Goal: Task Accomplishment & Management: Manage account settings

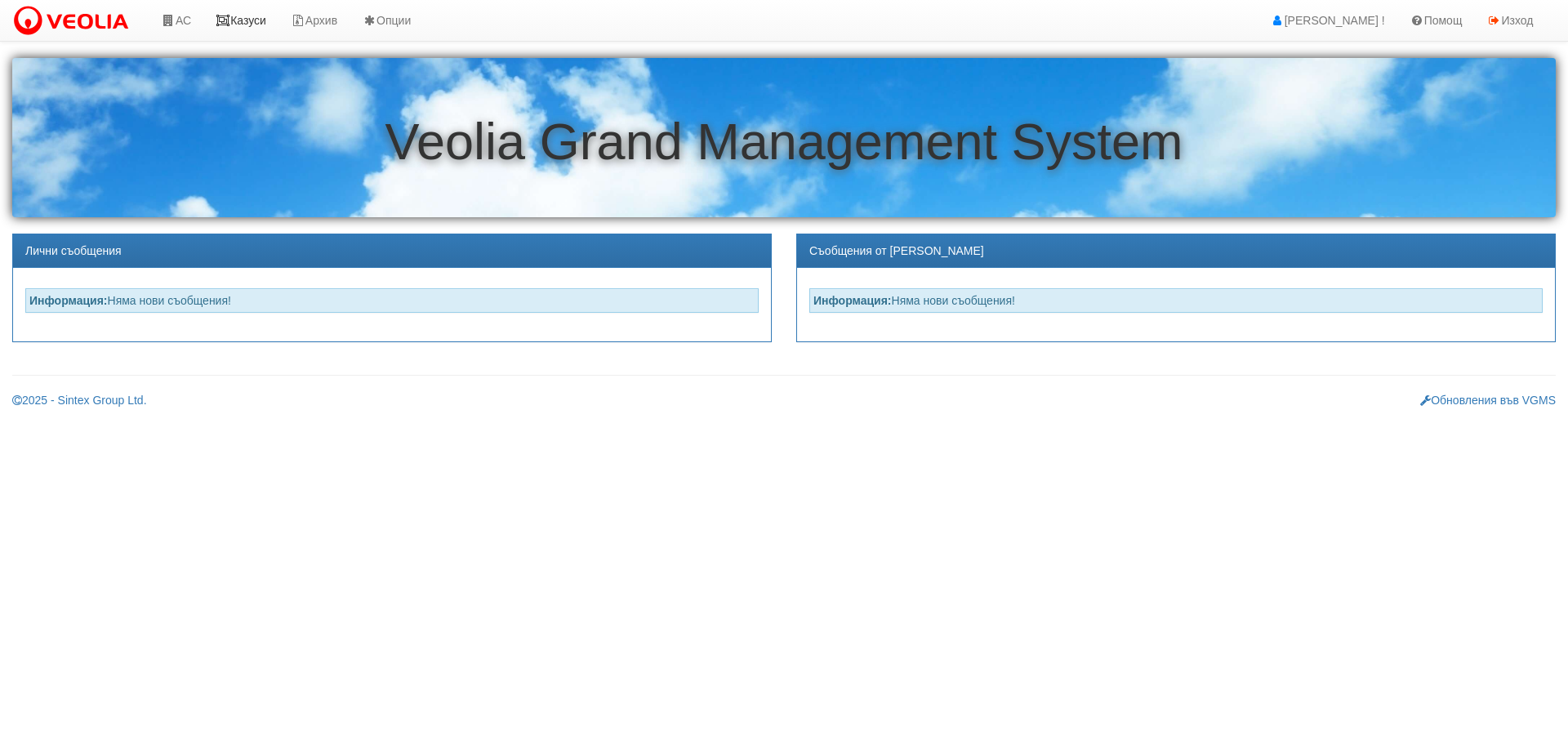
click at [250, 15] on link "Казуси" at bounding box center [240, 20] width 75 height 41
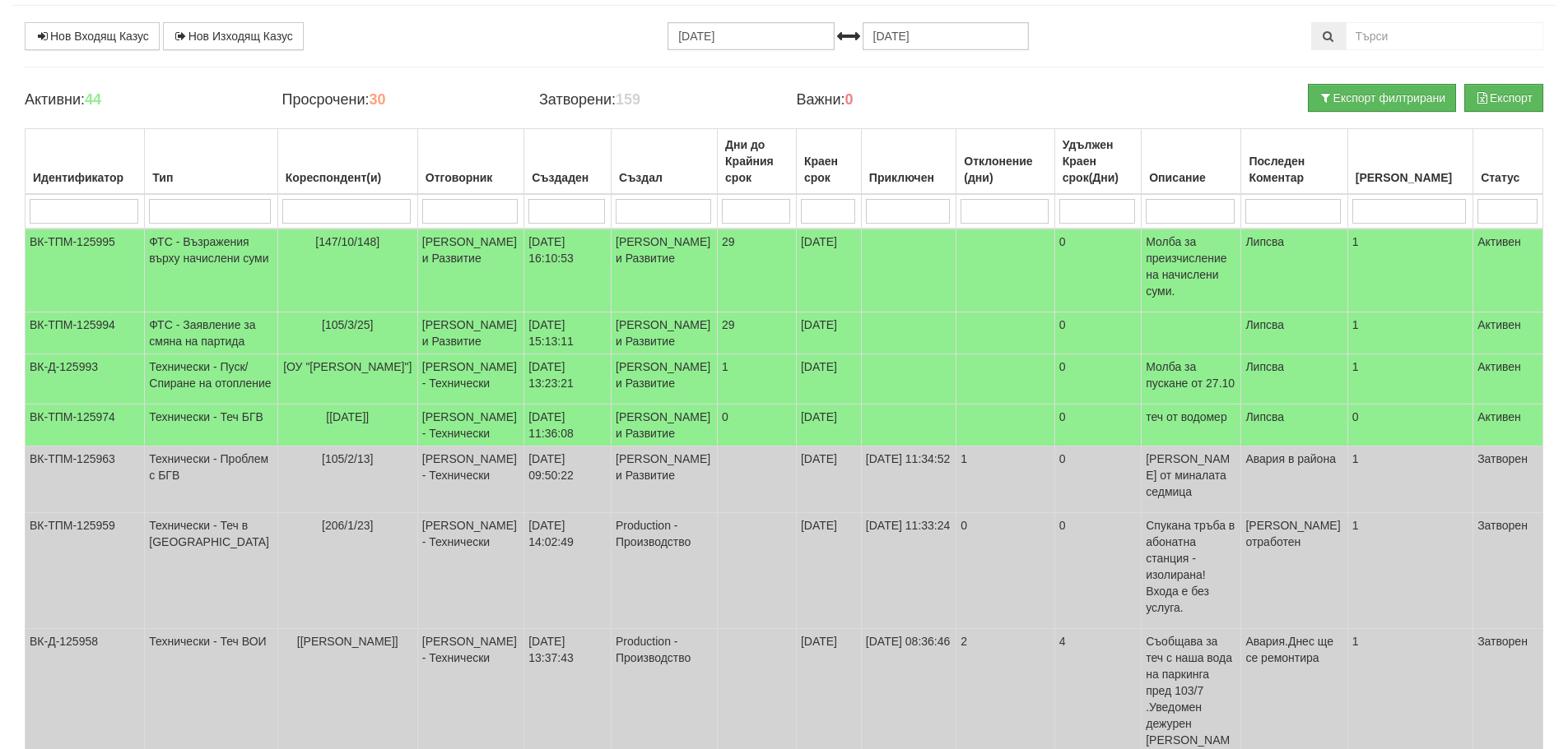
scroll to position [82, 0]
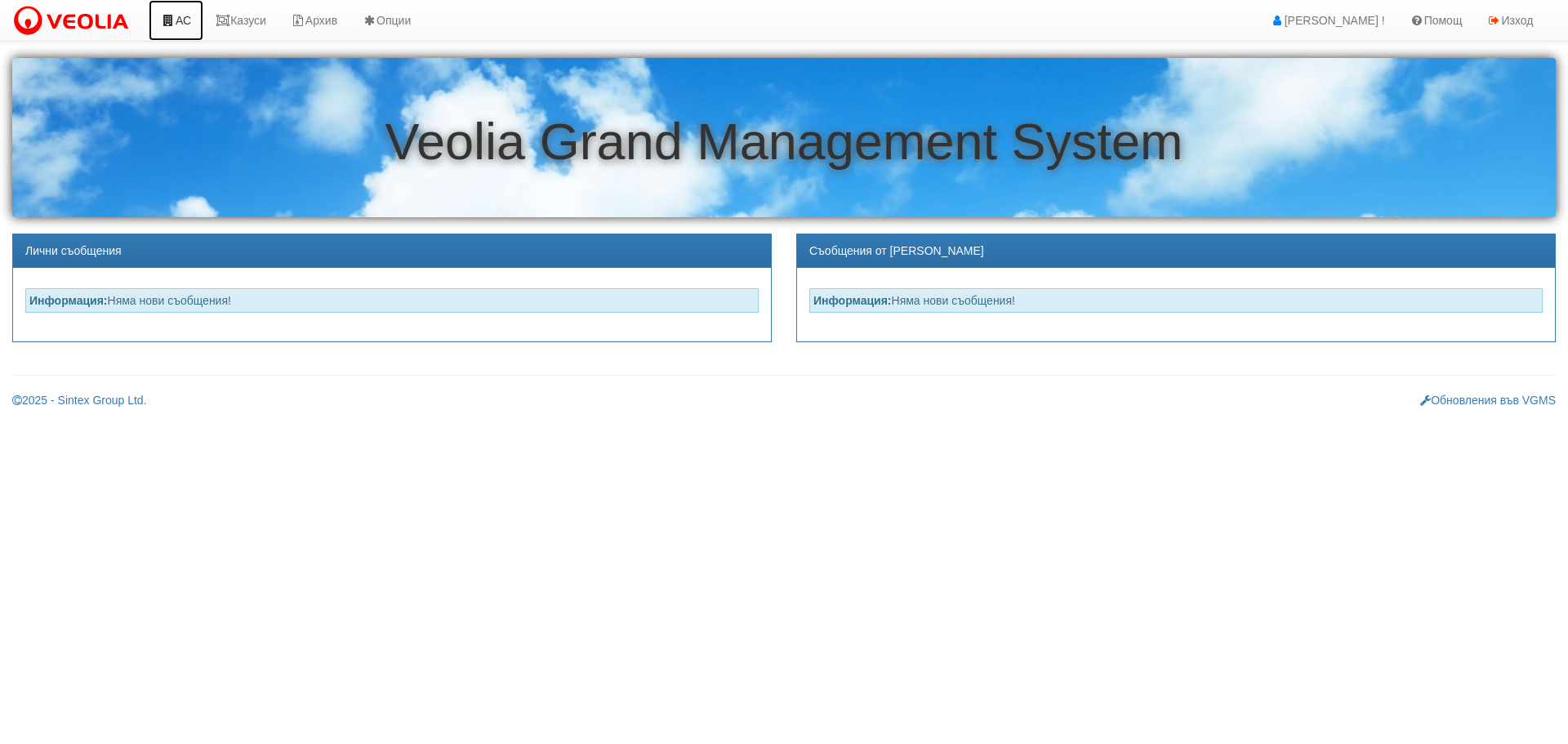
click at [180, 20] on link "АС" at bounding box center [176, 20] width 54 height 41
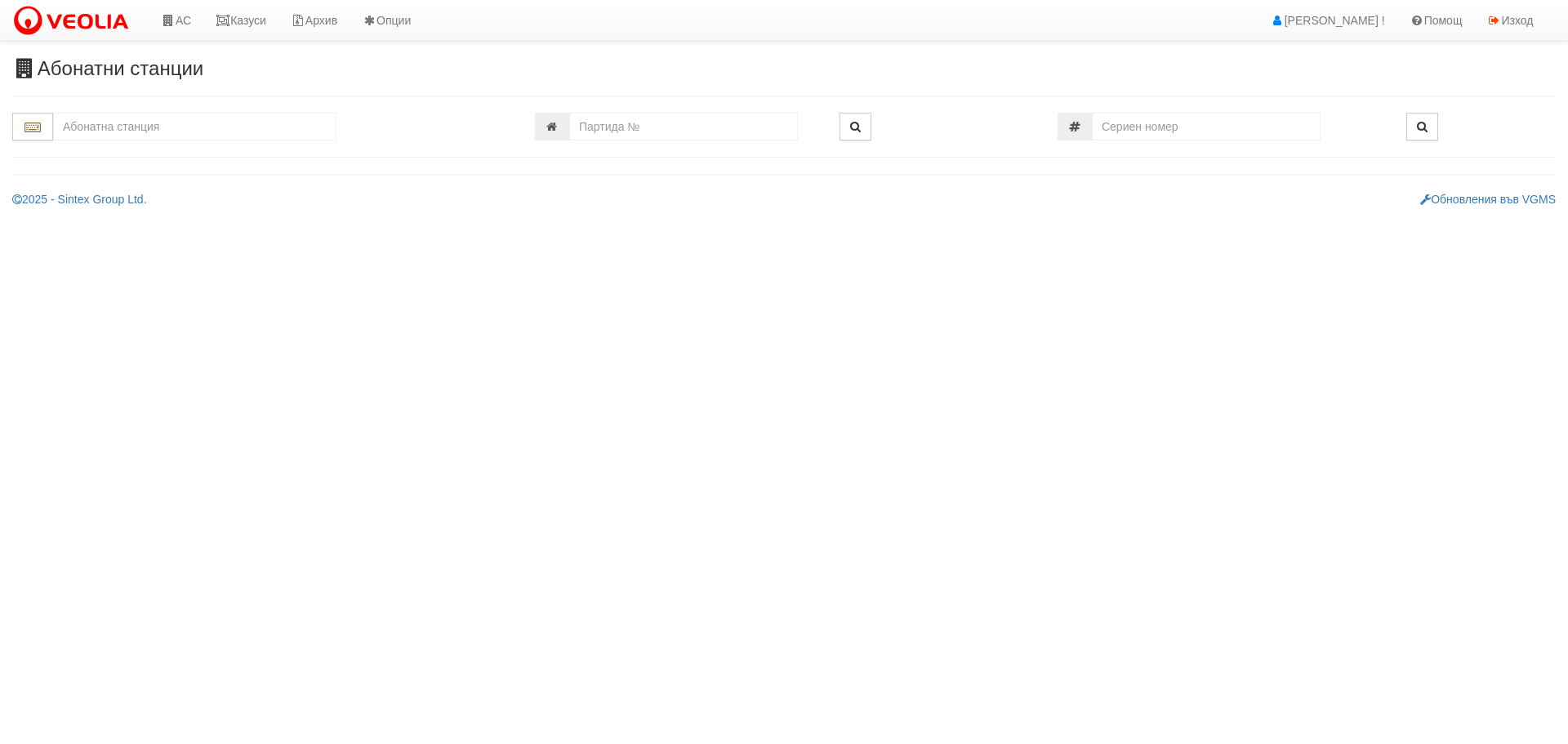
click at [183, 126] on input "text" at bounding box center [195, 126] width 284 height 28
click at [137, 149] on div "037/1 - Трошево - "ВЕОЛИЯ"" at bounding box center [194, 152] width 278 height 19
type input "037/1 - Трошево - "ВЕОЛИЯ""
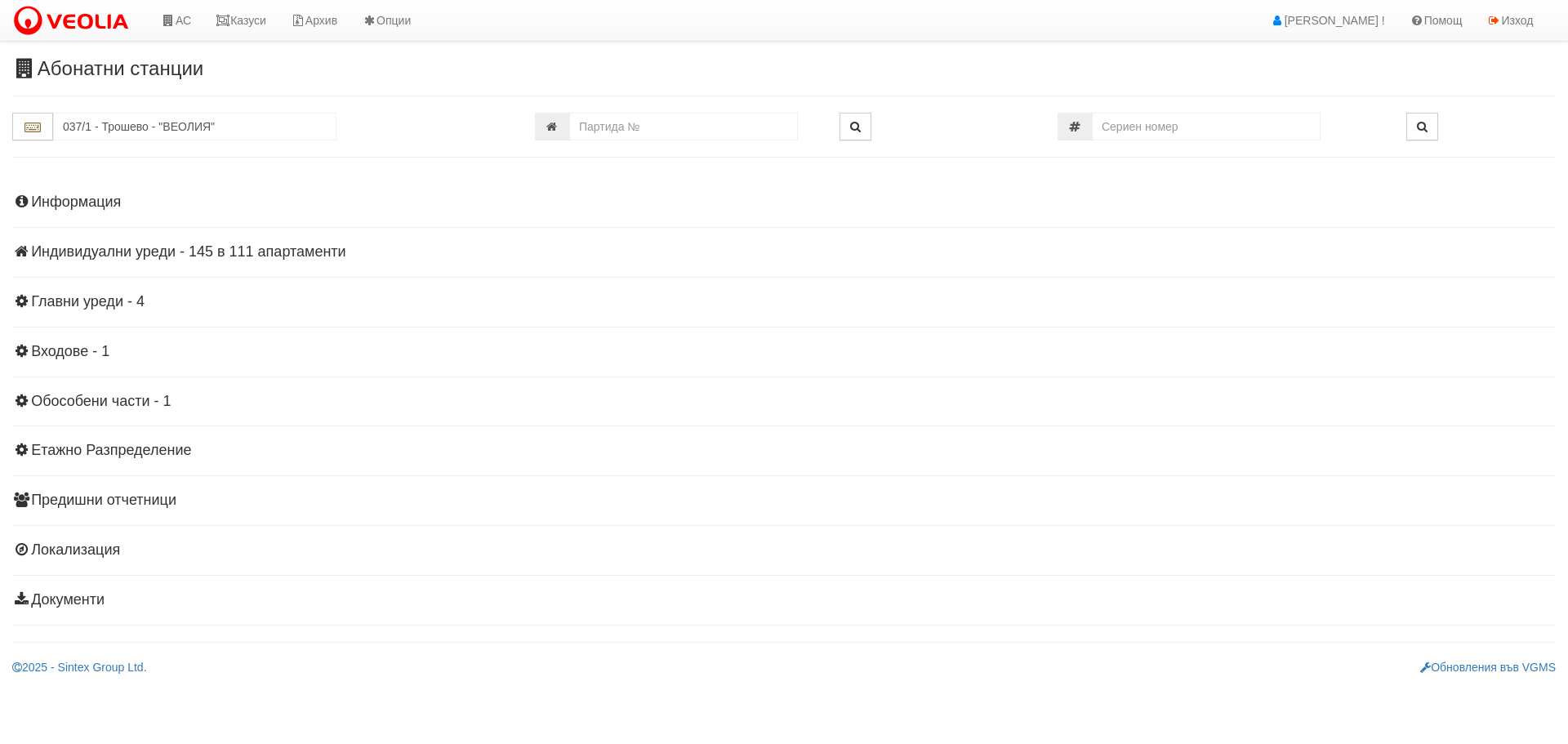
click at [145, 254] on h4 "Индивидуални уреди - 145 в 111 апартаменти" at bounding box center [784, 252] width 1544 height 16
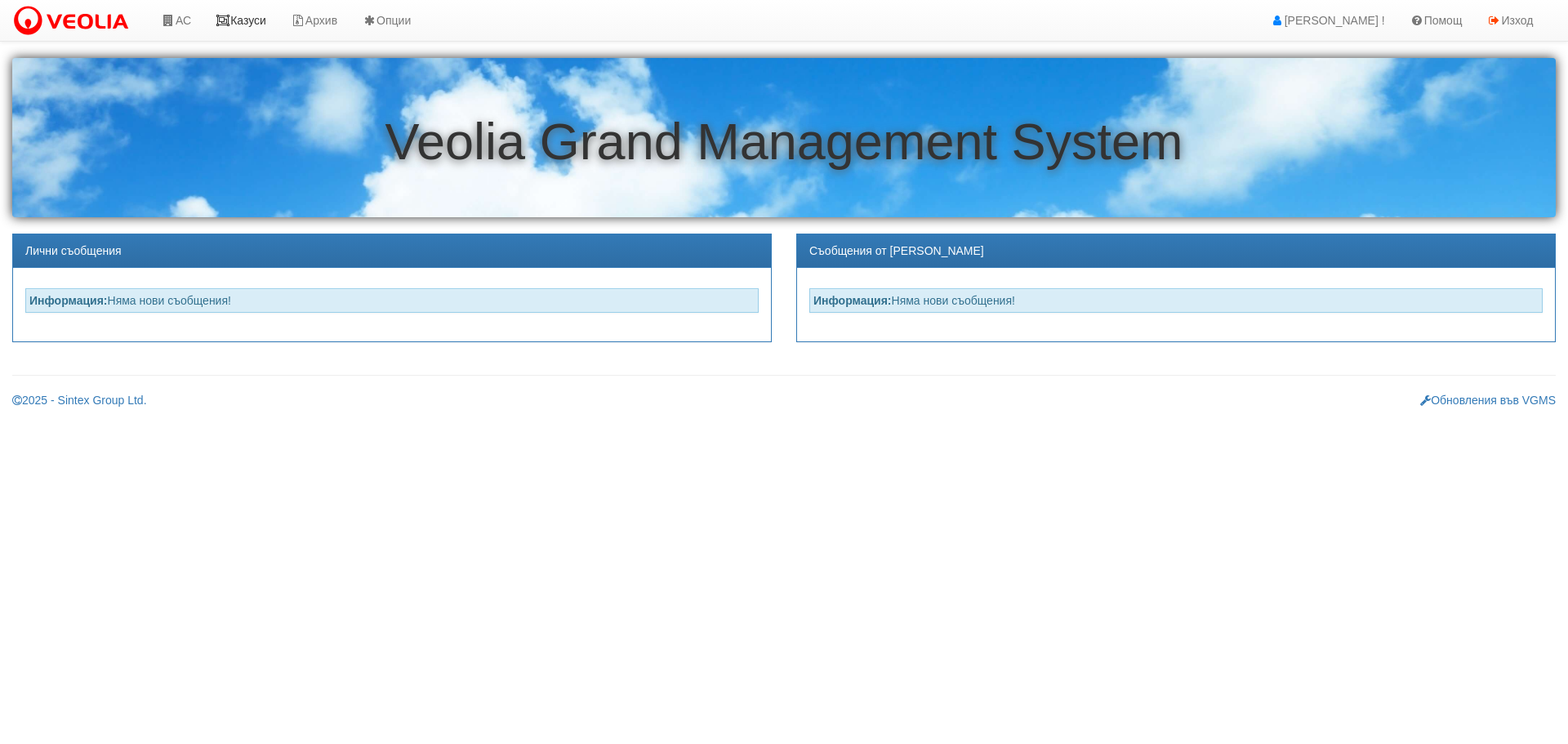
click at [241, 15] on link "Казуси" at bounding box center [240, 20] width 75 height 41
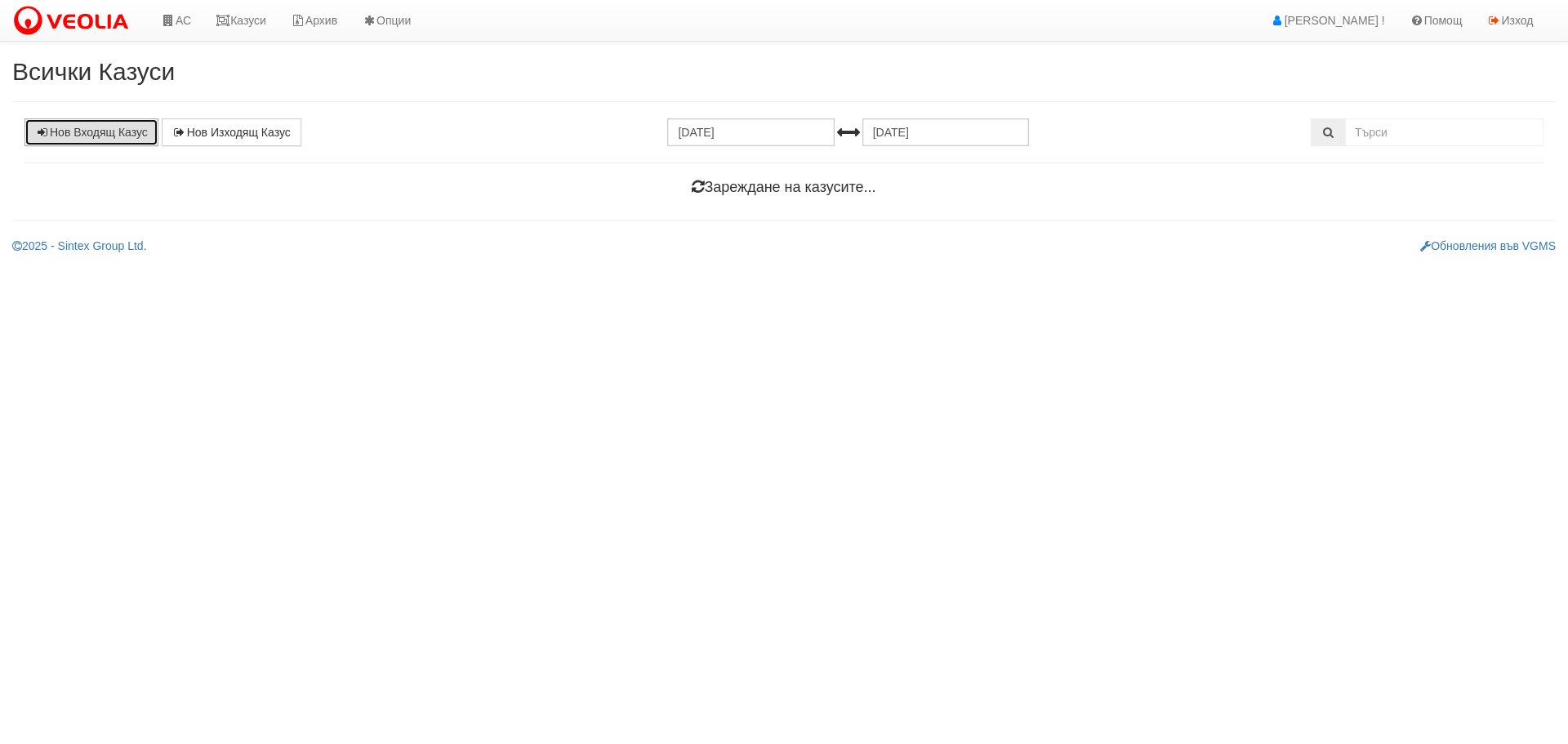
click at [115, 132] on link "Нов Входящ Казус" at bounding box center [92, 132] width 134 height 28
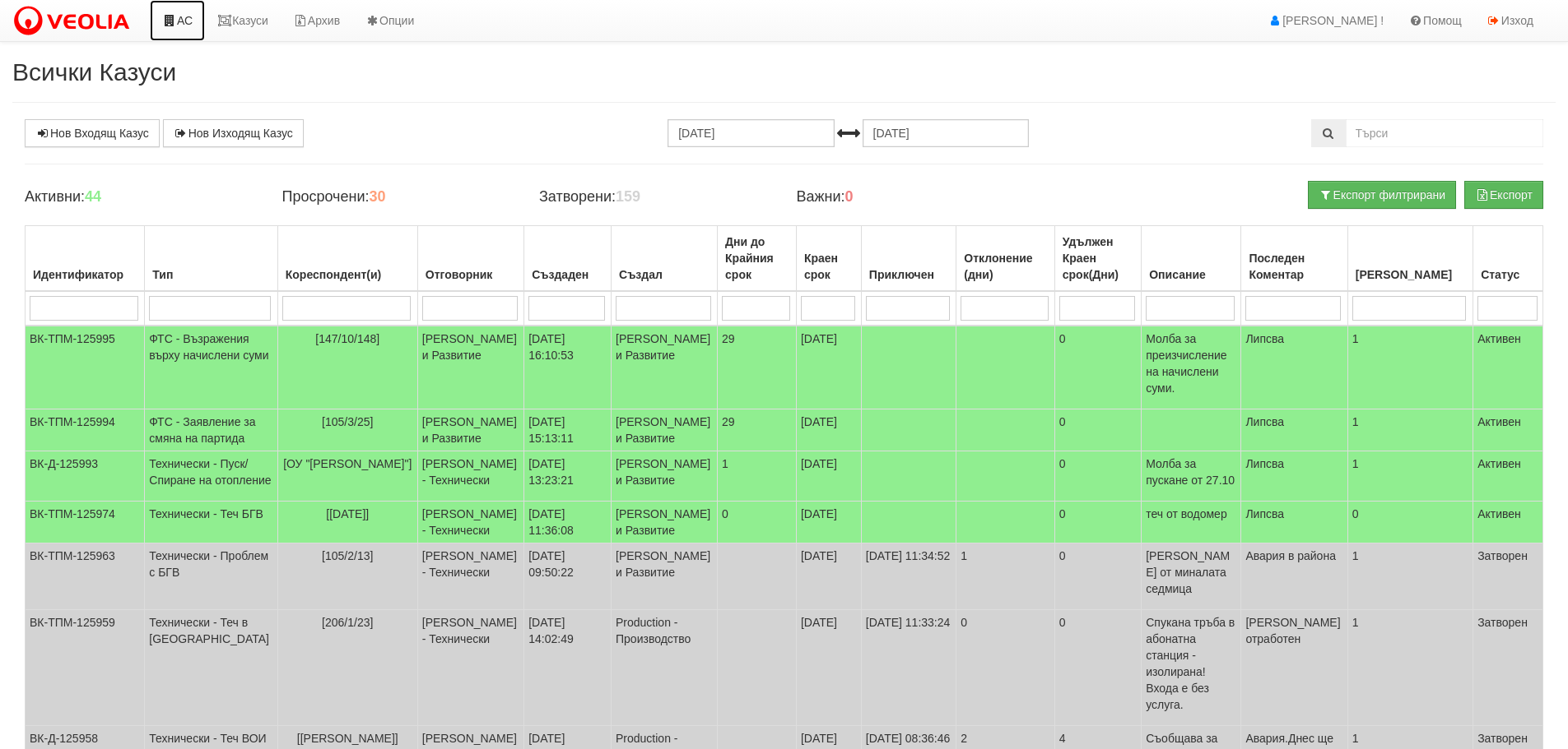
click at [183, 21] on link "АС" at bounding box center [177, 20] width 55 height 41
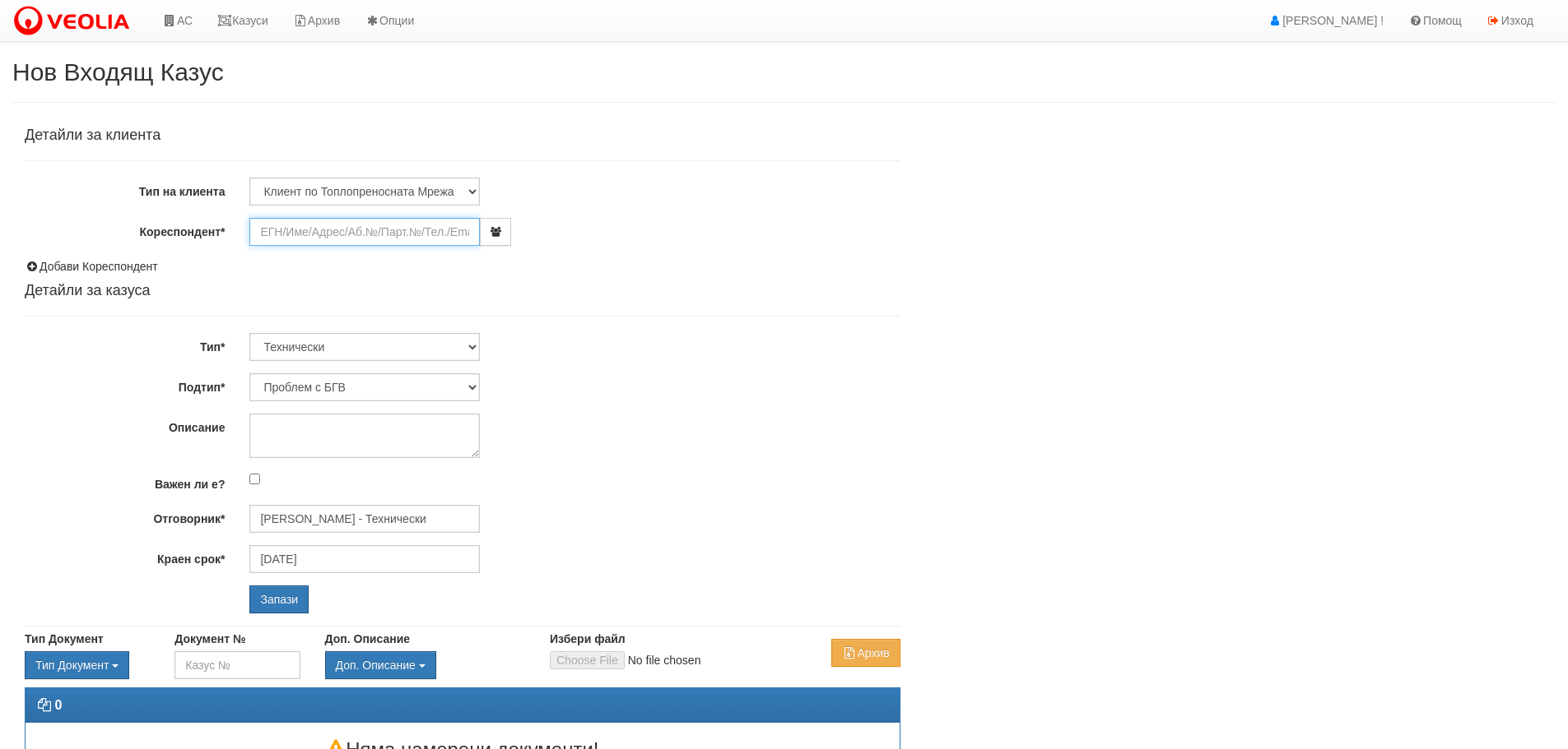
click at [334, 229] on input "Кореспондент*" at bounding box center [365, 232] width 230 height 28
drag, startPoint x: 296, startPoint y: 230, endPoint x: 285, endPoint y: 236, distance: 12.5
click at [285, 236] on input "Живб" at bounding box center [365, 232] width 230 height 28
drag, startPoint x: 285, startPoint y: 236, endPoint x: 252, endPoint y: 242, distance: 33.5
click at [252, 242] on input "ка" at bounding box center [365, 232] width 230 height 28
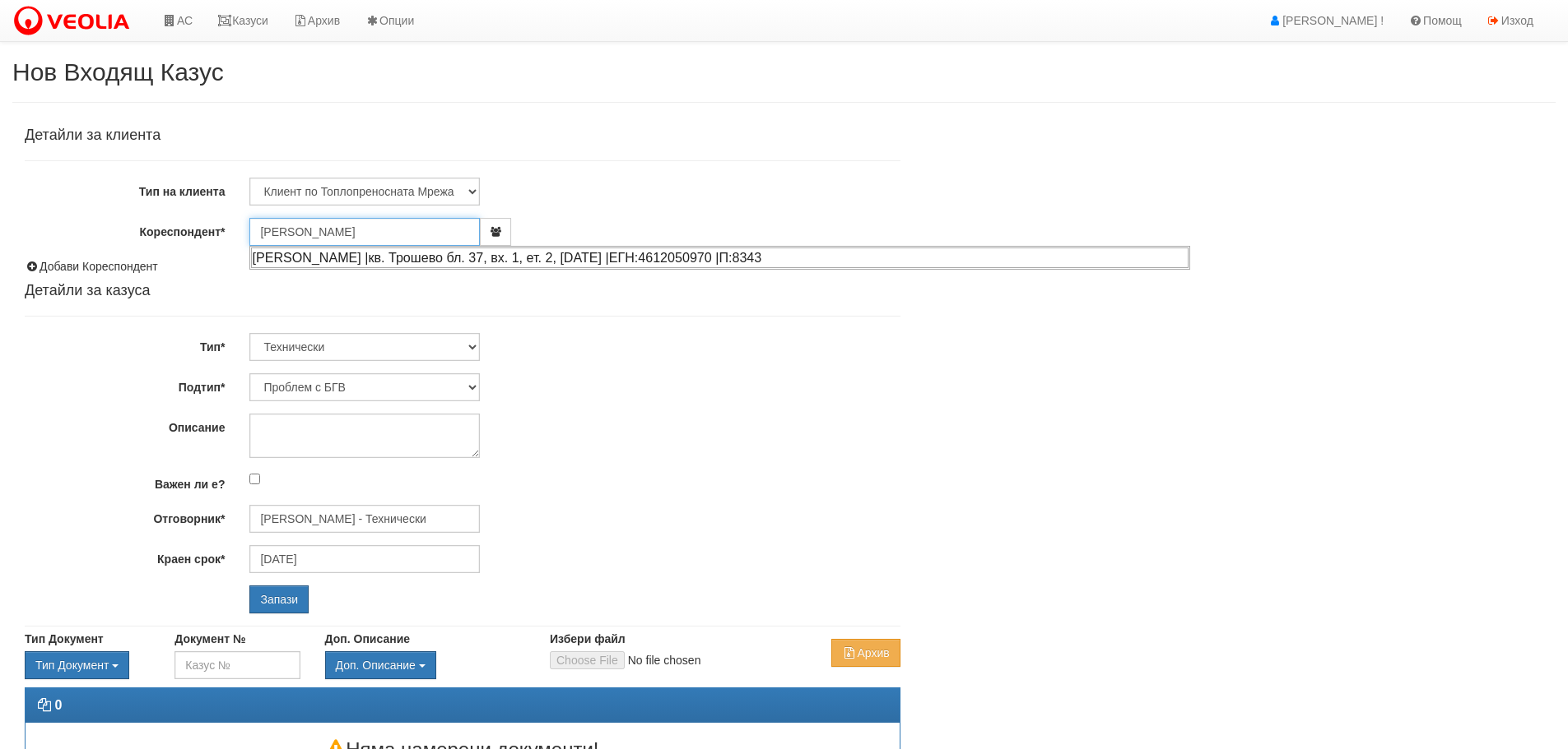
click at [427, 256] on div "ЖИВКА СТОЯНОВА КАРАМФИЛОВА |кв. Трошево бл. 37, вх. 1, ет. 2, ап. 7 |ЕГН:461205…" at bounding box center [720, 258] width 938 height 21
type input "ЖИВКА СТОЯНОВА КАРАМФИЛОВА"
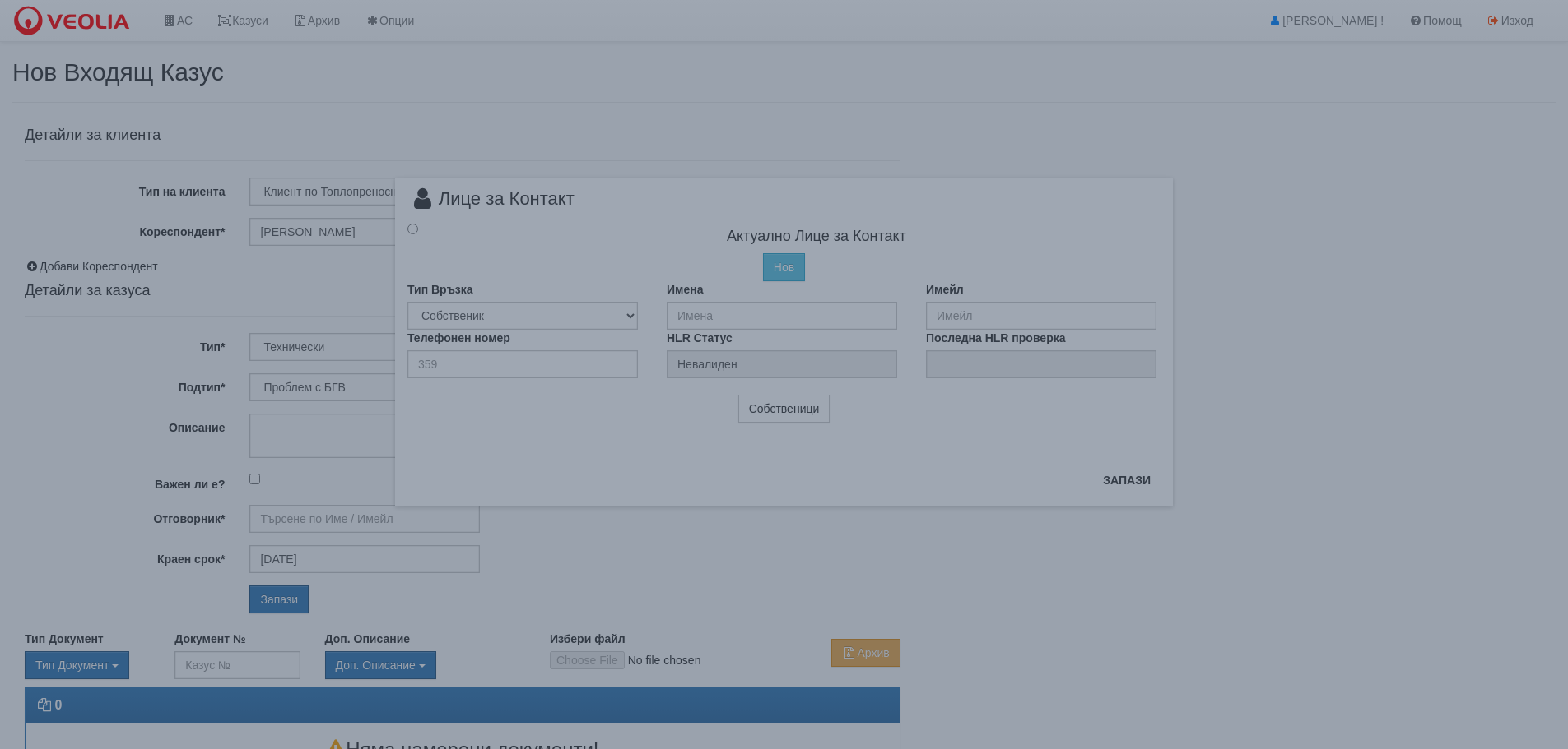
radio input "true"
type input "ЖИВКА СТОЯНОВА КАРАМФИЛОВА"
type input "0"
type input "[PERSON_NAME] - Технически"
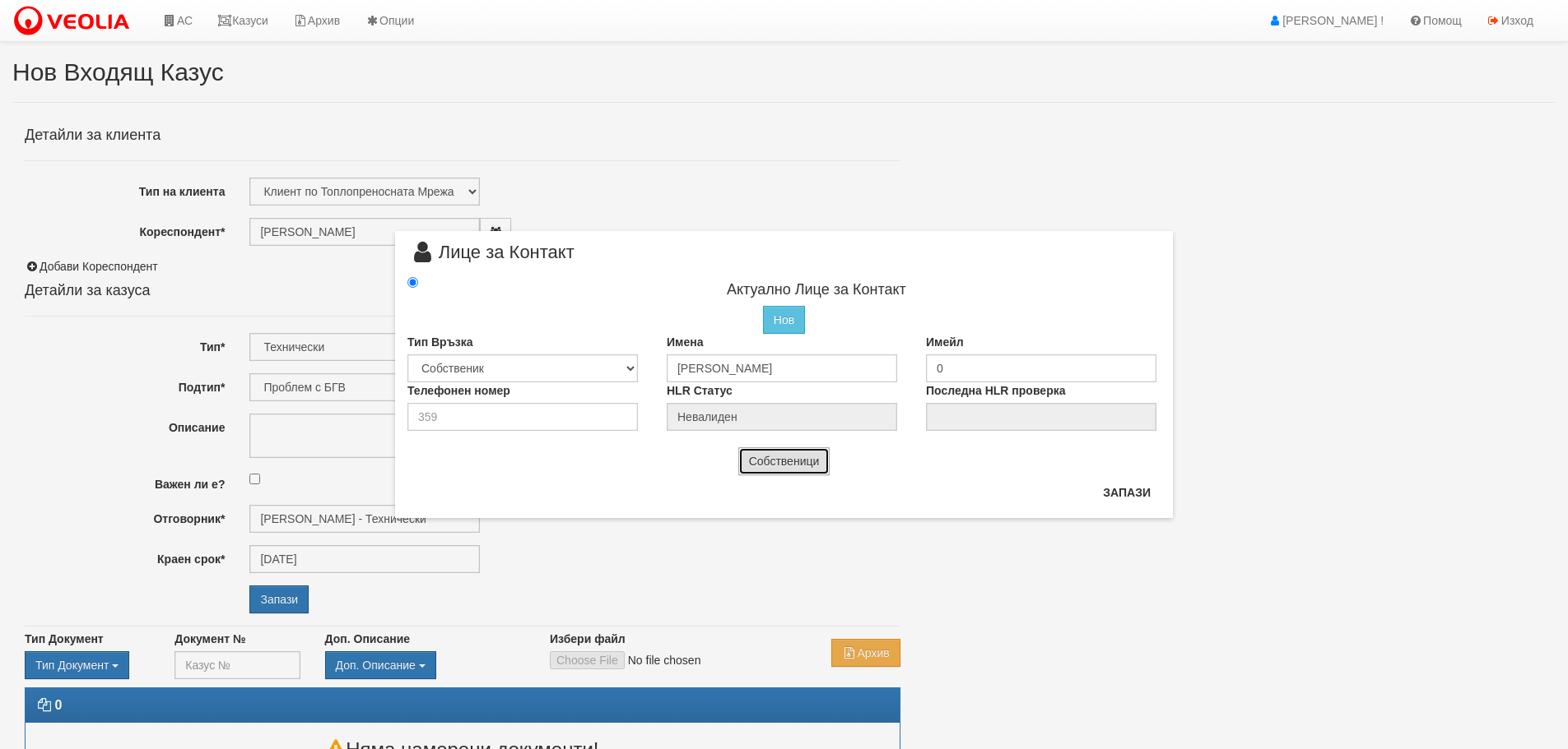
click at [803, 461] on button "Собственици" at bounding box center [784, 461] width 92 height 28
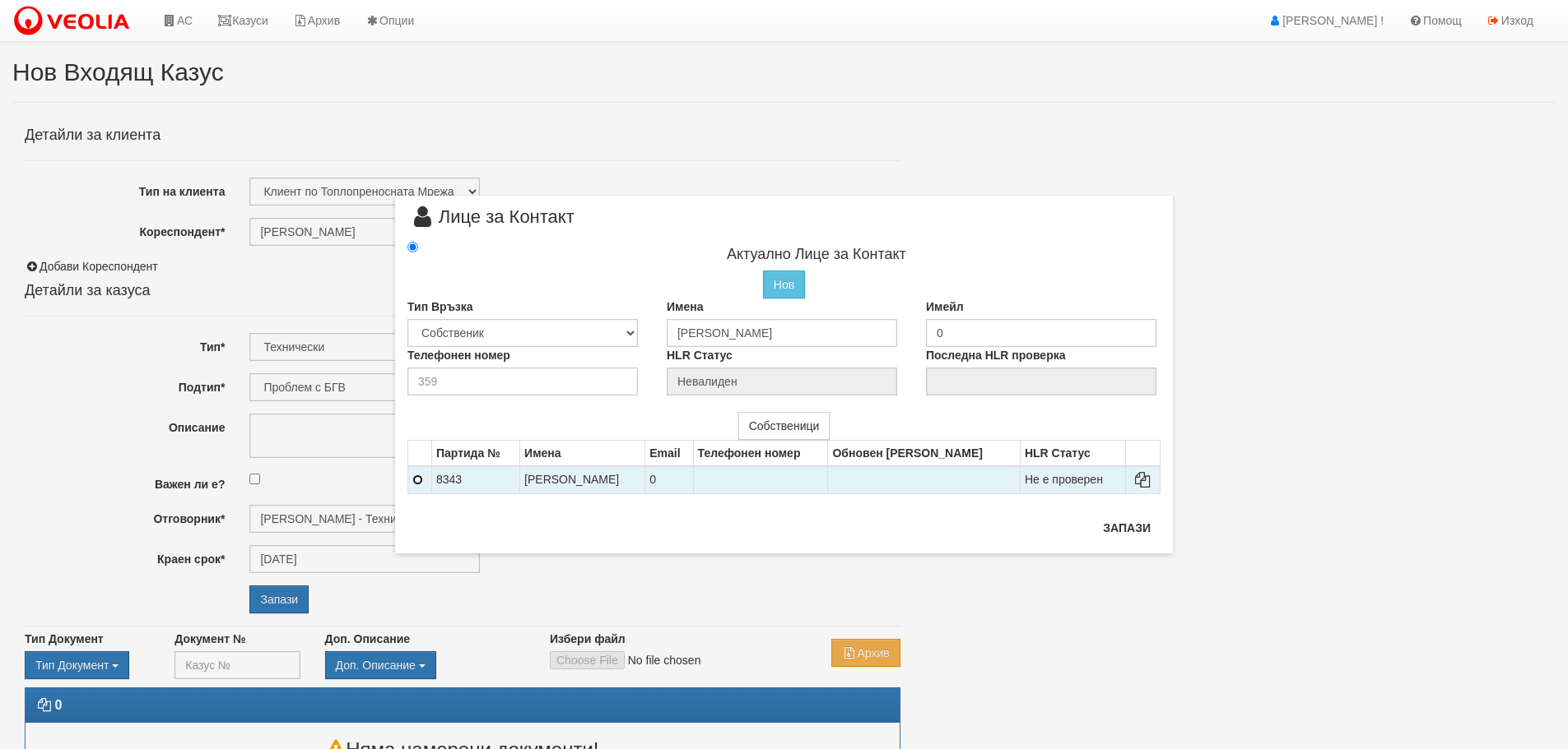
click at [421, 482] on input "radio" at bounding box center [418, 480] width 11 height 11
radio input "false"
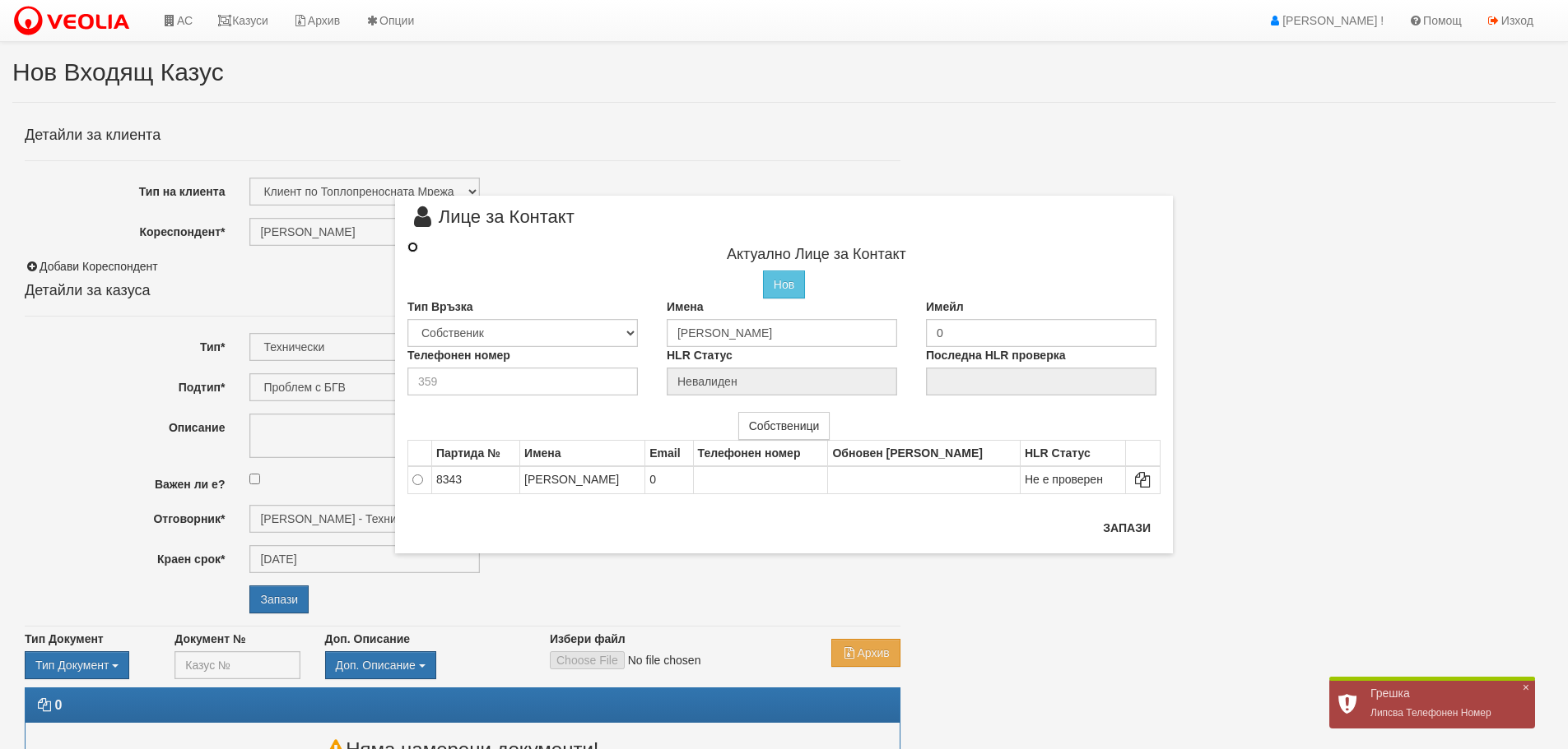
click at [418, 246] on input "radio" at bounding box center [413, 248] width 11 height 11
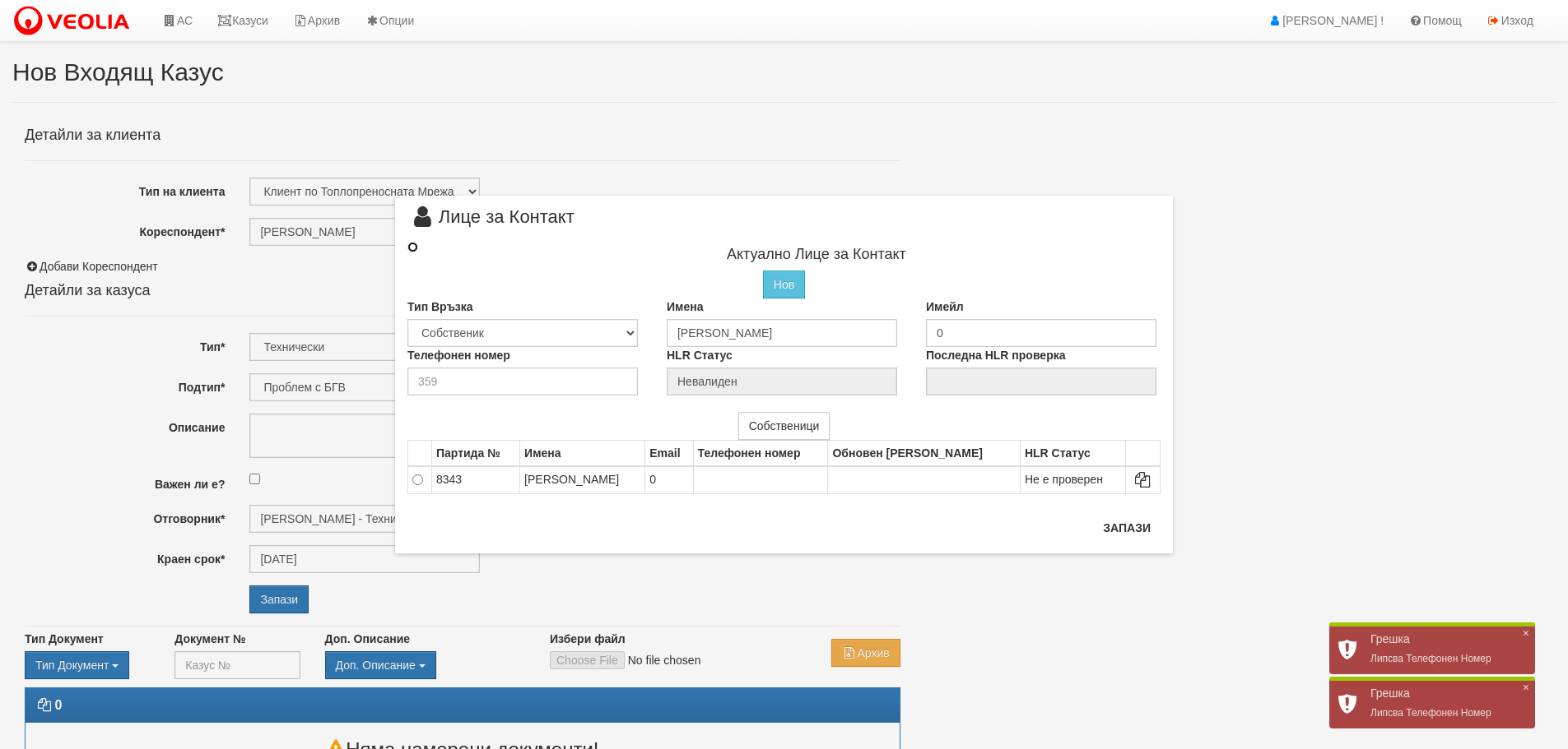
click at [416, 250] on input "radio" at bounding box center [413, 248] width 11 height 11
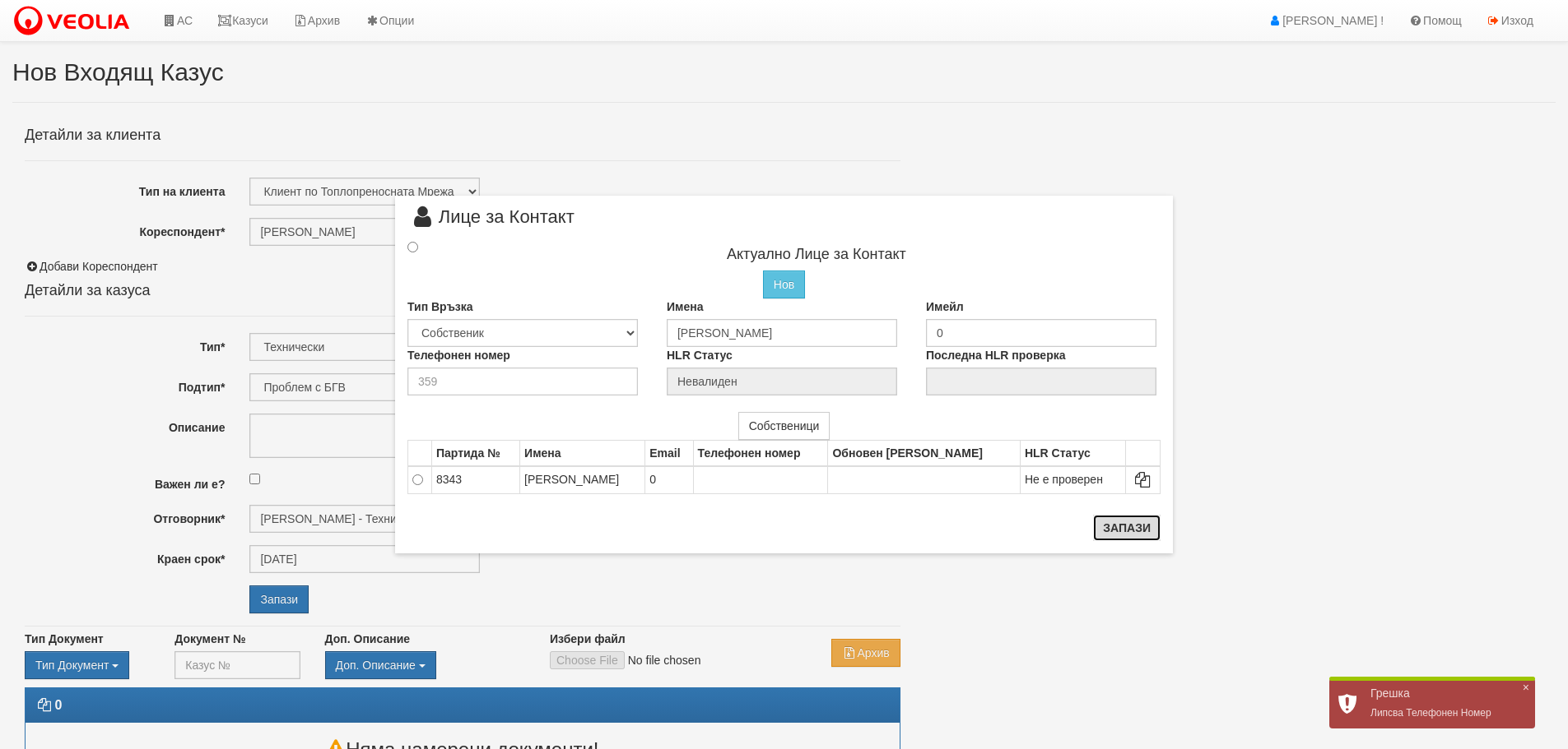
click at [1116, 524] on button "Запази" at bounding box center [1127, 528] width 68 height 26
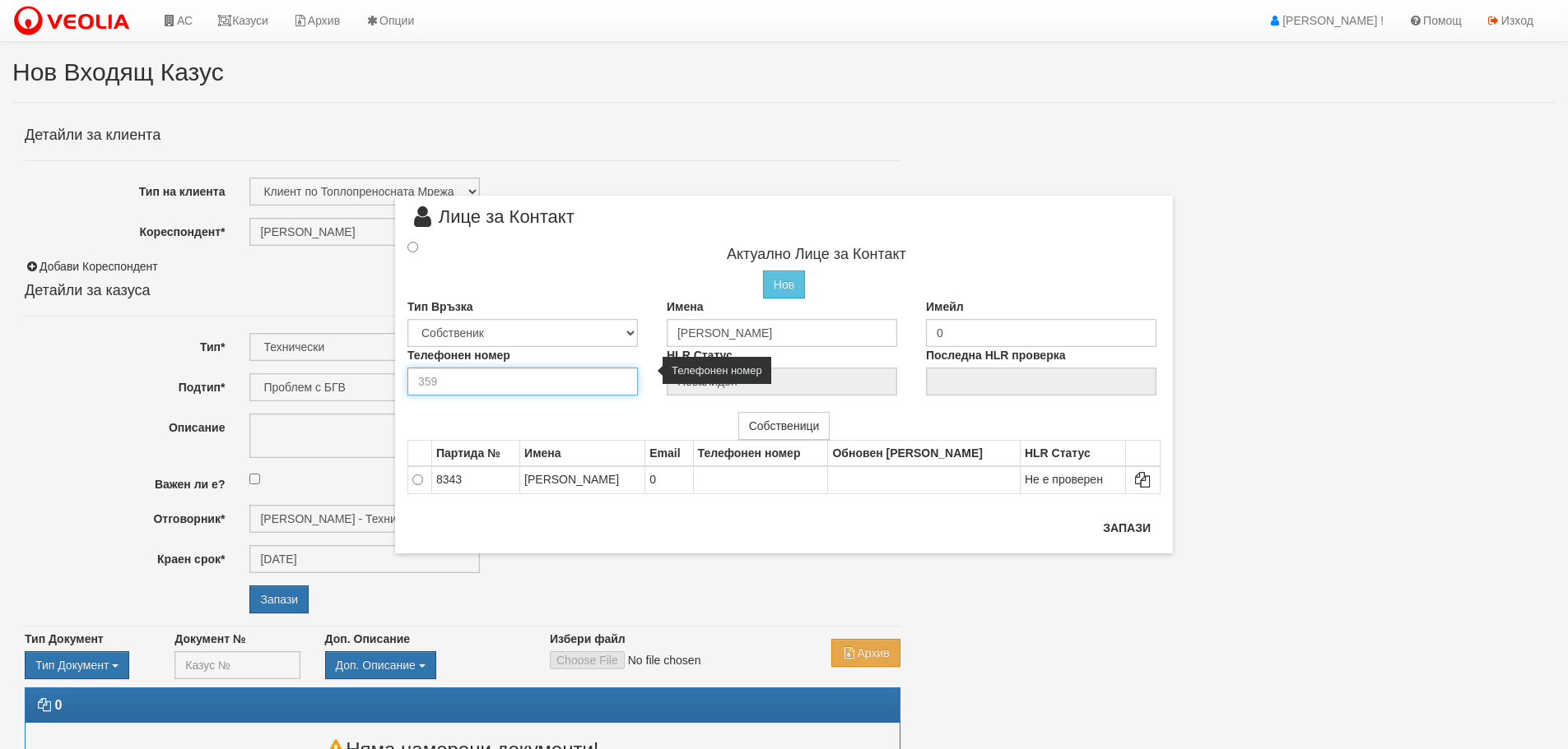
click at [524, 383] on input "number" at bounding box center [523, 382] width 230 height 28
drag, startPoint x: 590, startPoint y: 248, endPoint x: 741, endPoint y: 247, distance: 151.0
click at [741, 247] on h4 "Актуално Лице за Контакт" at bounding box center [816, 255] width 688 height 16
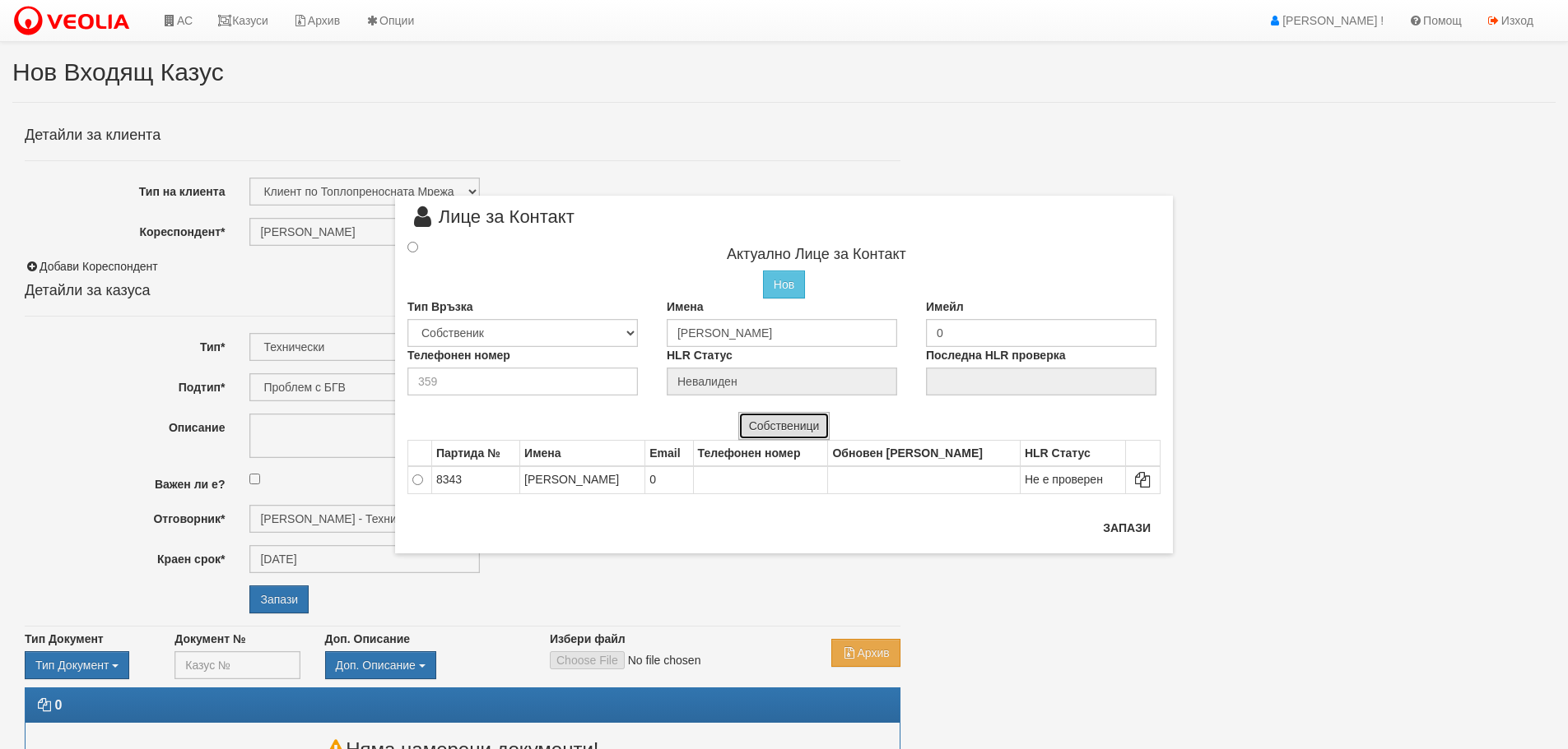
click at [795, 429] on button "Собственици" at bounding box center [784, 426] width 92 height 28
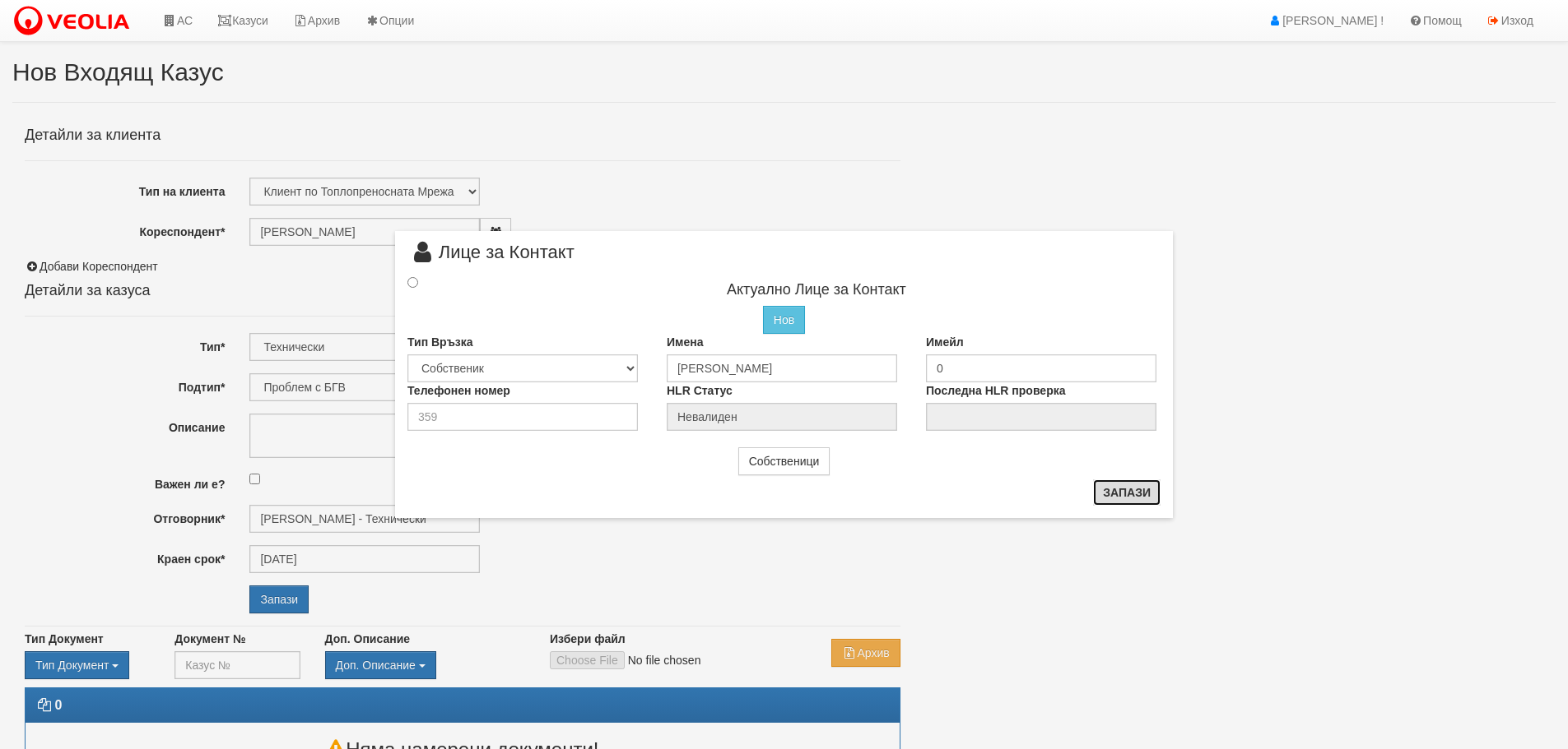
click at [1112, 493] on button "Запази" at bounding box center [1127, 492] width 68 height 26
click at [412, 282] on input "radio" at bounding box center [413, 283] width 11 height 11
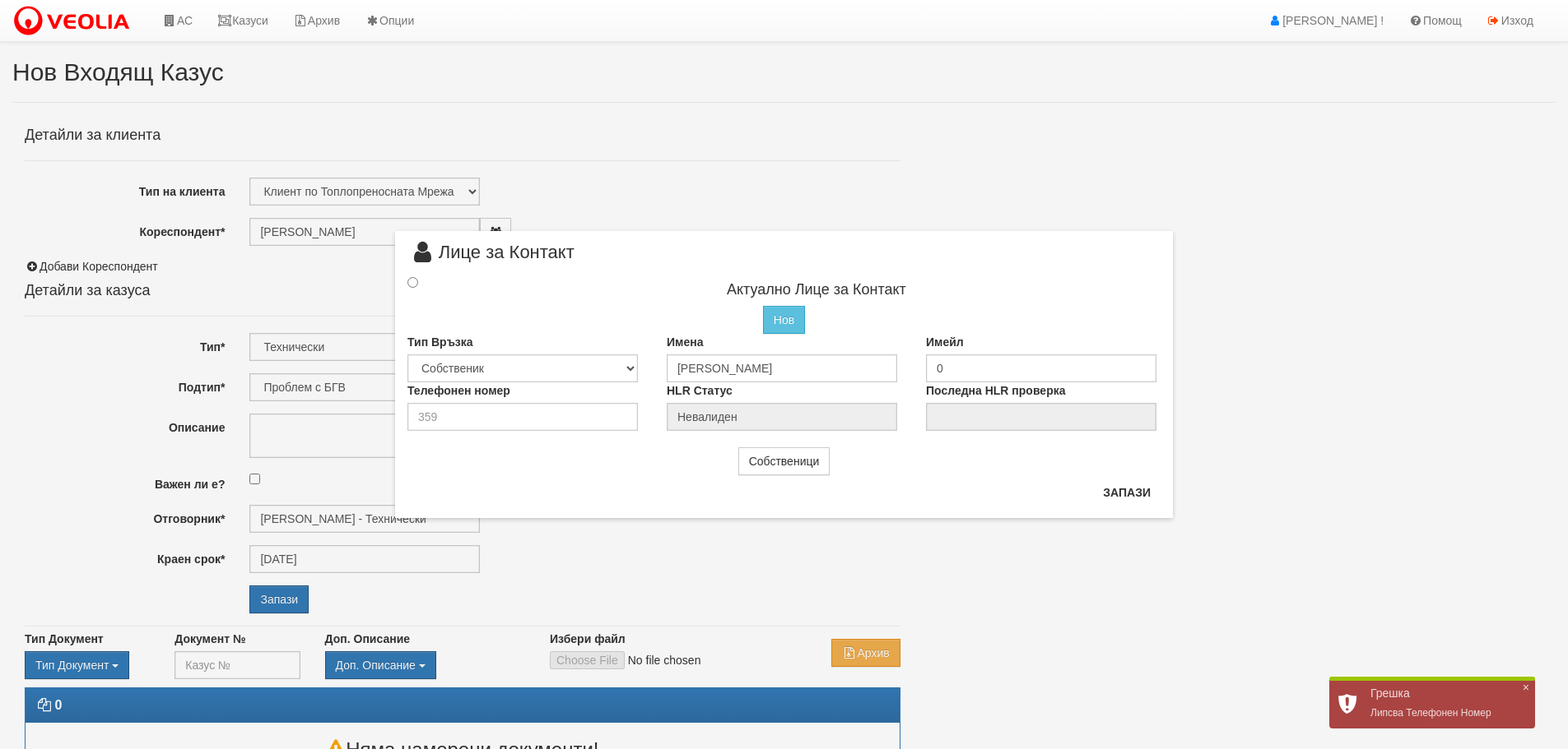
drag, startPoint x: 843, startPoint y: 269, endPoint x: 898, endPoint y: 259, distance: 55.9
click at [898, 259] on div "Лице за Контакт" at bounding box center [784, 258] width 753 height 30
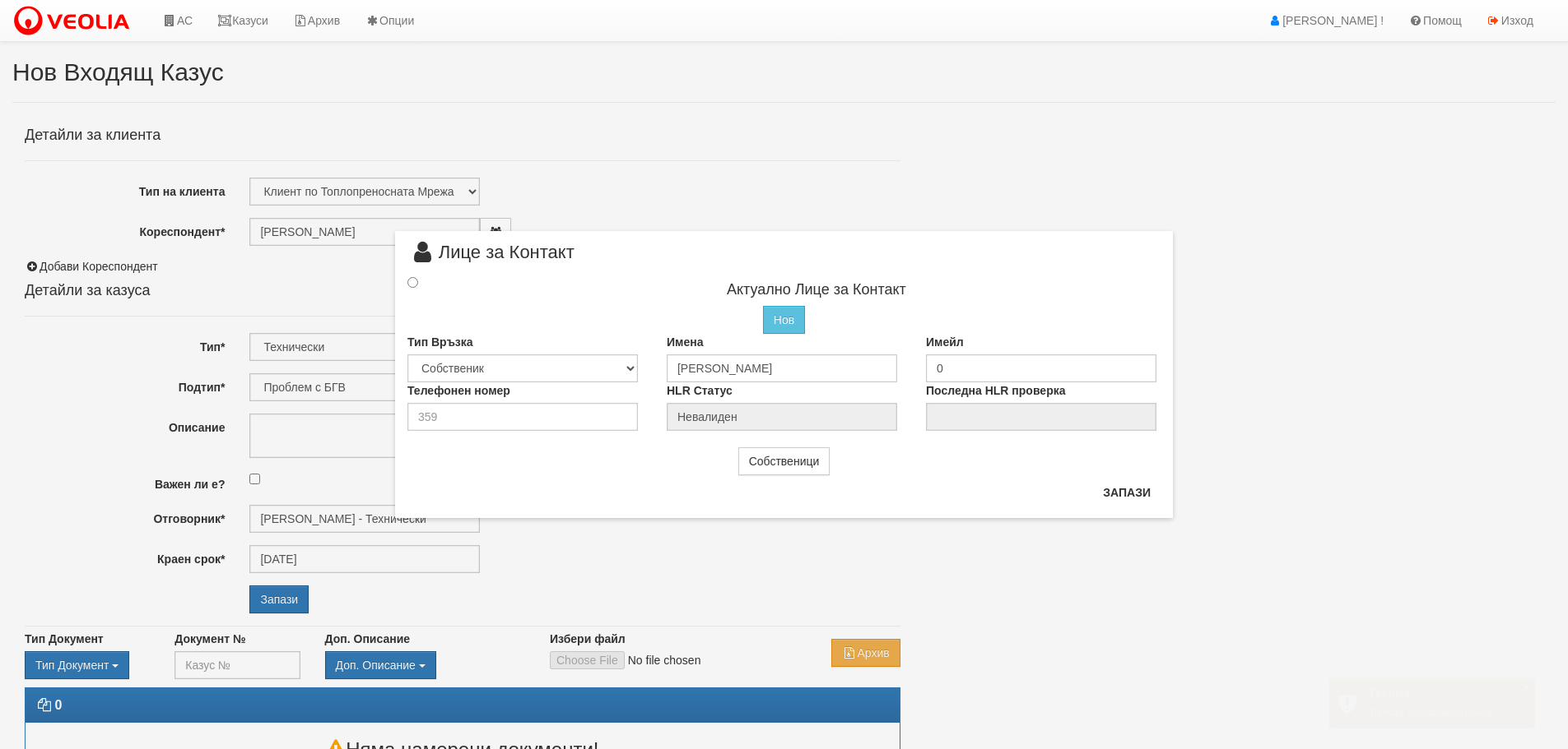
click at [1528, 688] on body "АС Казуси Архив Опции Здравей Диян ! Помощ Изход Нов Входящ Казус" at bounding box center [784, 418] width 1568 height 838
click at [427, 260] on icon at bounding box center [423, 253] width 31 height 18
drag, startPoint x: 460, startPoint y: 259, endPoint x: 738, endPoint y: 248, distance: 278.2
drag, startPoint x: 738, startPoint y: 248, endPoint x: 1361, endPoint y: 330, distance: 628.4
click at [1361, 330] on div "× Лице за Контакт Актуално Лице за Контакт Нов Промени Актуалното Лице Тип Връз…" at bounding box center [784, 374] width 1568 height 749
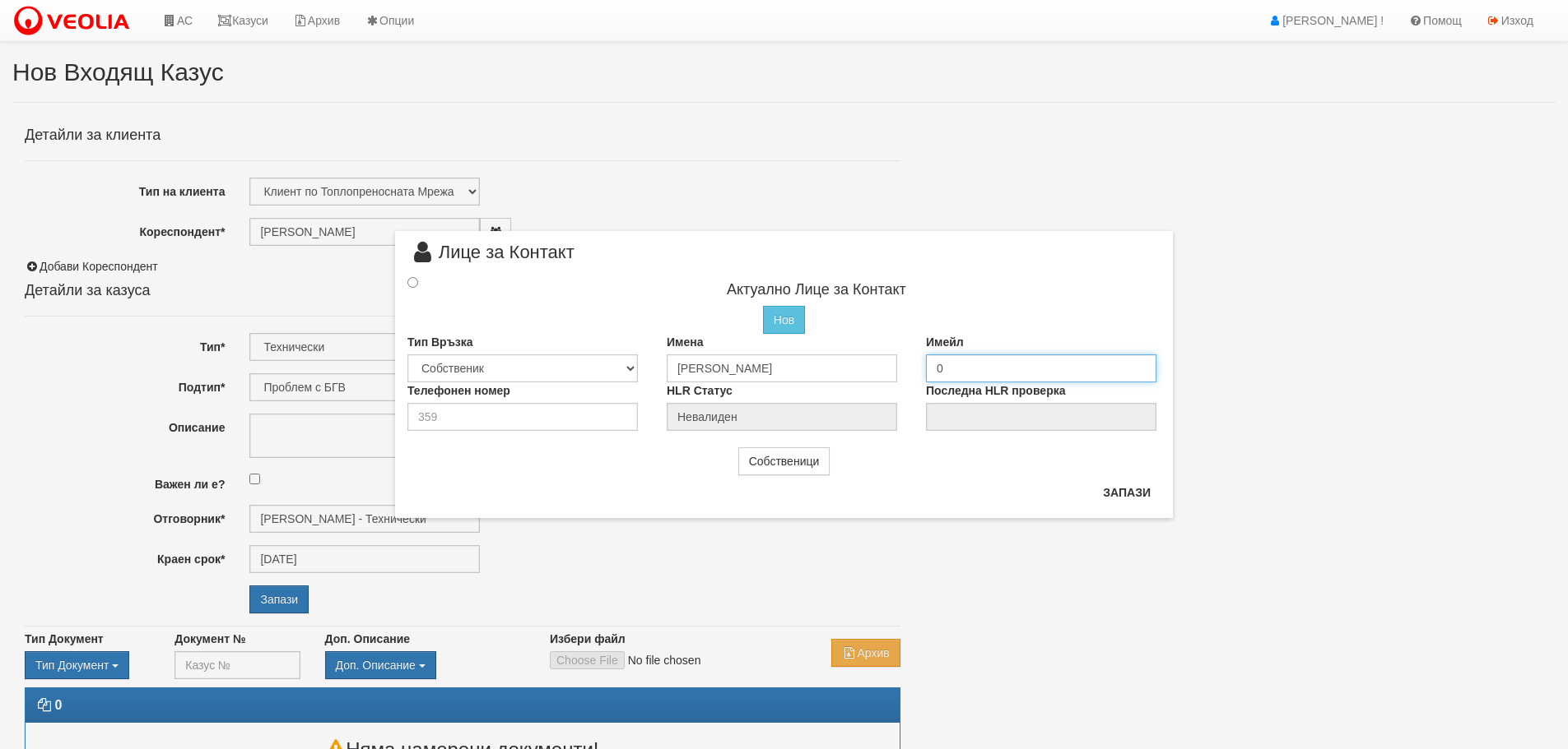
click at [953, 368] on input "0" at bounding box center [1041, 368] width 230 height 28
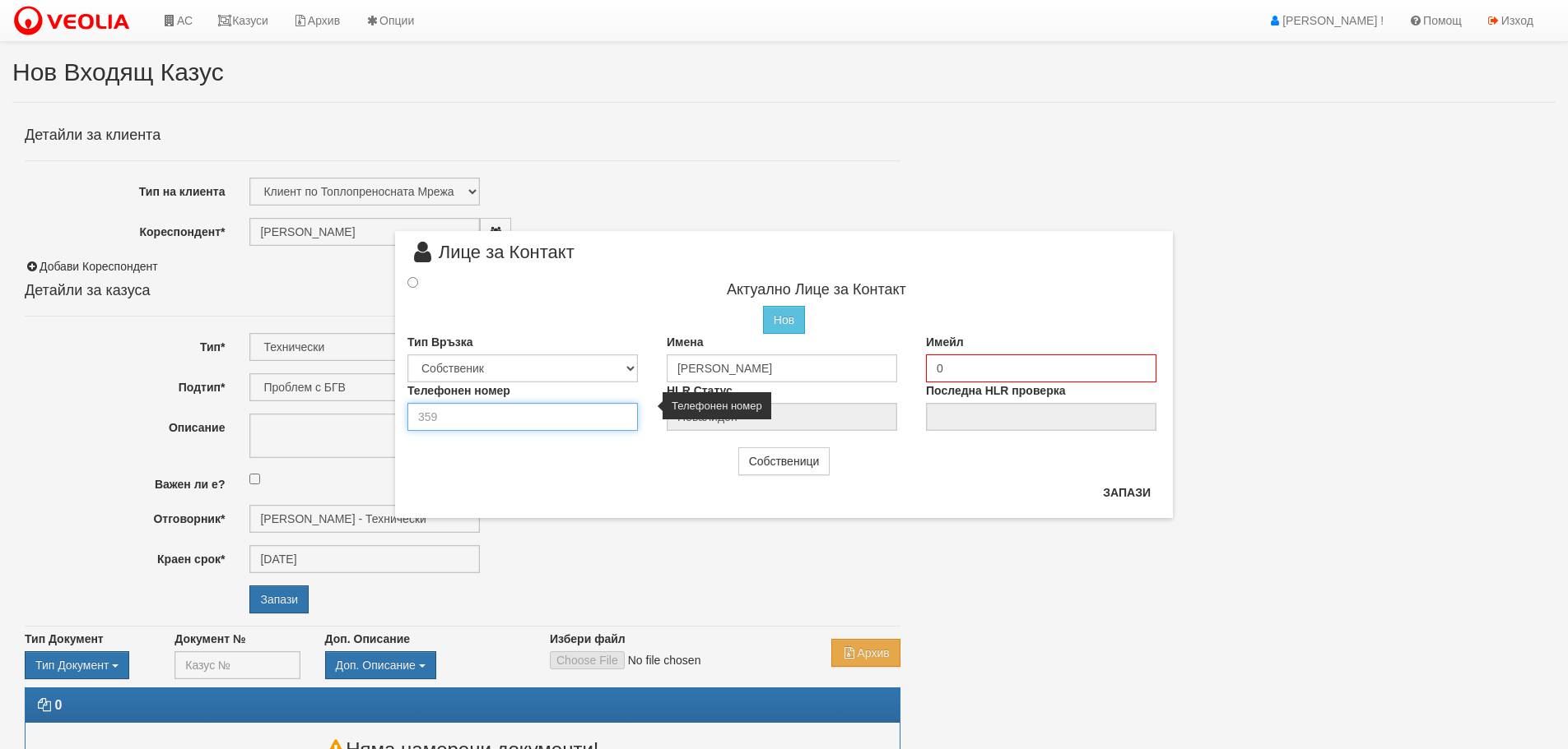
click at [489, 421] on input "number" at bounding box center [523, 417] width 230 height 28
type input "751515"
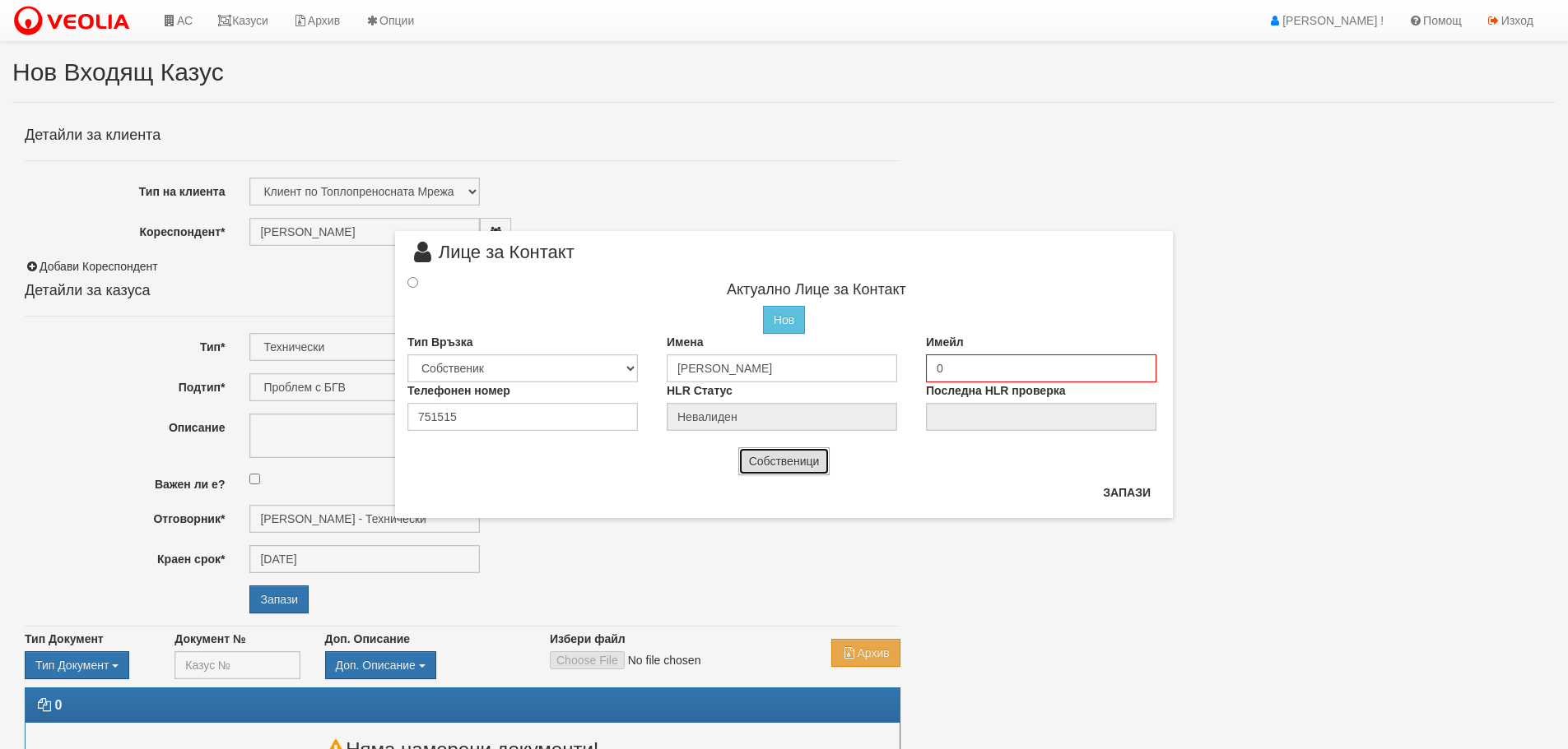
click at [801, 458] on button "Собственици" at bounding box center [784, 461] width 92 height 28
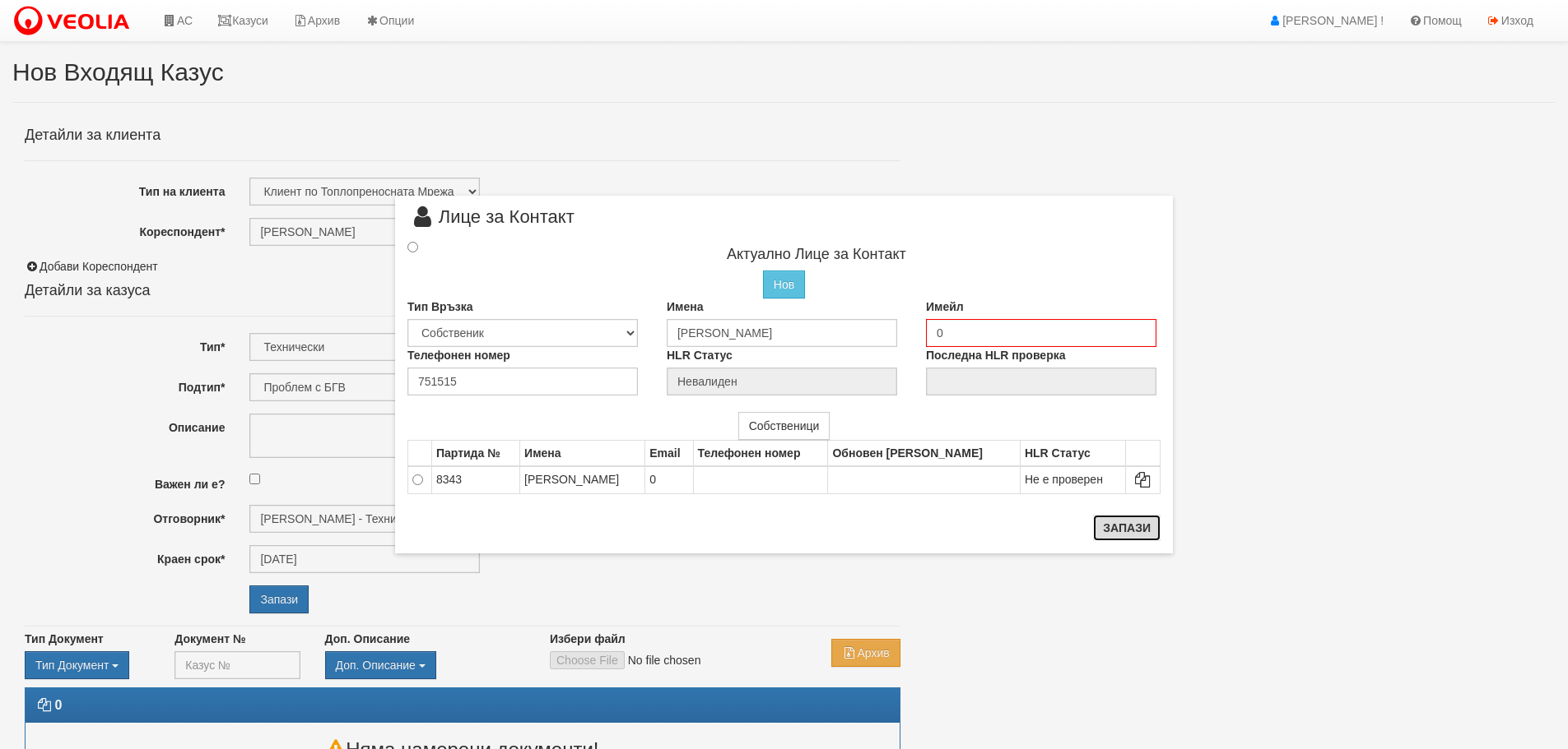
click at [1119, 526] on button "Запази" at bounding box center [1127, 528] width 68 height 26
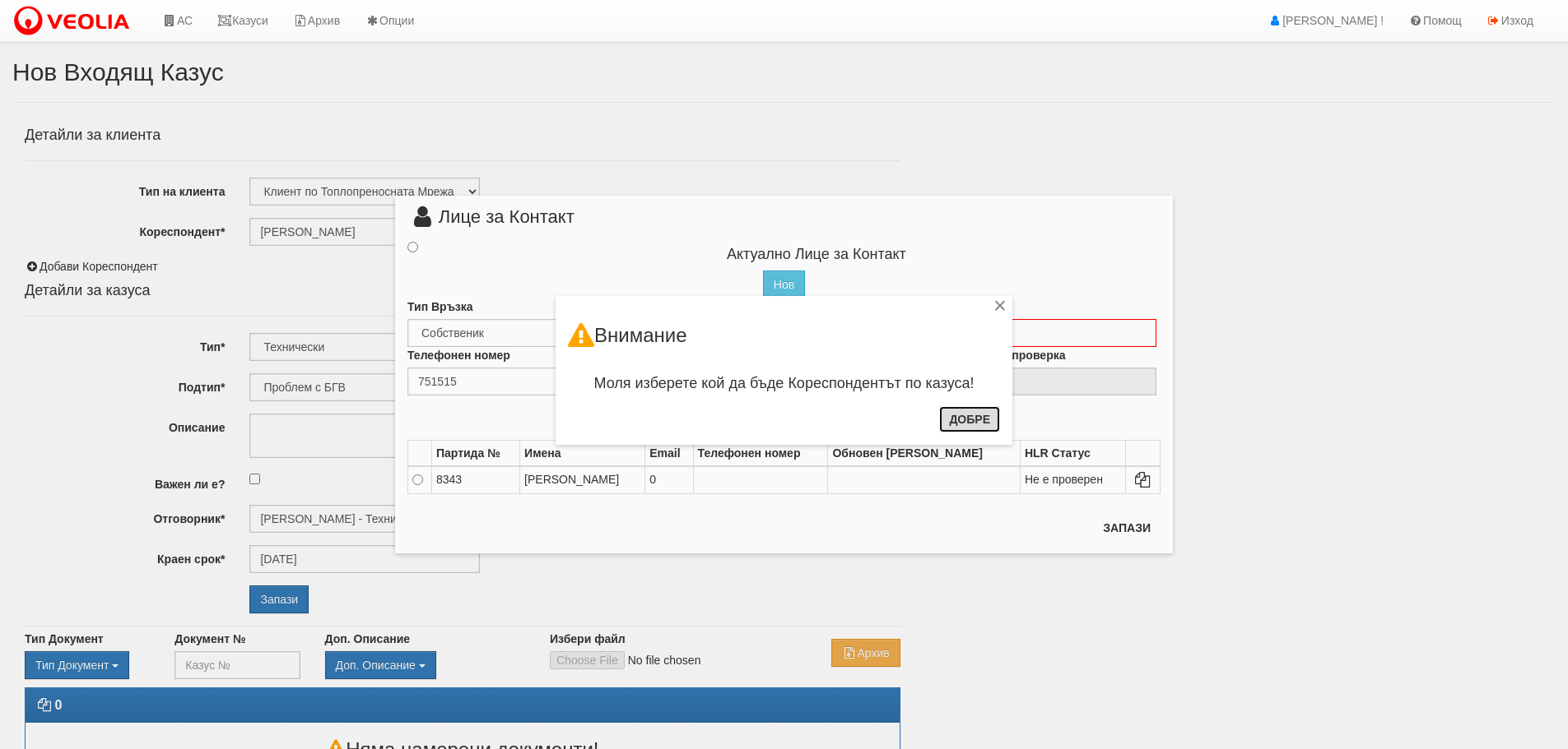
click at [957, 419] on button "Добре" at bounding box center [969, 419] width 61 height 26
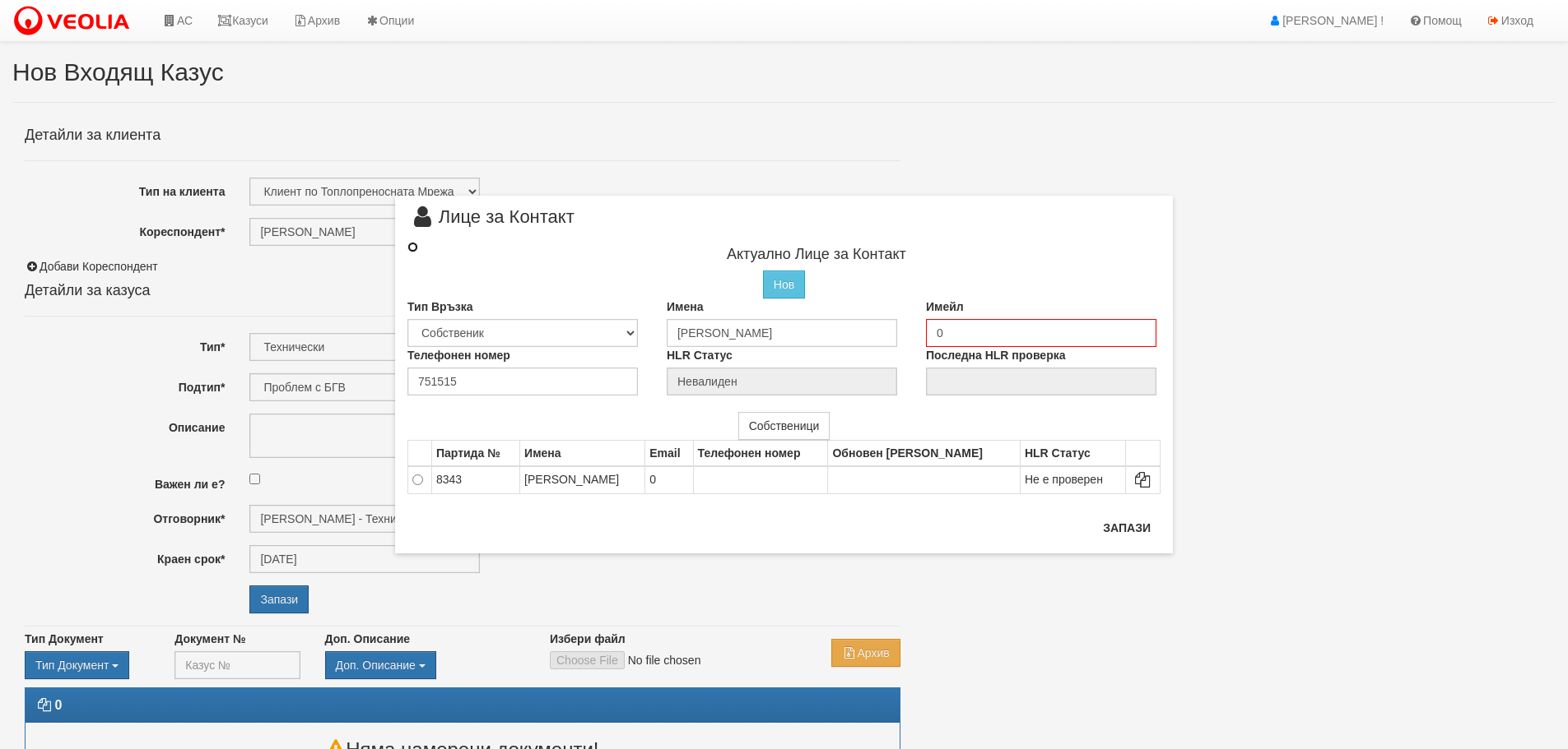
click at [413, 250] on input "radio" at bounding box center [413, 248] width 11 height 11
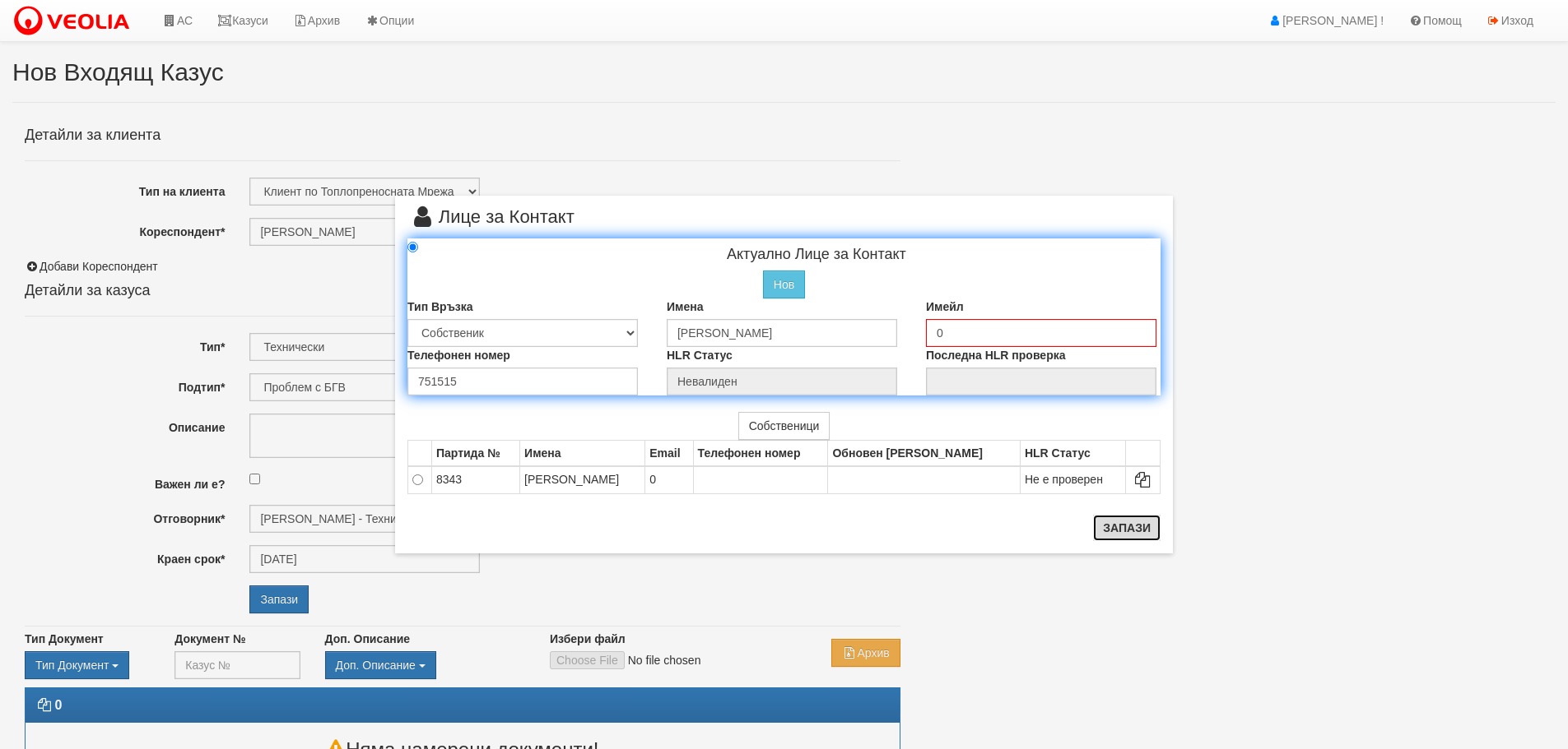
click at [1137, 525] on button "Запази" at bounding box center [1127, 528] width 68 height 26
click at [1113, 525] on button "Запази" at bounding box center [1127, 528] width 68 height 26
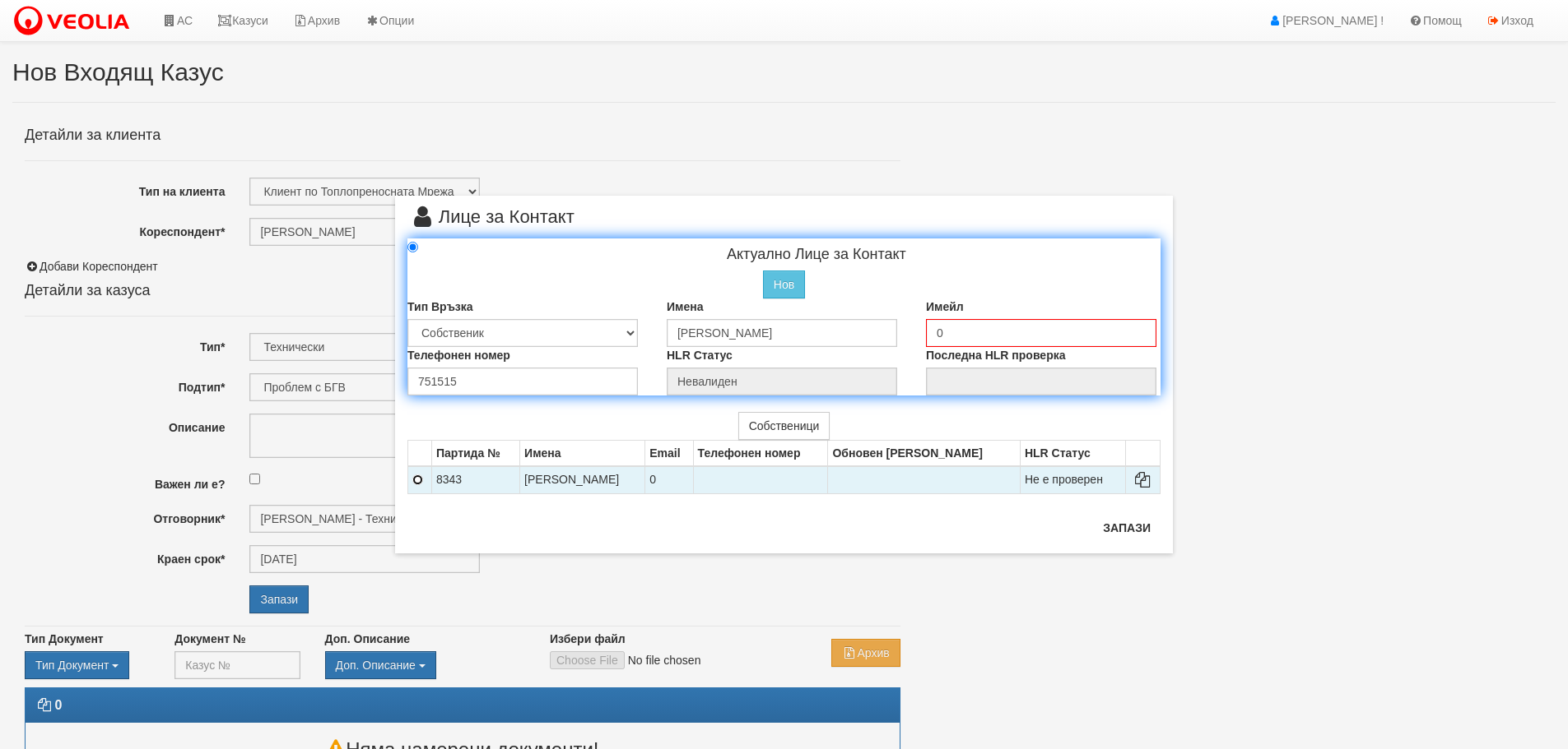
click at [415, 483] on input "radio" at bounding box center [418, 480] width 11 height 11
radio input "false"
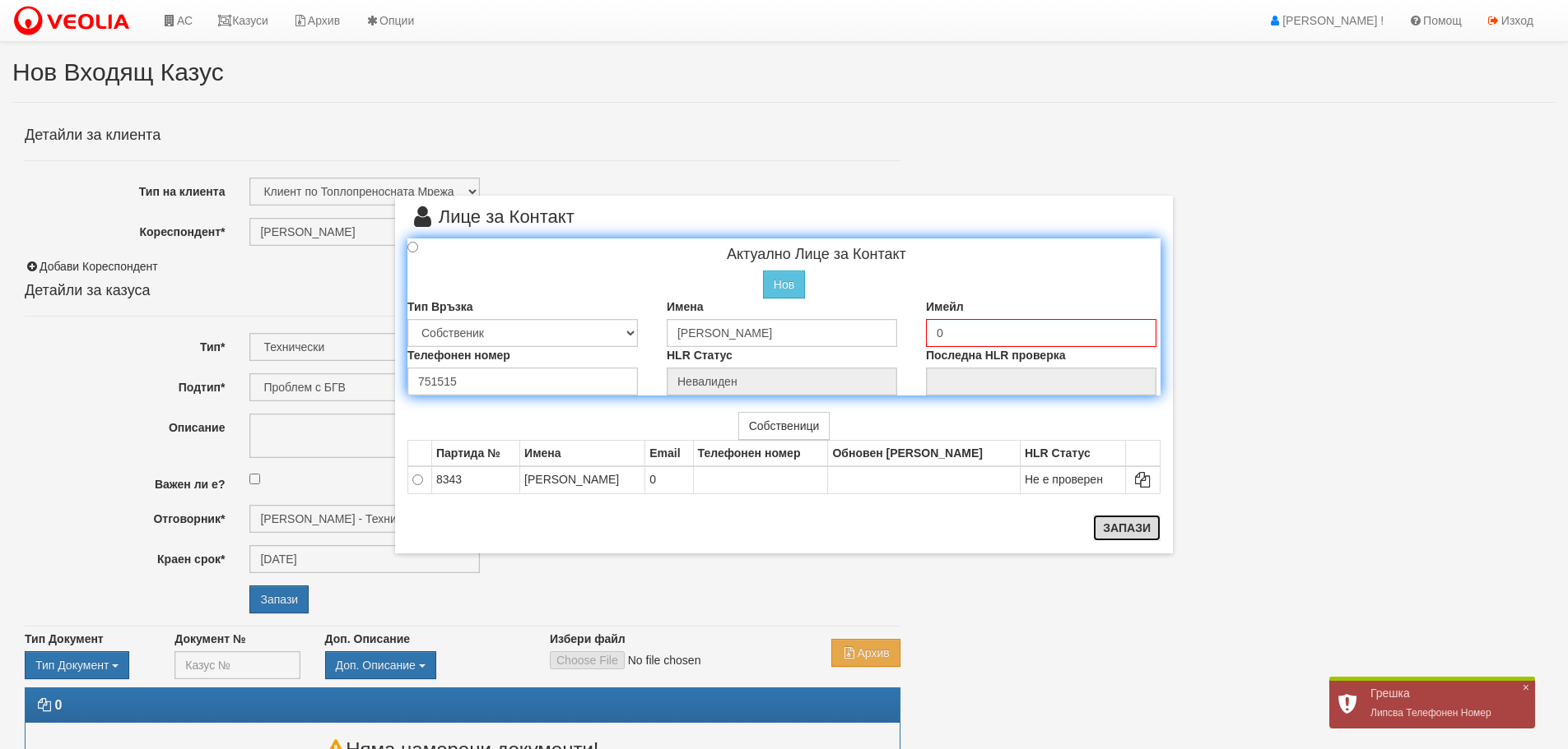
click at [1153, 529] on button "Запази" at bounding box center [1127, 528] width 68 height 26
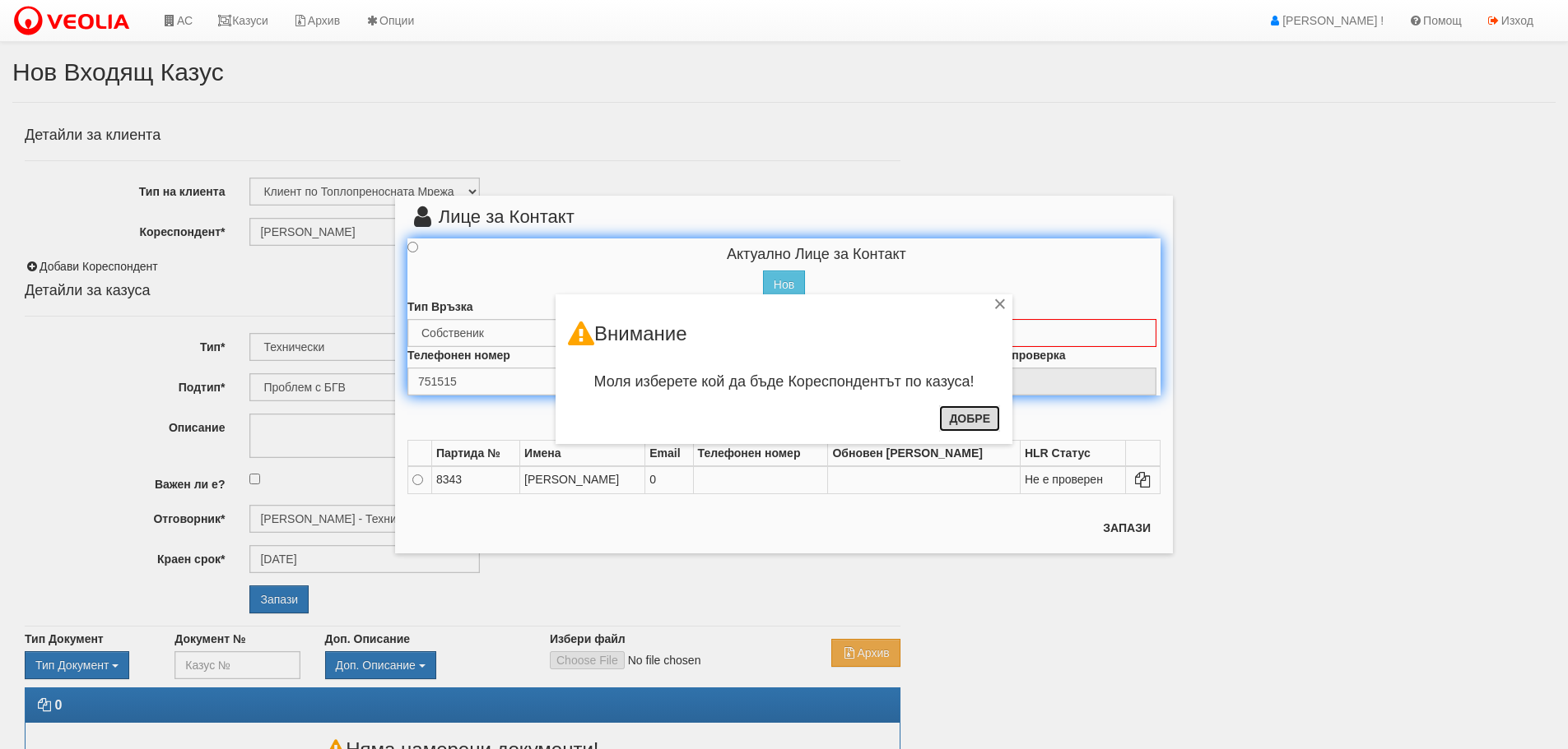
click at [974, 420] on button "Добре" at bounding box center [969, 418] width 61 height 26
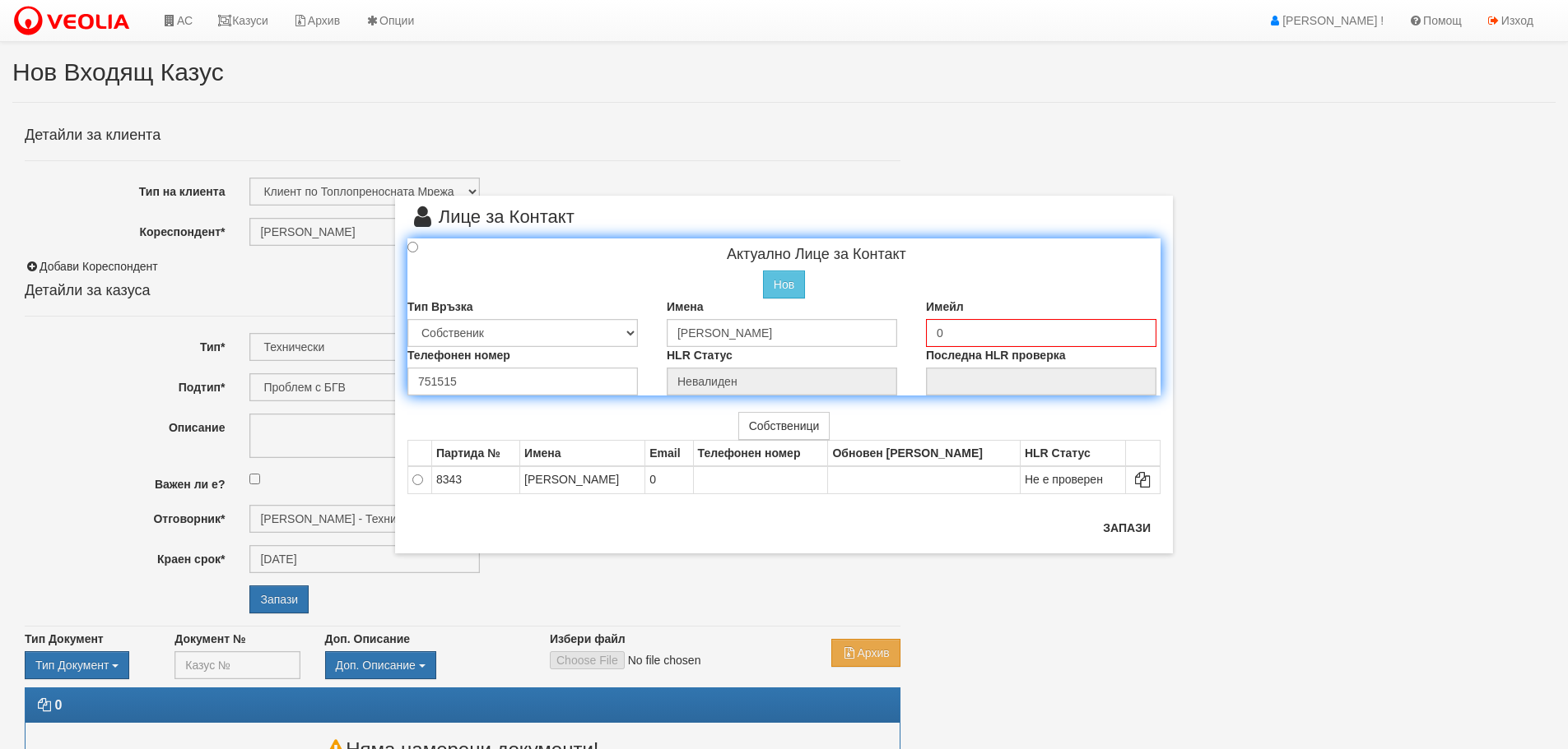
click at [352, 517] on div "× Лице за Контакт Актуално Лице за Контакт Нов Промени Актуалното Лице Тип Връз…" at bounding box center [784, 277] width 963 height 554
click at [1139, 531] on button "Запази" at bounding box center [1127, 528] width 68 height 26
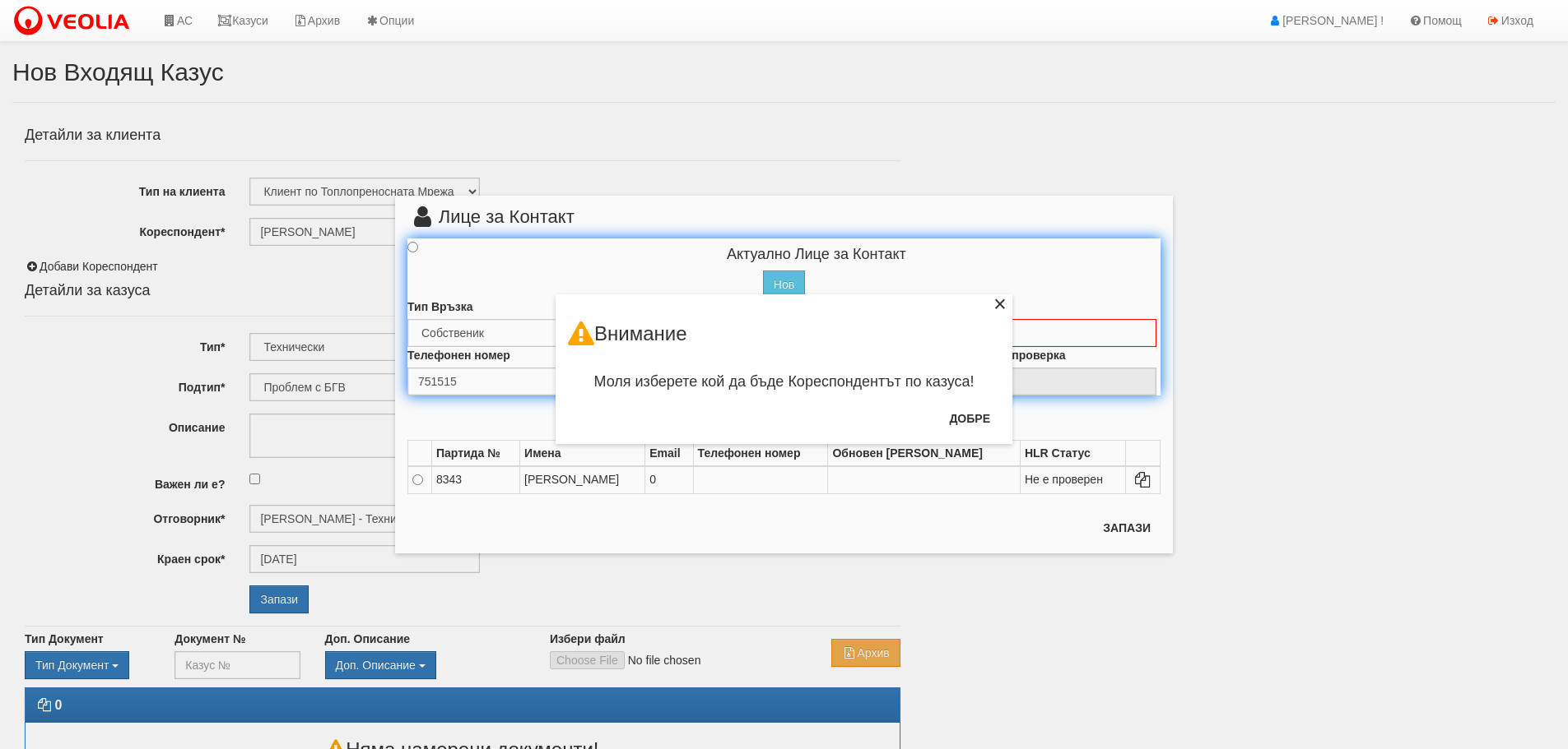
click at [998, 303] on div "×" at bounding box center [1000, 307] width 16 height 16
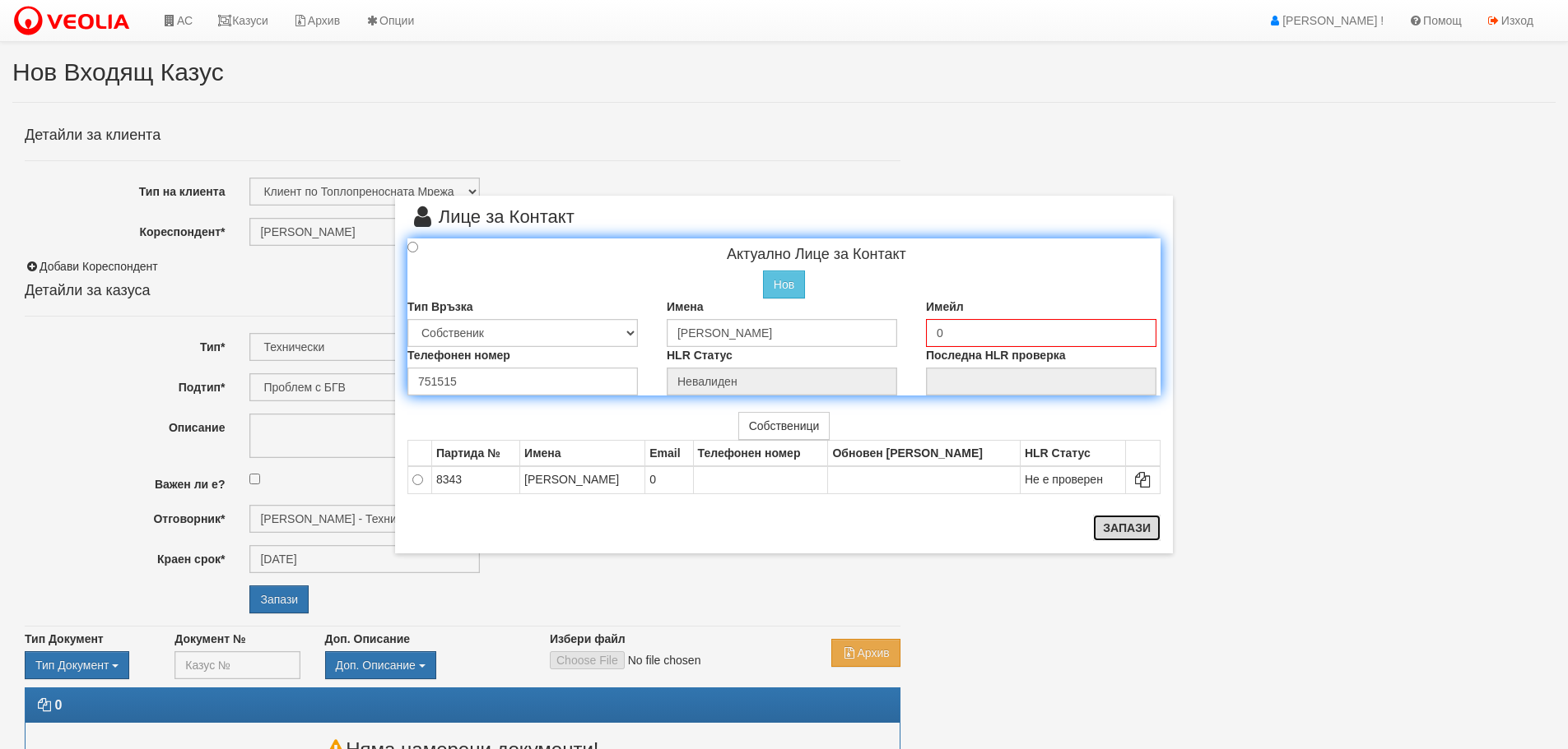
click at [1122, 529] on button "Запази" at bounding box center [1127, 528] width 68 height 26
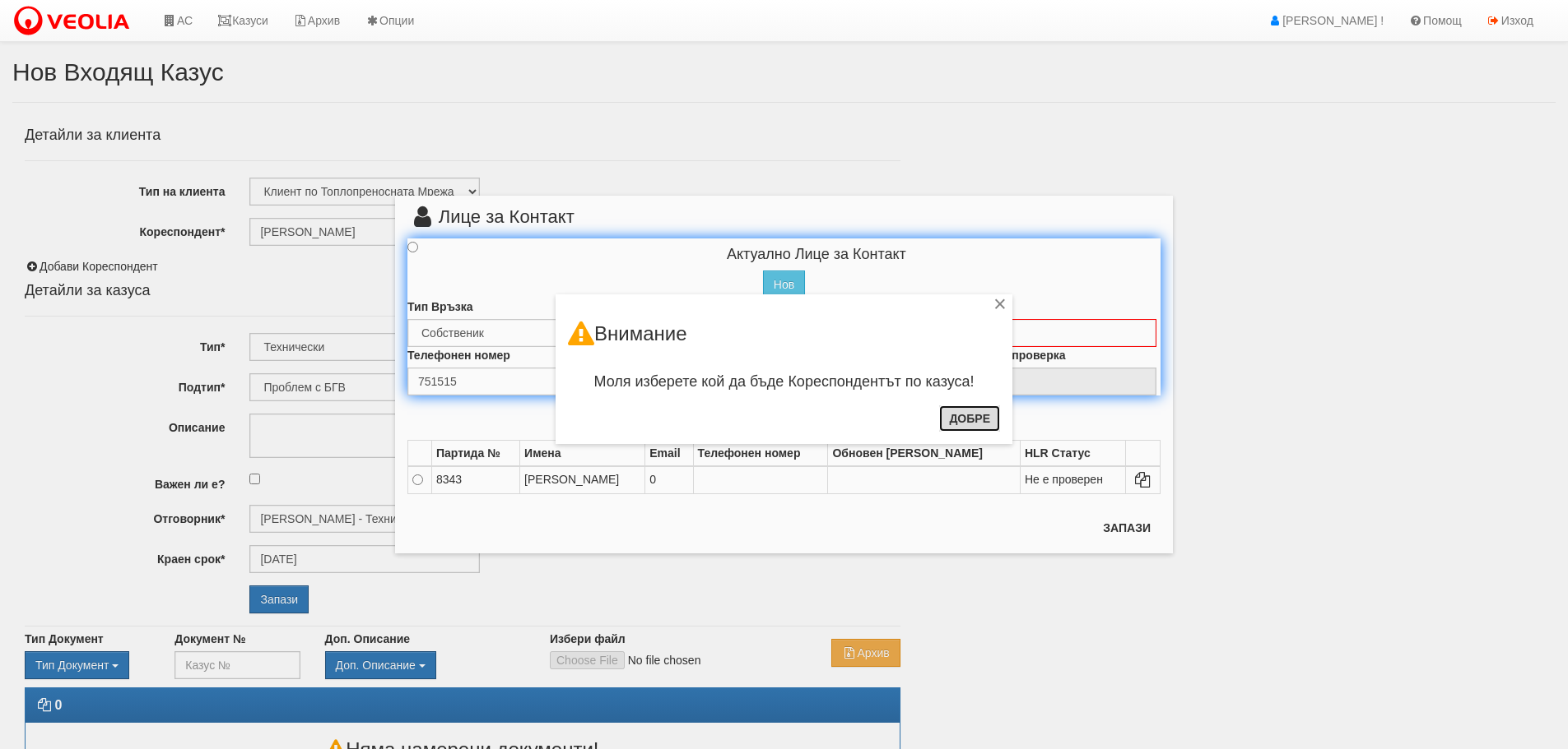
click at [969, 416] on button "Добре" at bounding box center [969, 418] width 61 height 26
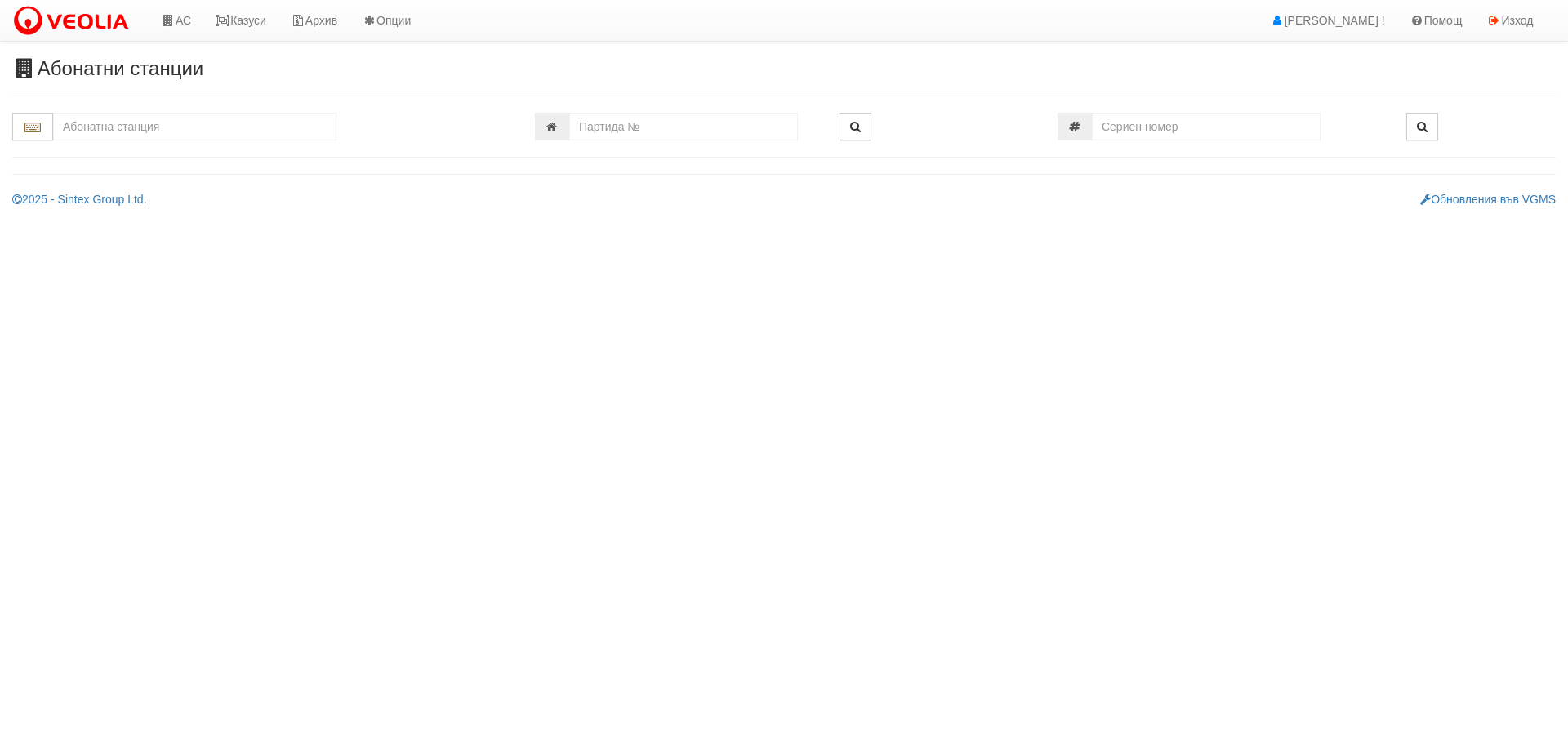
click at [179, 122] on input "text" at bounding box center [195, 126] width 284 height 28
click at [155, 150] on div "037/1 - Трошево - "ВЕОЛИЯ"" at bounding box center [194, 152] width 278 height 19
type input "037/1 - Трошево - "ВЕОЛИЯ""
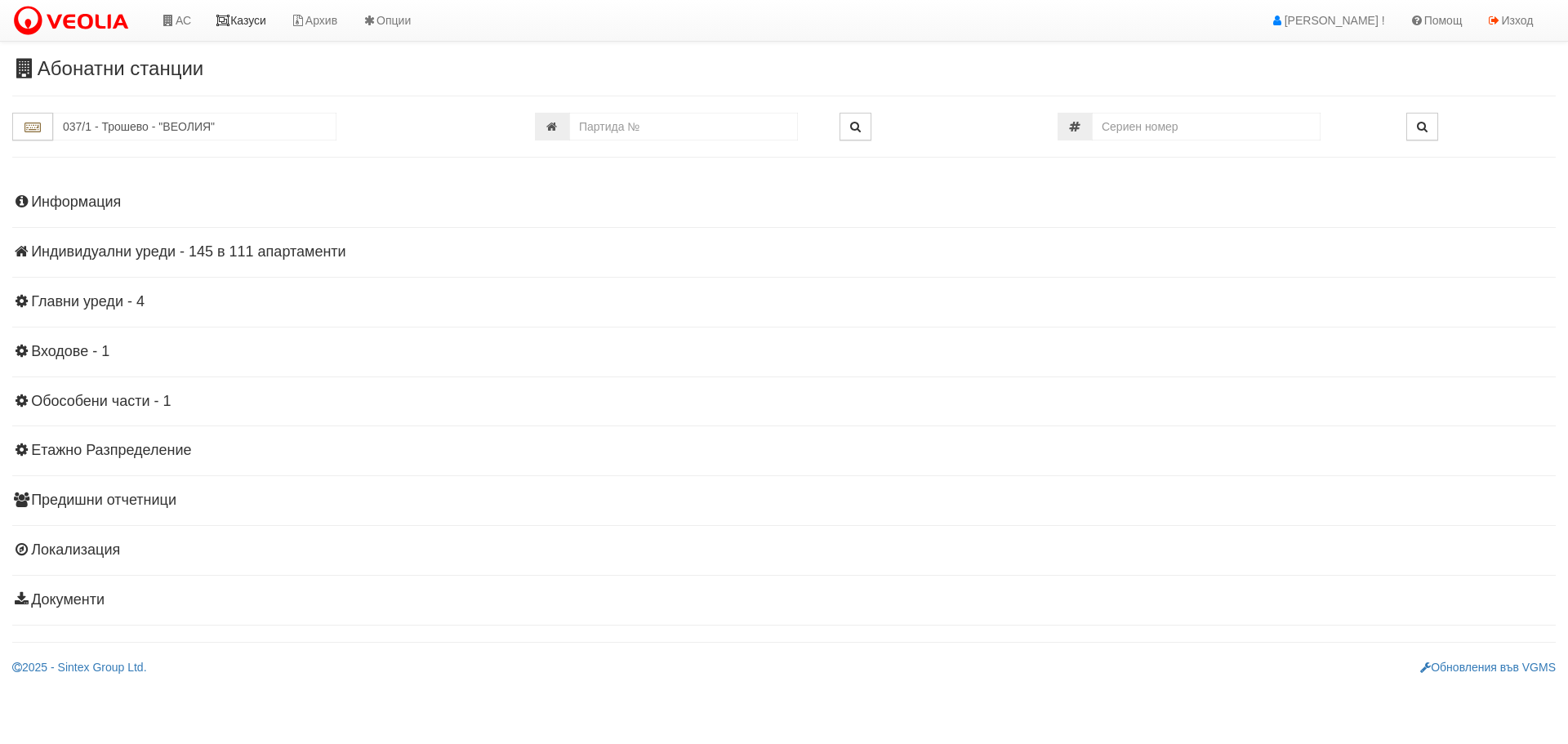
click at [251, 15] on link "Казуси" at bounding box center [240, 20] width 75 height 41
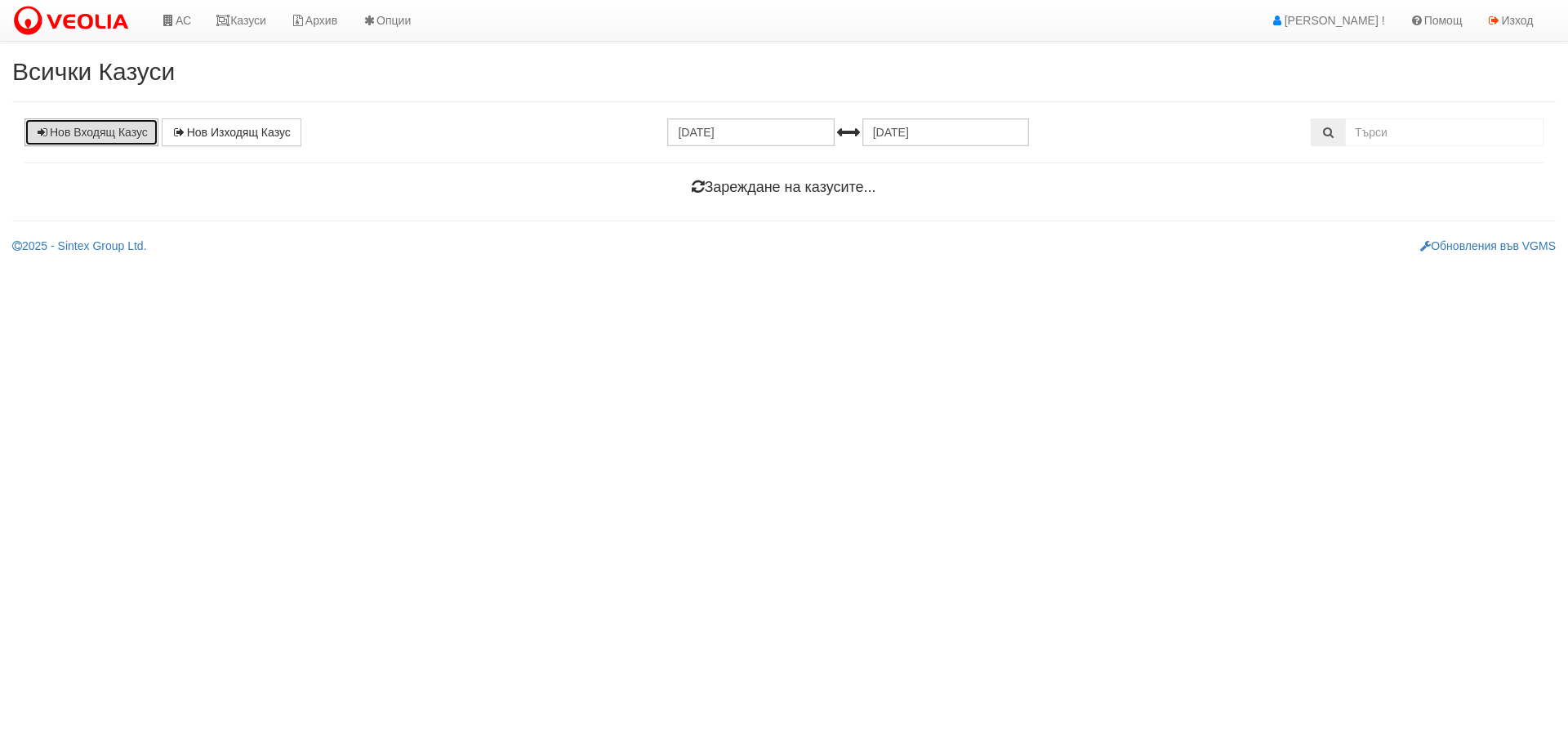
click at [114, 132] on link "Нов Входящ Казус" at bounding box center [92, 132] width 134 height 28
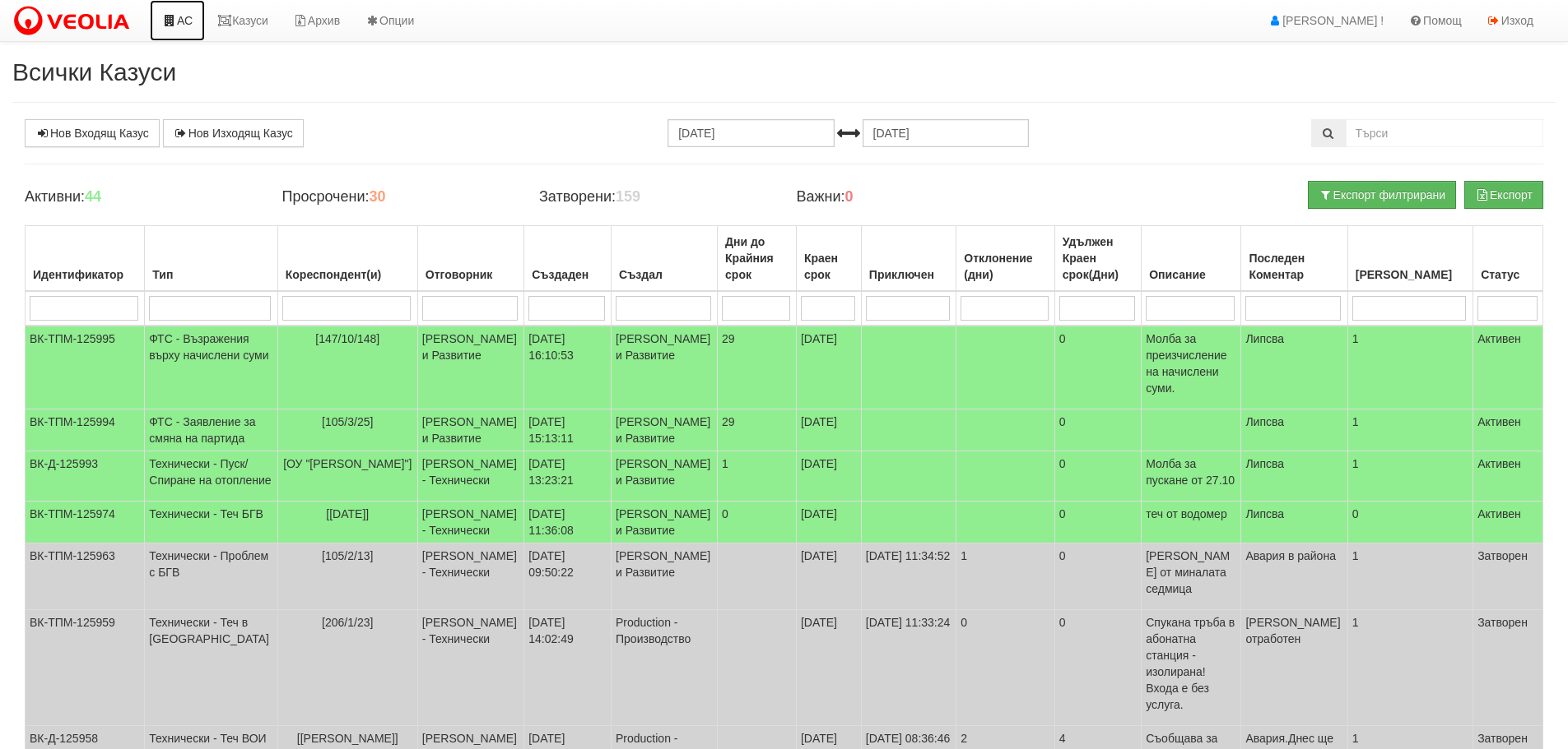
click at [190, 18] on link "АС" at bounding box center [177, 20] width 55 height 41
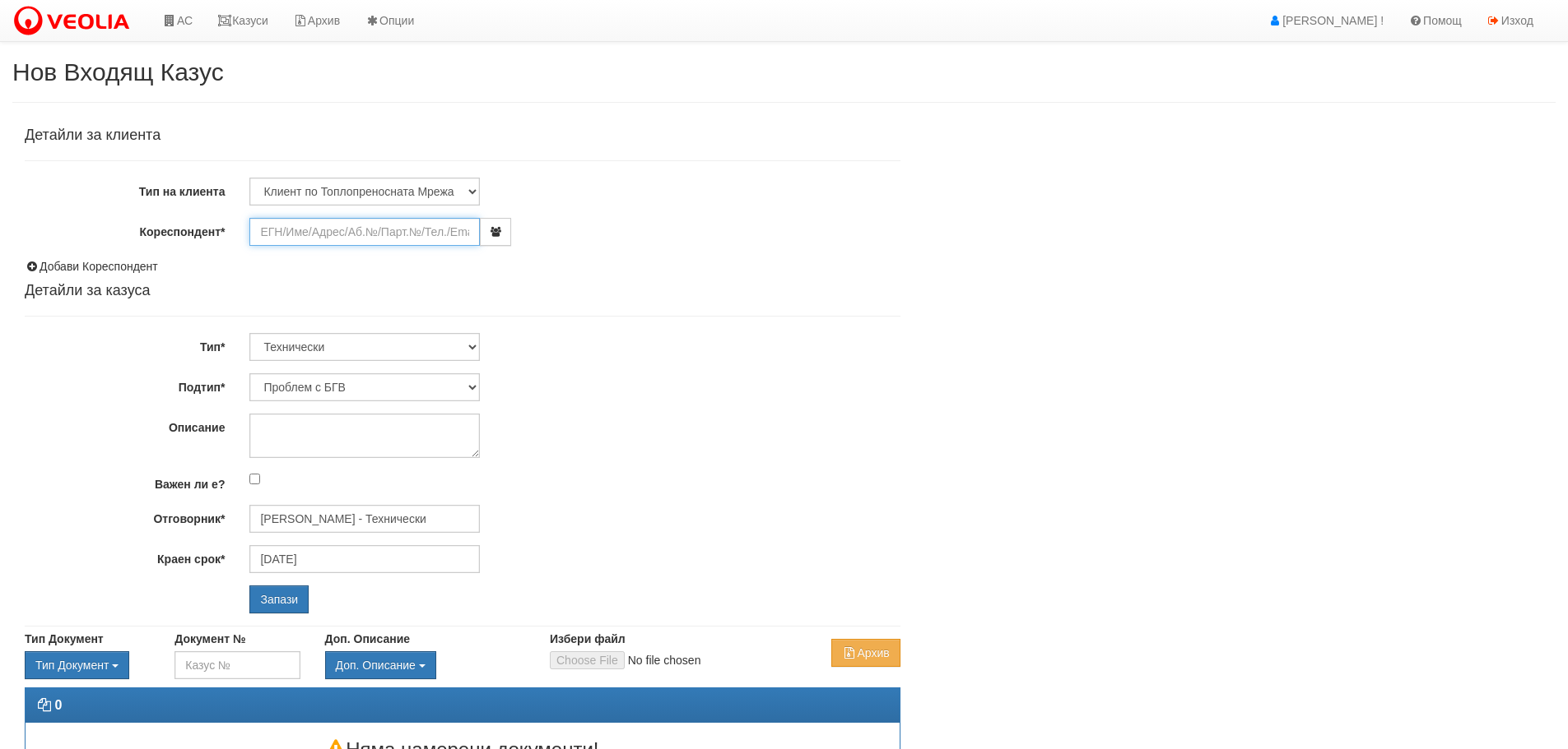
click at [328, 234] on input "Кореспондент*" at bounding box center [365, 232] width 230 height 28
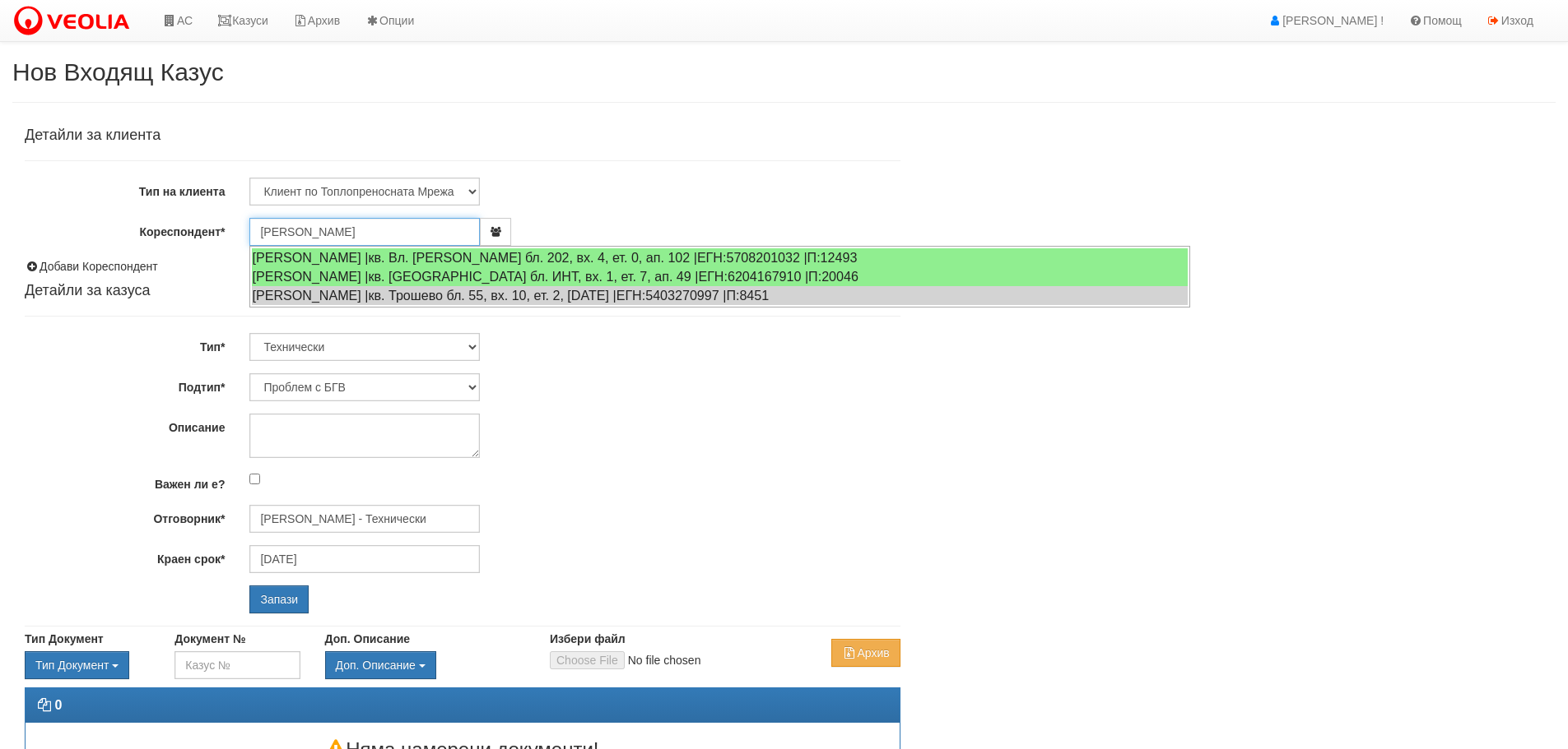
type input "[PERSON_NAME]"
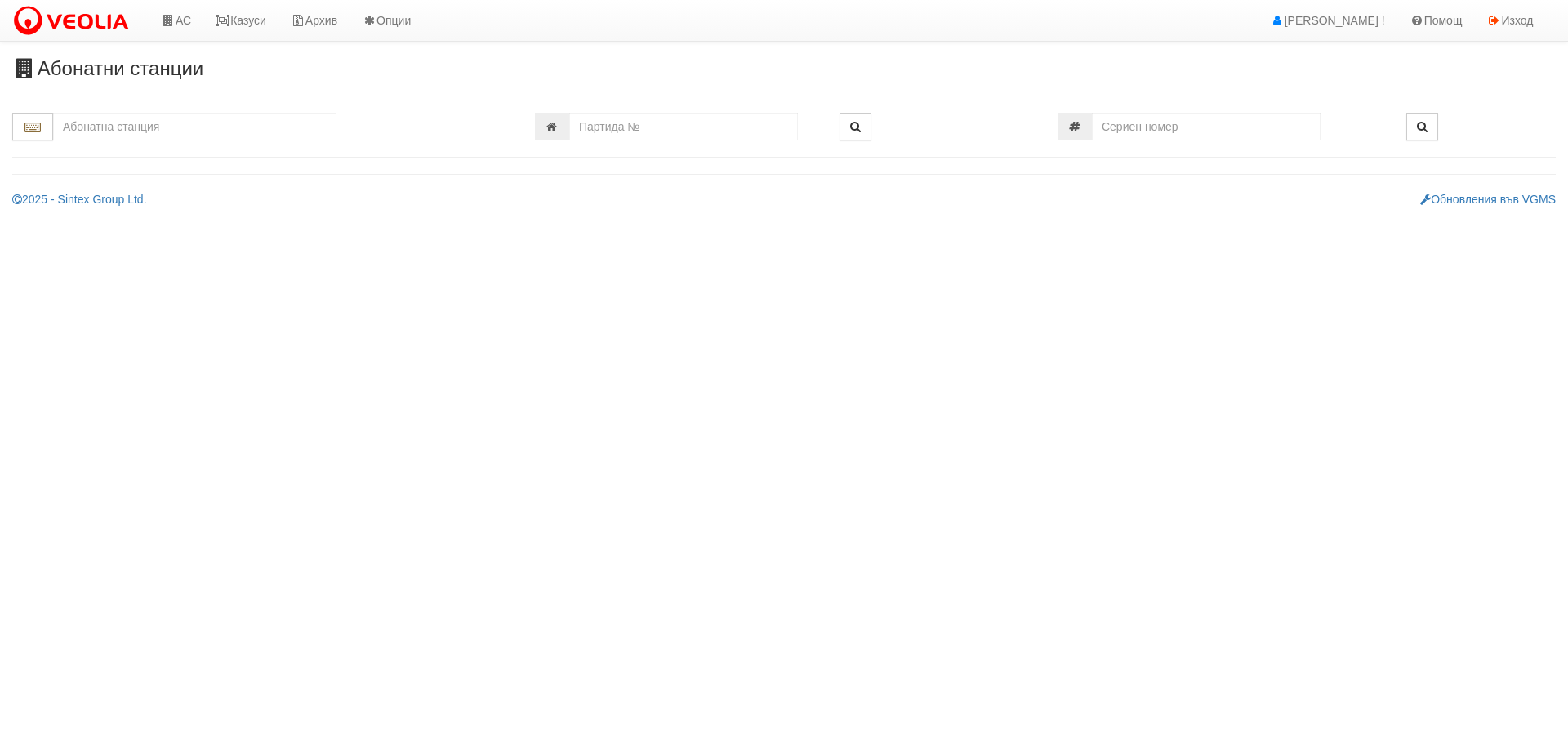
click at [181, 133] on input "text" at bounding box center [195, 126] width 284 height 28
click at [142, 152] on div "037/1 - Трошево - "ВЕОЛИЯ"" at bounding box center [194, 152] width 278 height 19
type input "037/1 - Трошево - "ВЕОЛИЯ""
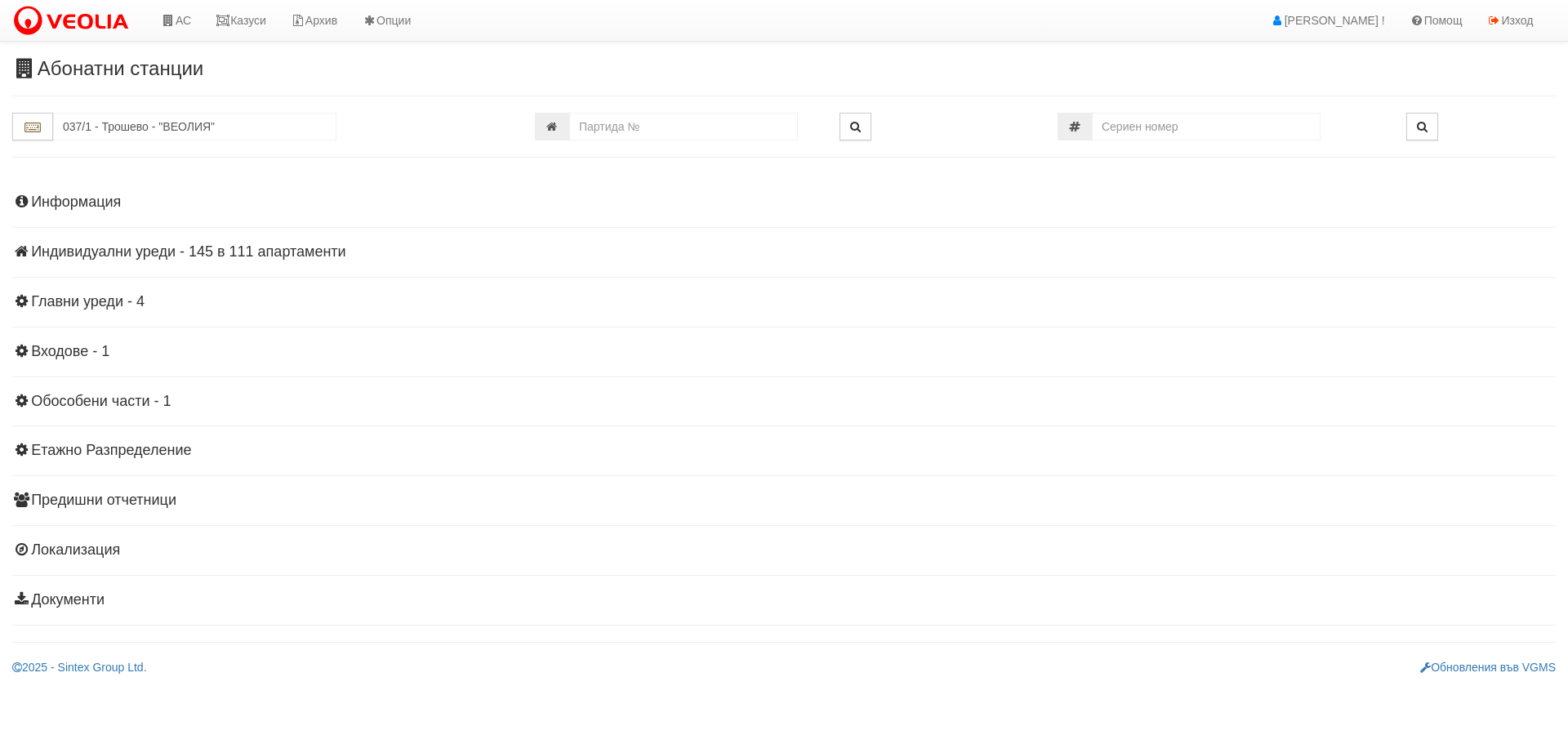
click at [136, 254] on h4 "Индивидуални уреди - 145 в 111 апартаменти" at bounding box center [784, 252] width 1544 height 16
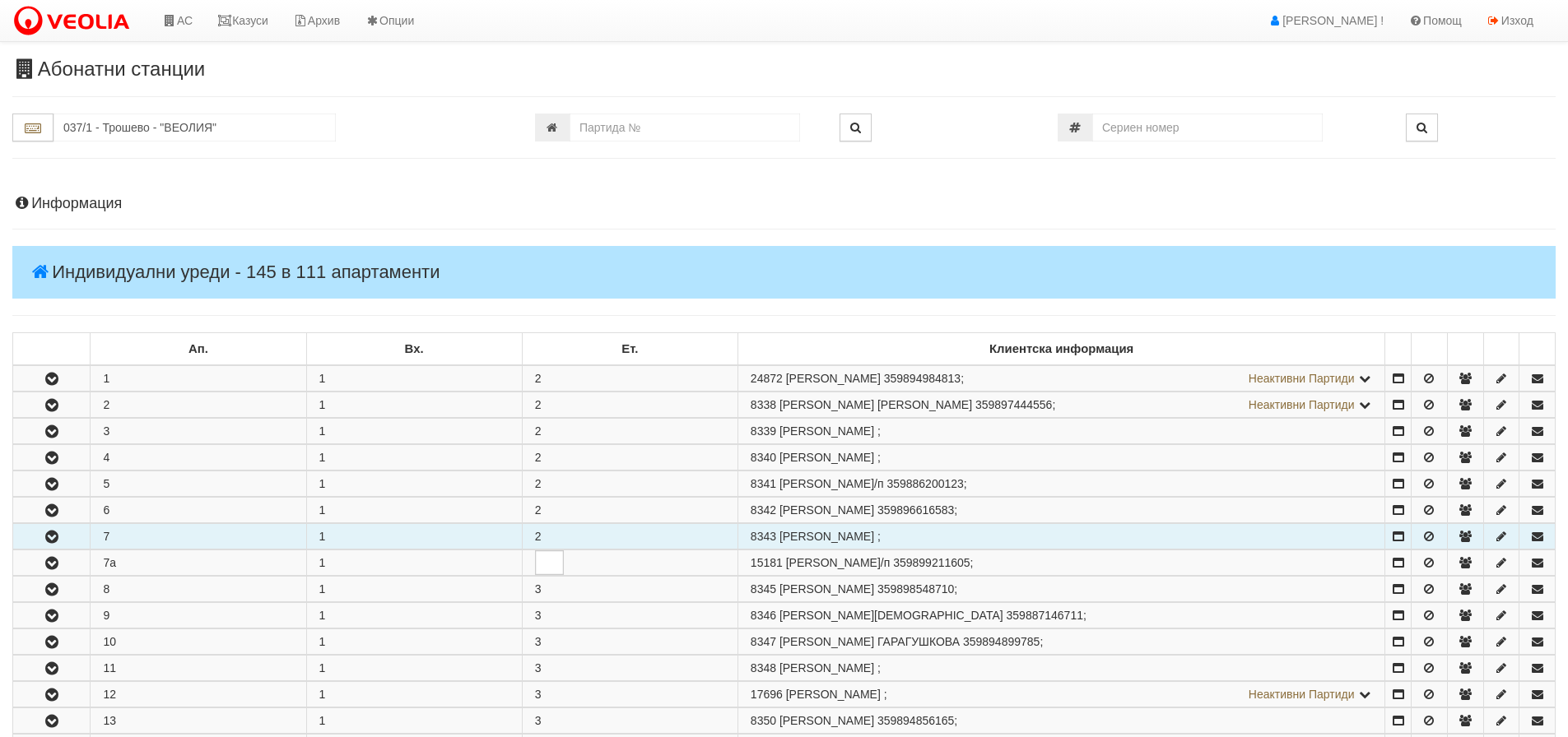
click at [55, 536] on icon "button" at bounding box center [52, 537] width 20 height 12
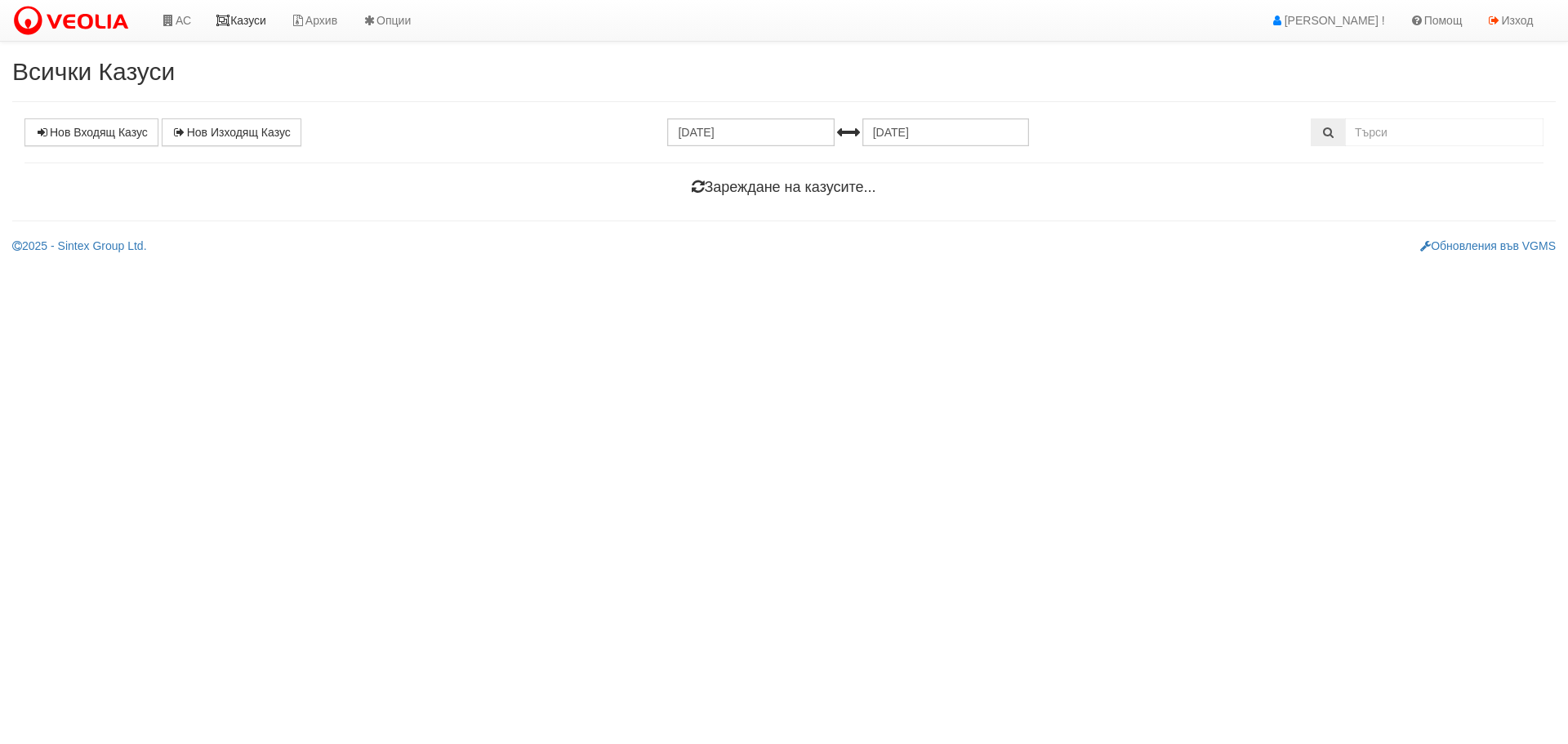
click at [251, 21] on link "Казуси" at bounding box center [240, 20] width 75 height 41
click at [91, 125] on link "Нов Входящ Казус" at bounding box center [92, 132] width 134 height 28
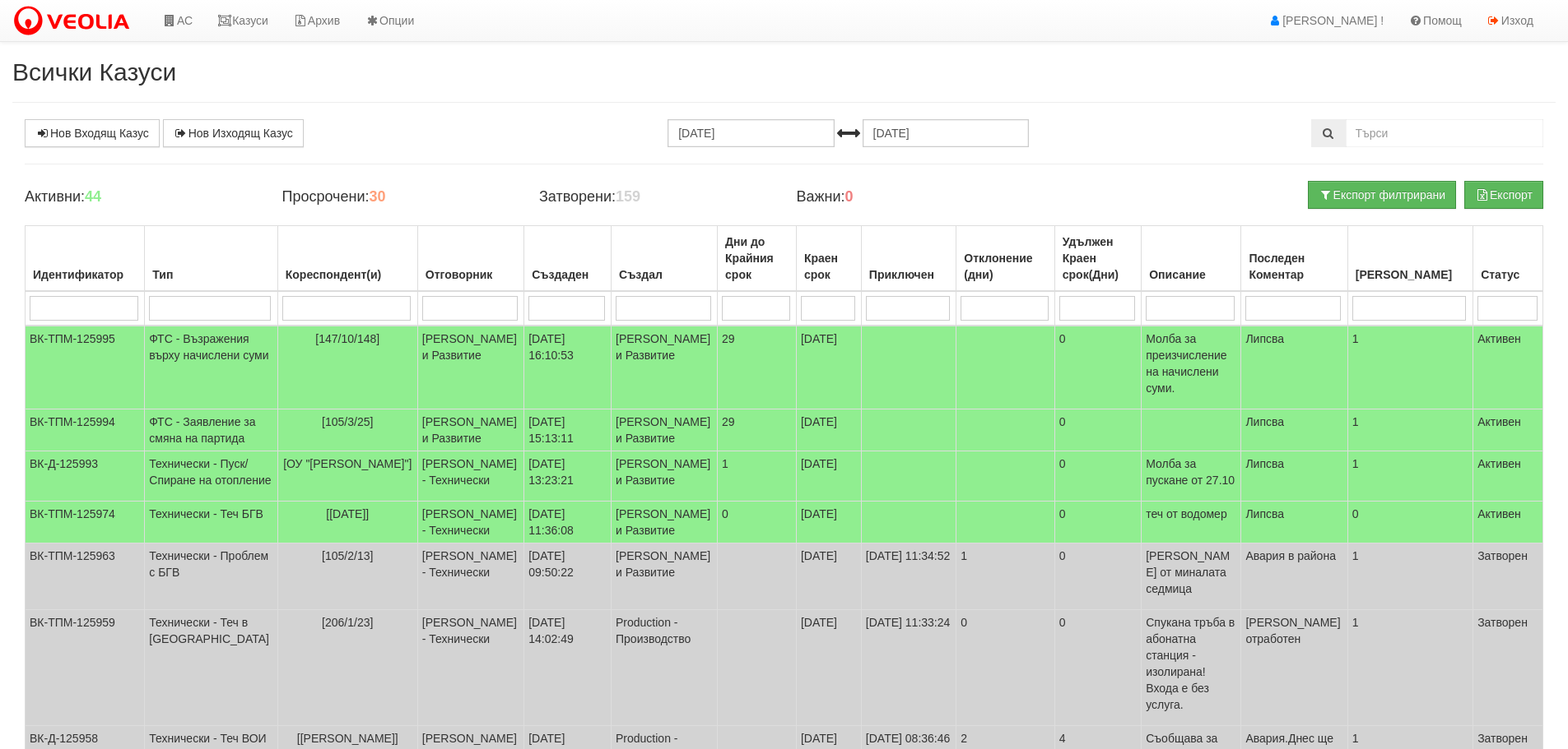
click at [476, 71] on h2 "Всички Казуси" at bounding box center [784, 72] width 1543 height 27
click at [467, 77] on h2 "Всички Казуси" at bounding box center [784, 72] width 1543 height 27
click at [106, 141] on link "Нов Входящ Казус" at bounding box center [92, 133] width 135 height 28
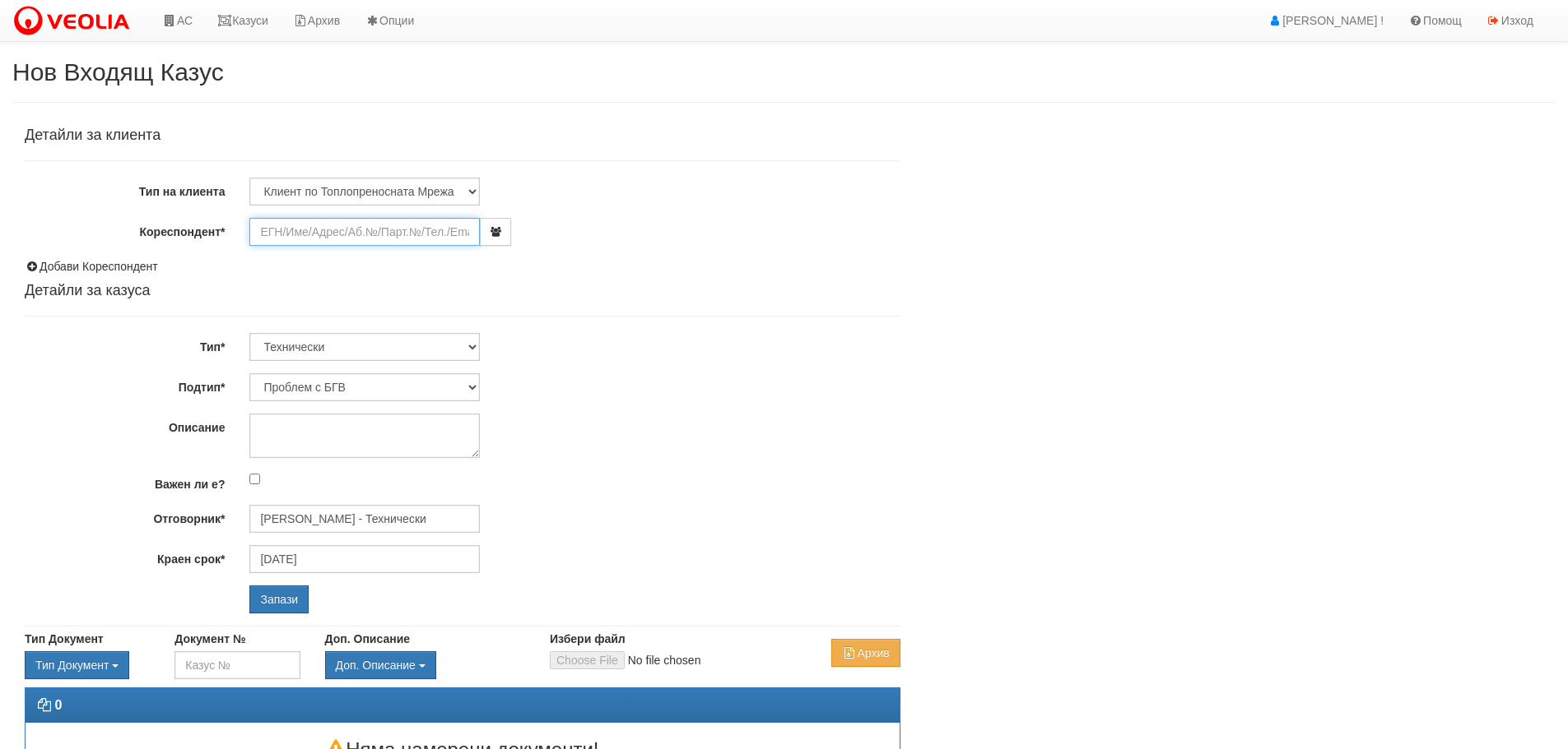
click at [329, 230] on input "Кореспондент*" at bounding box center [365, 232] width 230 height 28
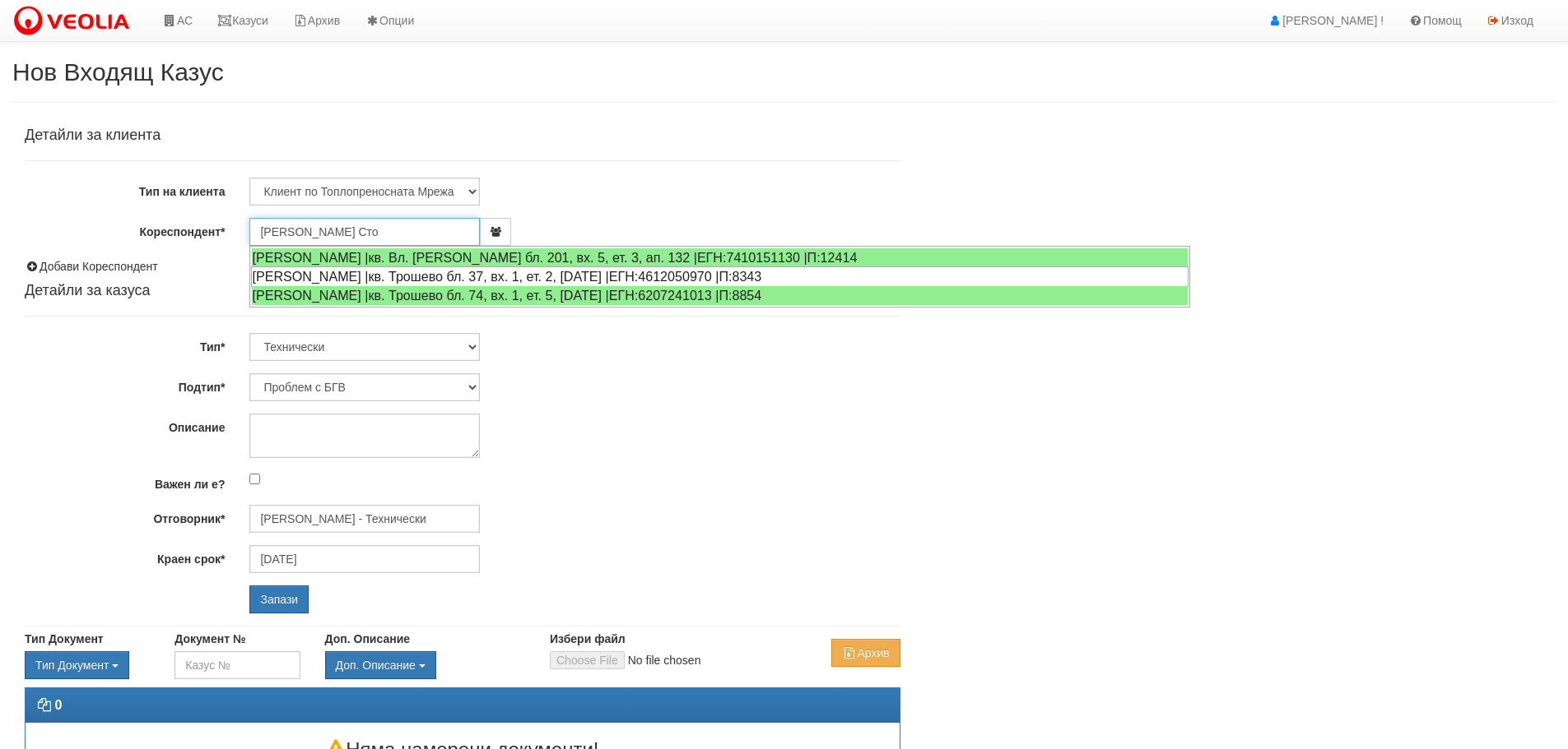
click at [398, 276] on div "[PERSON_NAME] |кв. Трошево бл. 37, вх. 1, ет. 2, [DATE] |ЕГН:4612050970 |П:8343" at bounding box center [720, 277] width 938 height 21
type input "[PERSON_NAME]"
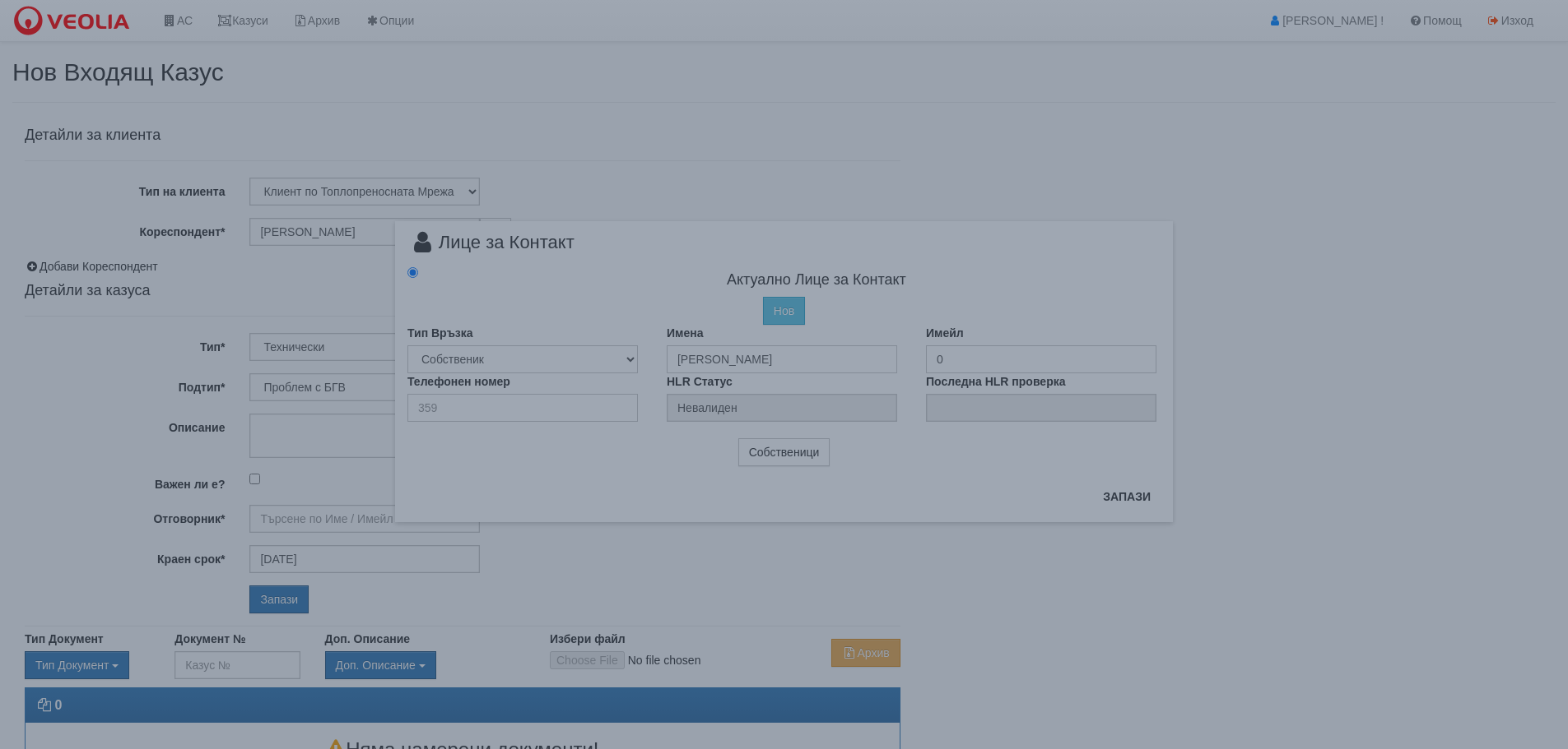
type input "[PERSON_NAME] - Технически"
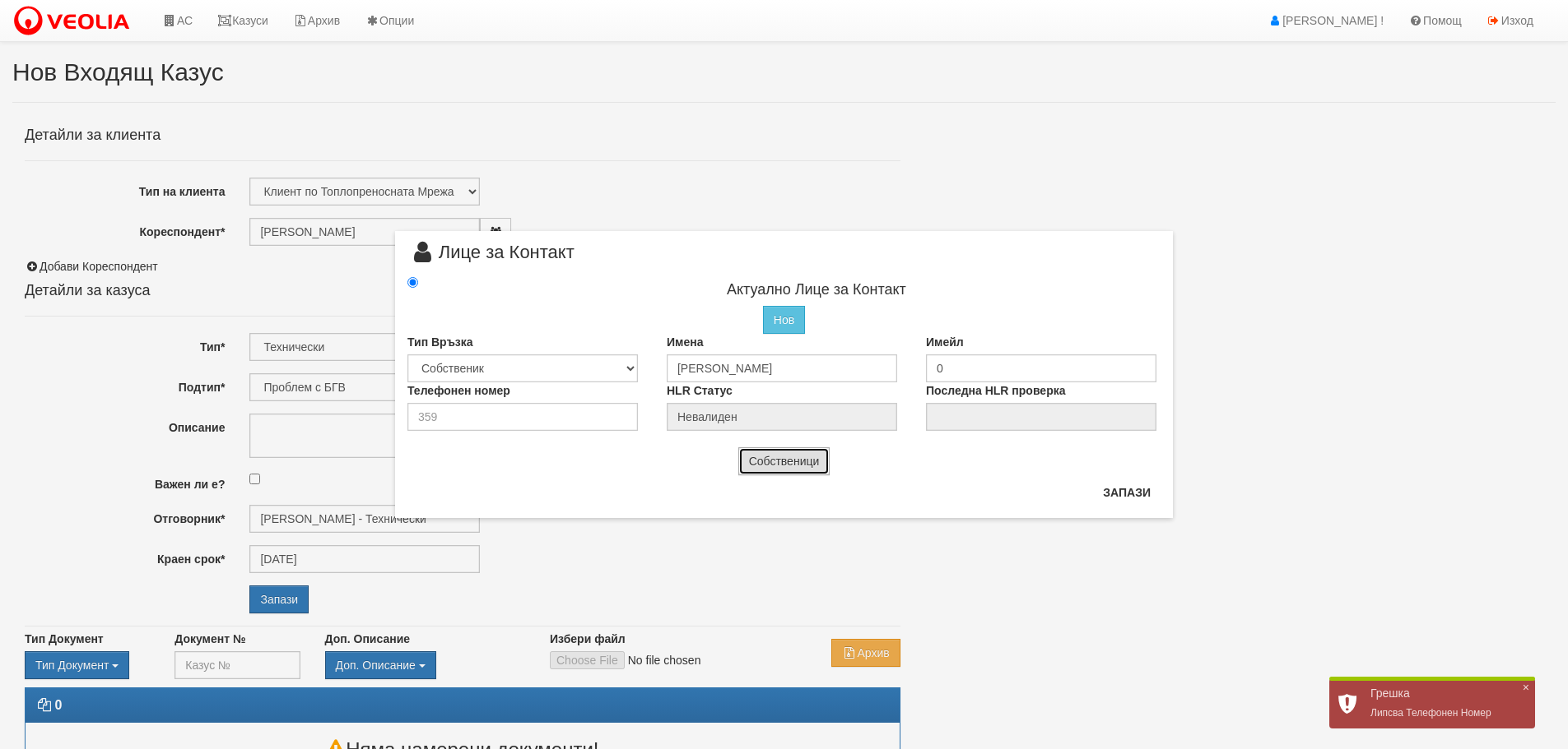
click at [790, 465] on button "Собственици" at bounding box center [784, 461] width 92 height 28
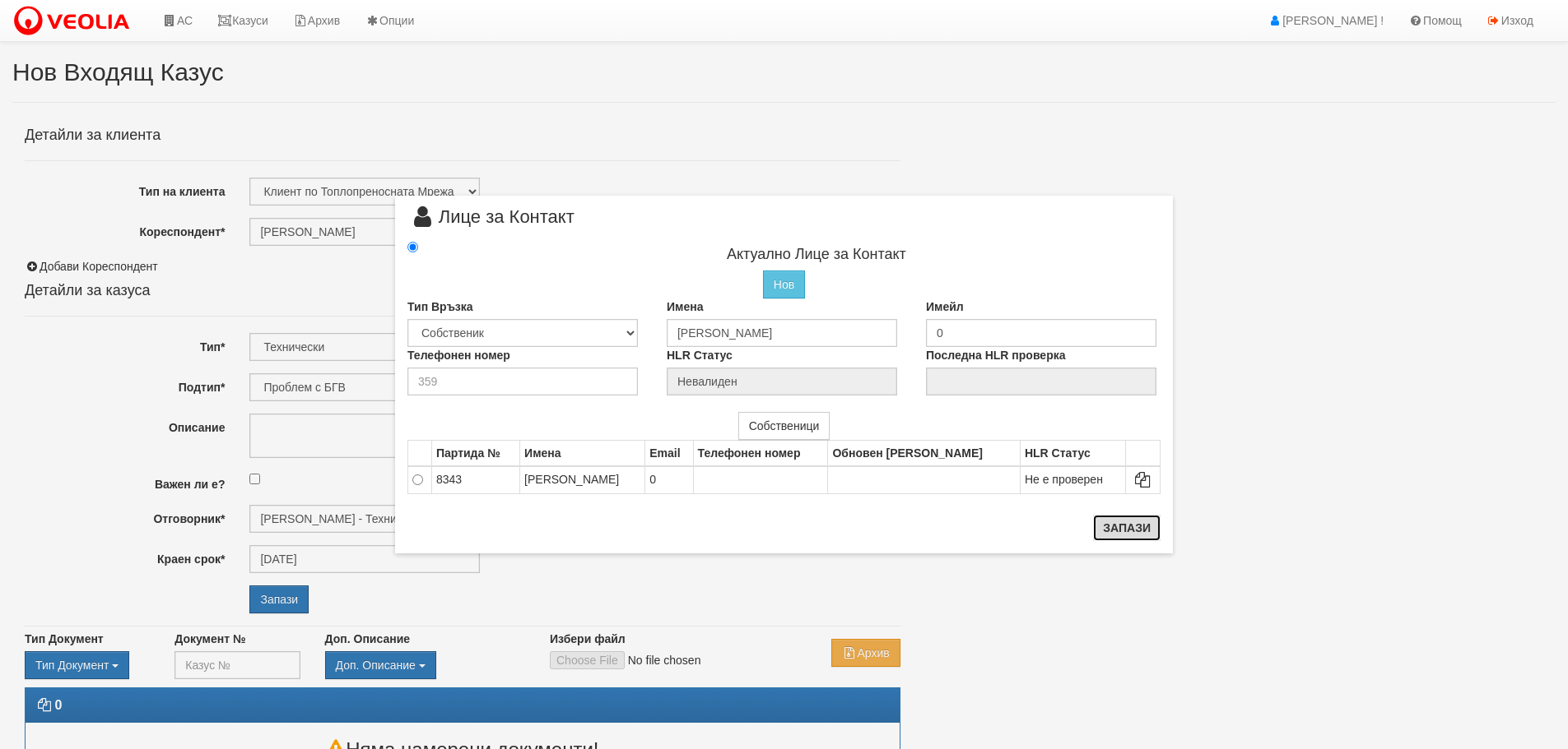
click at [1134, 521] on button "Запази" at bounding box center [1127, 528] width 68 height 26
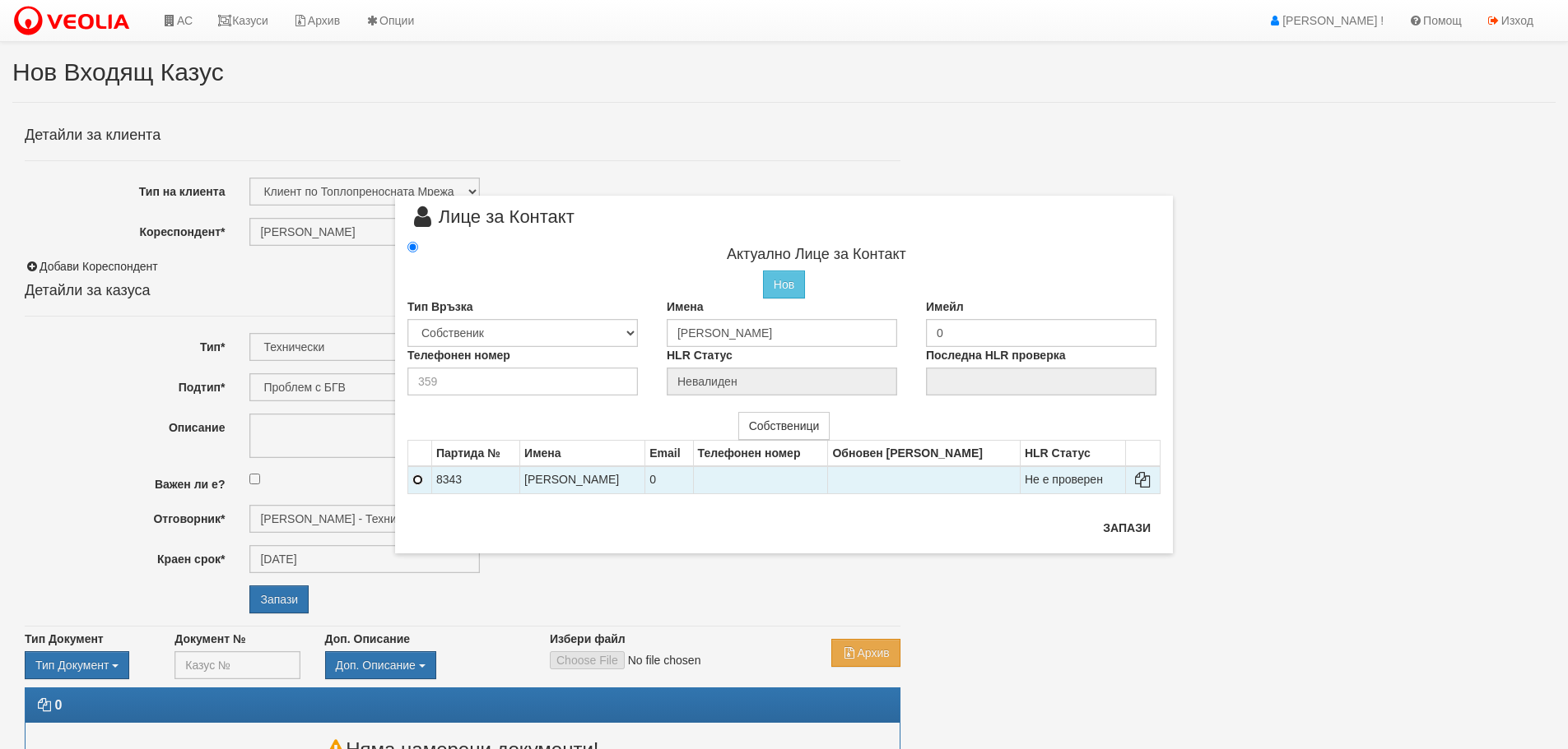
click at [418, 484] on input "radio" at bounding box center [418, 480] width 11 height 11
radio input "false"
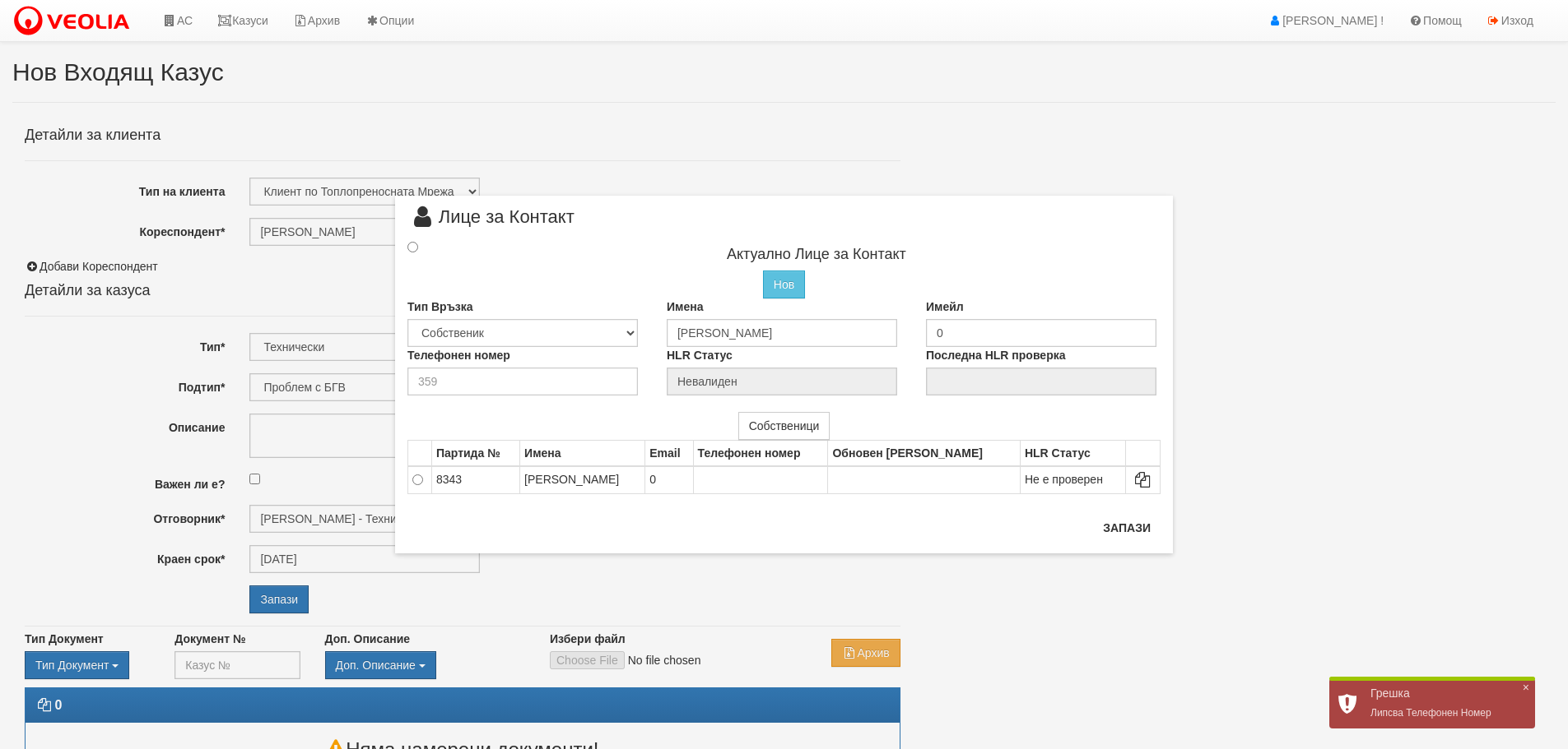
click at [1527, 684] on span "×" at bounding box center [1525, 688] width 6 height 14
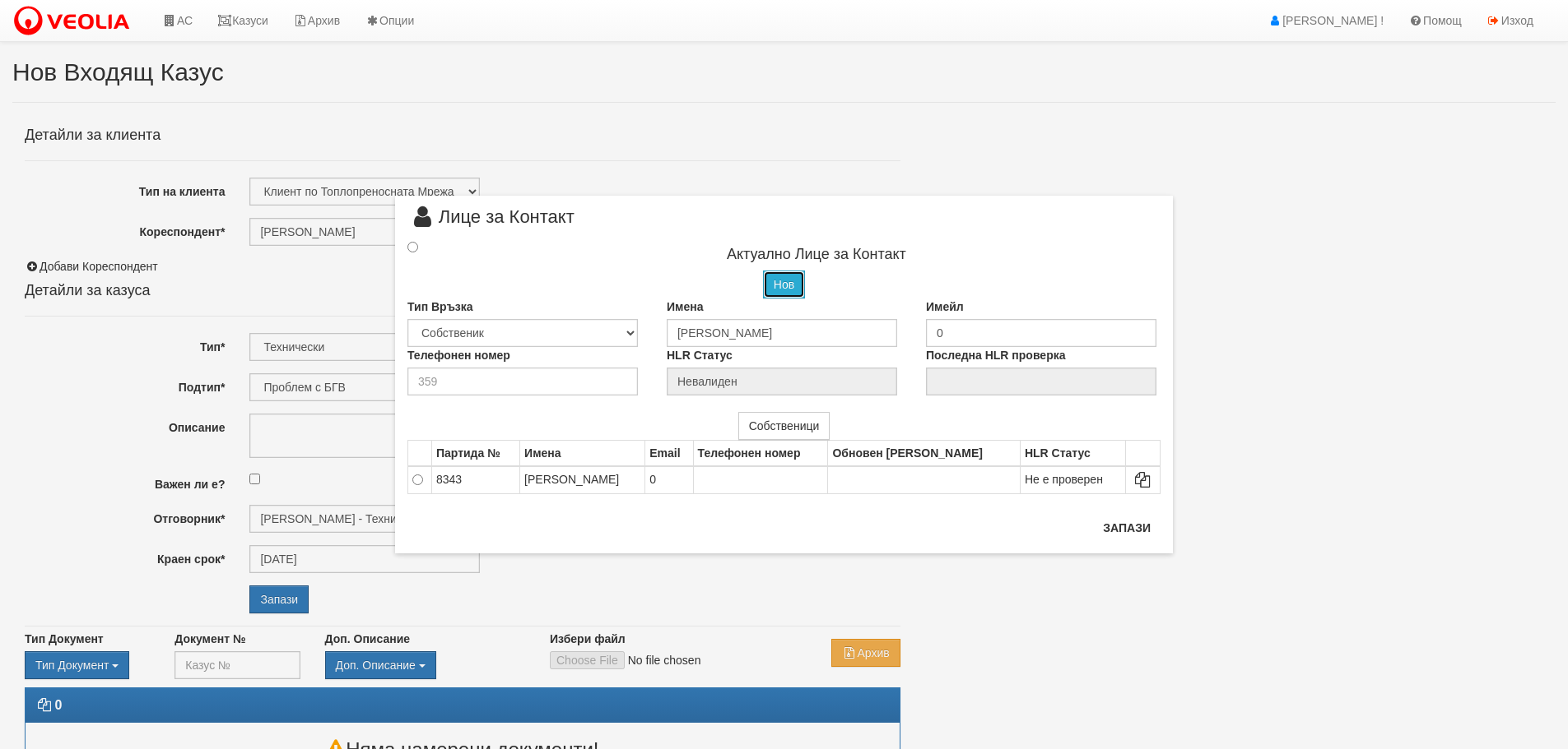
click at [788, 286] on button "Нов" at bounding box center [784, 284] width 42 height 28
click at [1138, 533] on button "Запази" at bounding box center [1127, 528] width 68 height 26
click at [766, 334] on input "text" at bounding box center [781, 332] width 230 height 28
click at [736, 335] on input "text" at bounding box center [781, 332] width 230 height 28
type input "Живка Карамфилова"
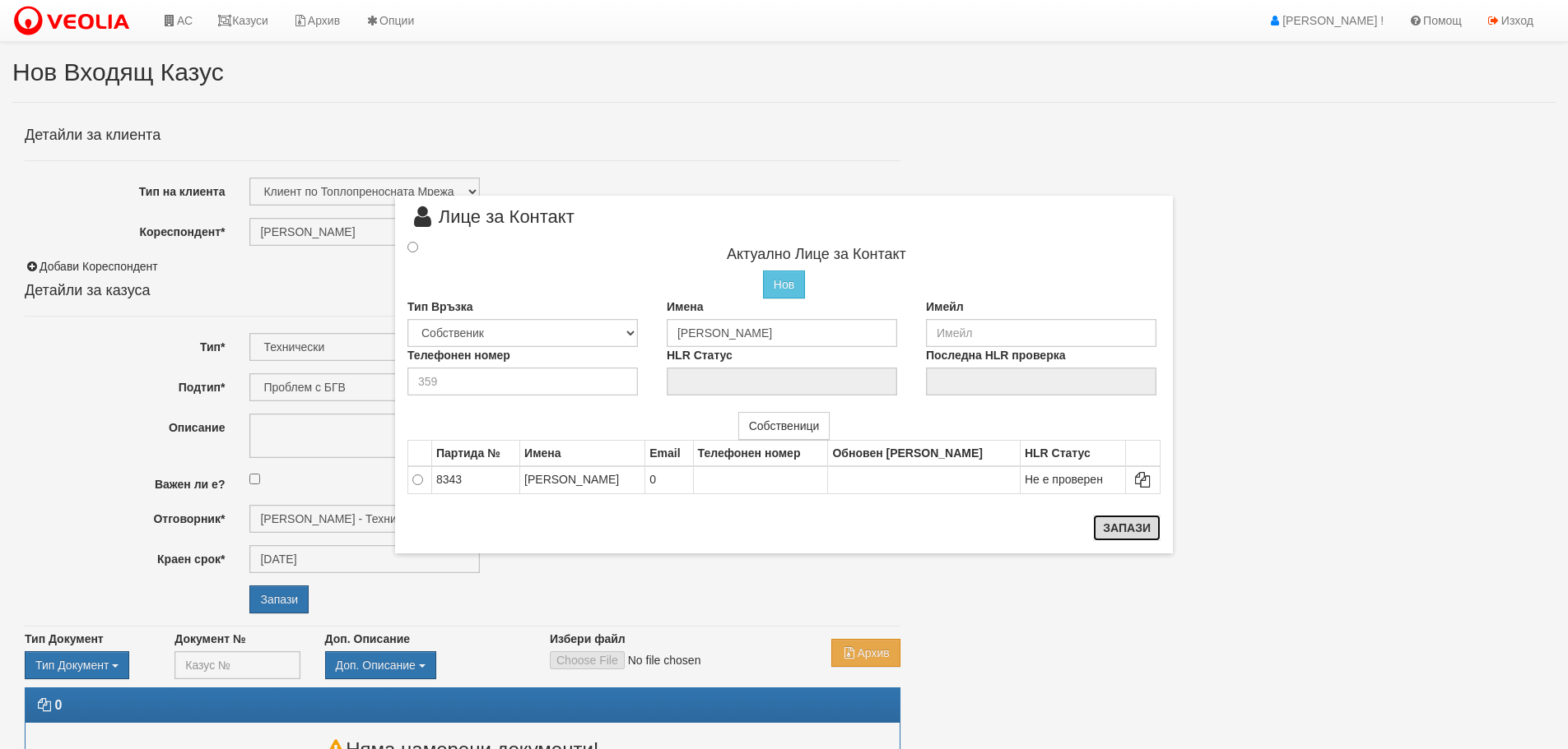
click at [1139, 527] on button "Запази" at bounding box center [1127, 528] width 68 height 26
click at [1125, 535] on button "Запази" at bounding box center [1127, 528] width 68 height 26
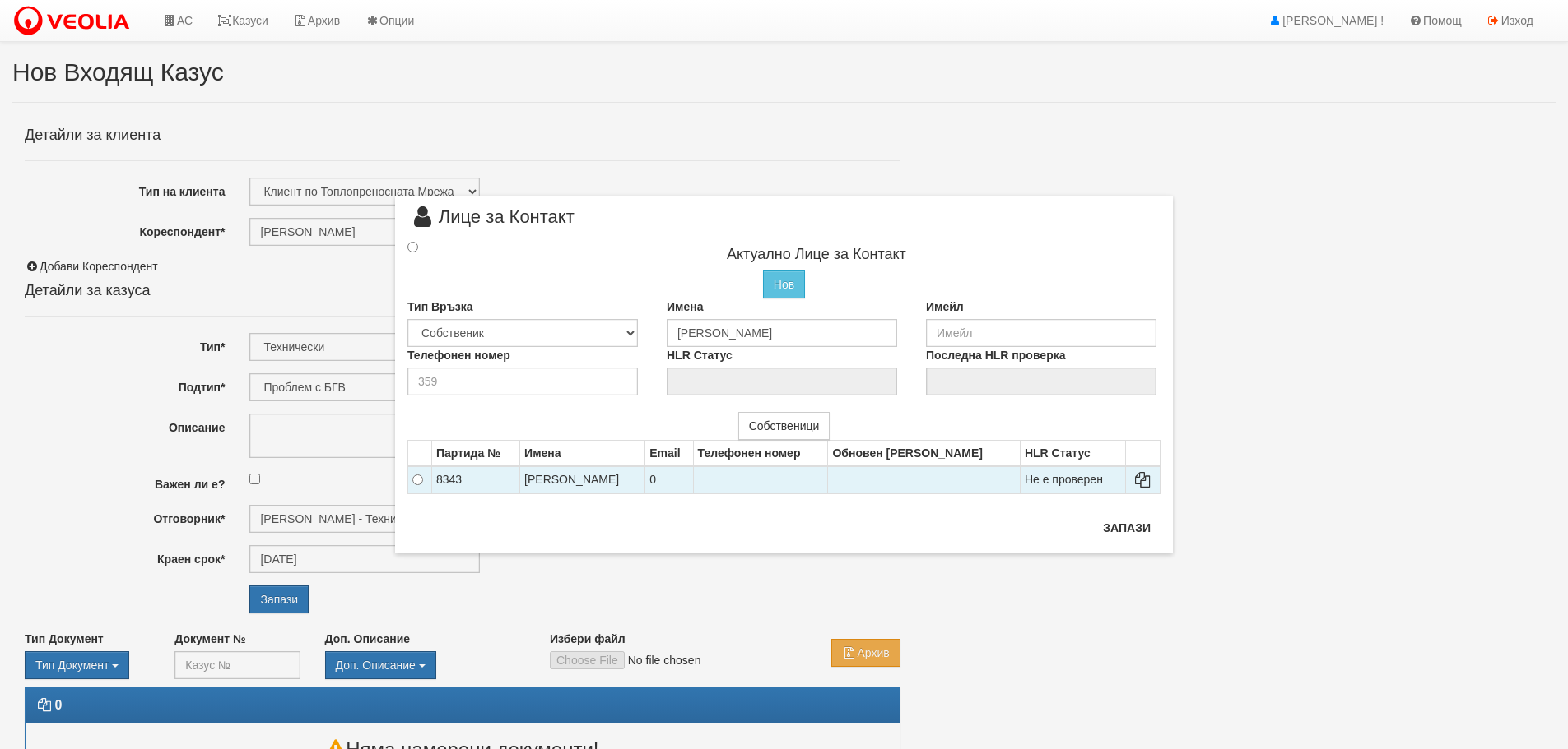
click at [411, 480] on td at bounding box center [420, 480] width 24 height 28
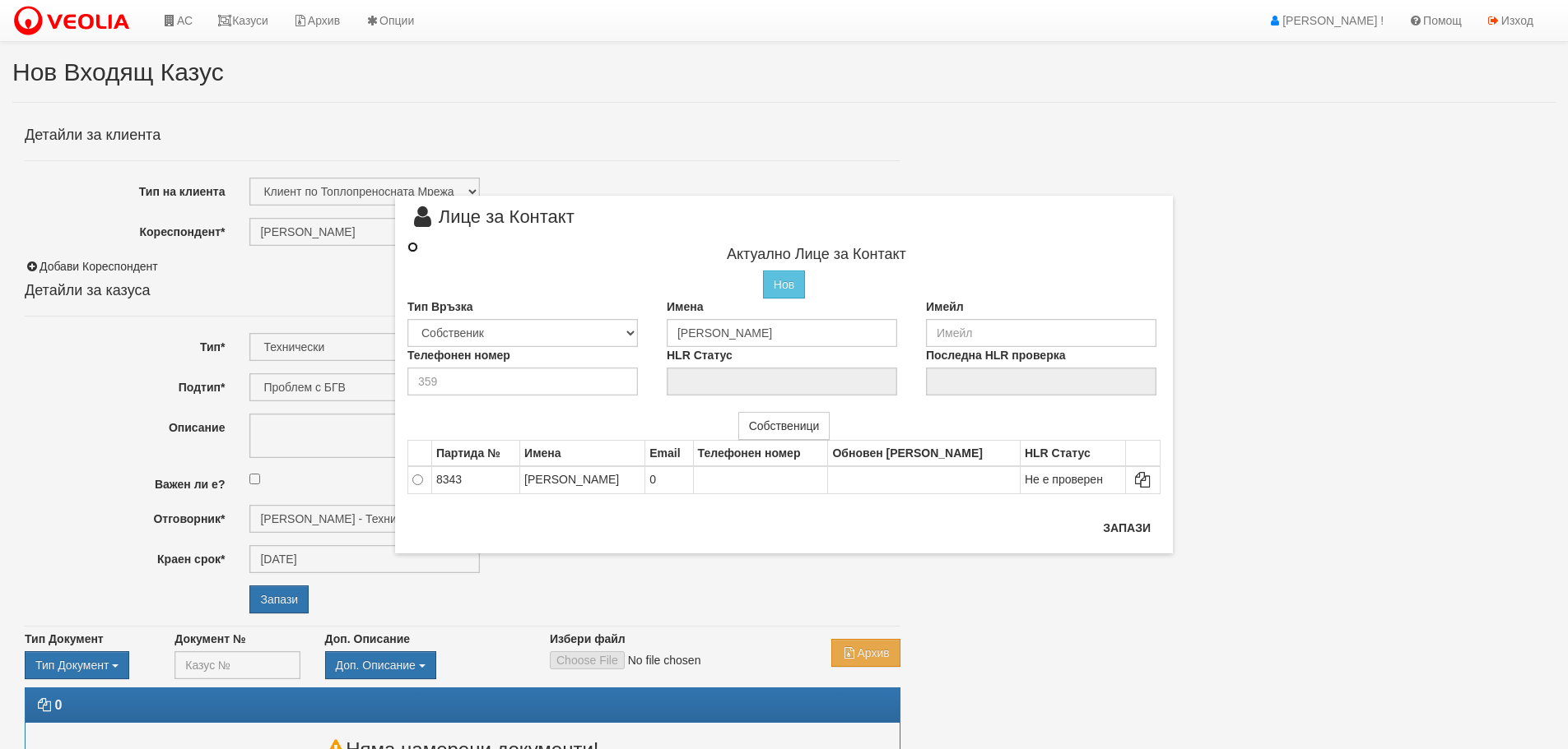
click at [417, 248] on input "radio" at bounding box center [413, 248] width 11 height 11
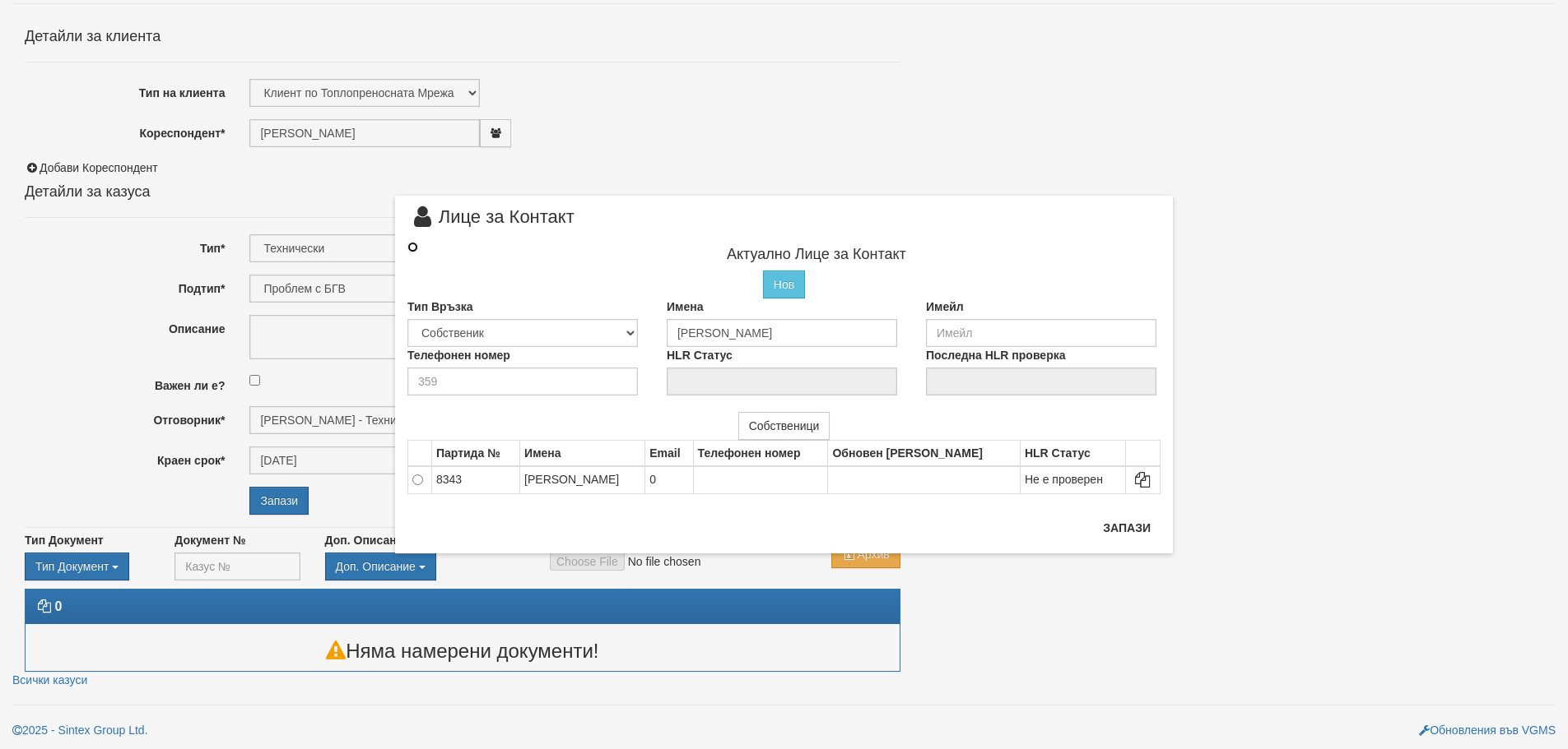
scroll to position [100, 0]
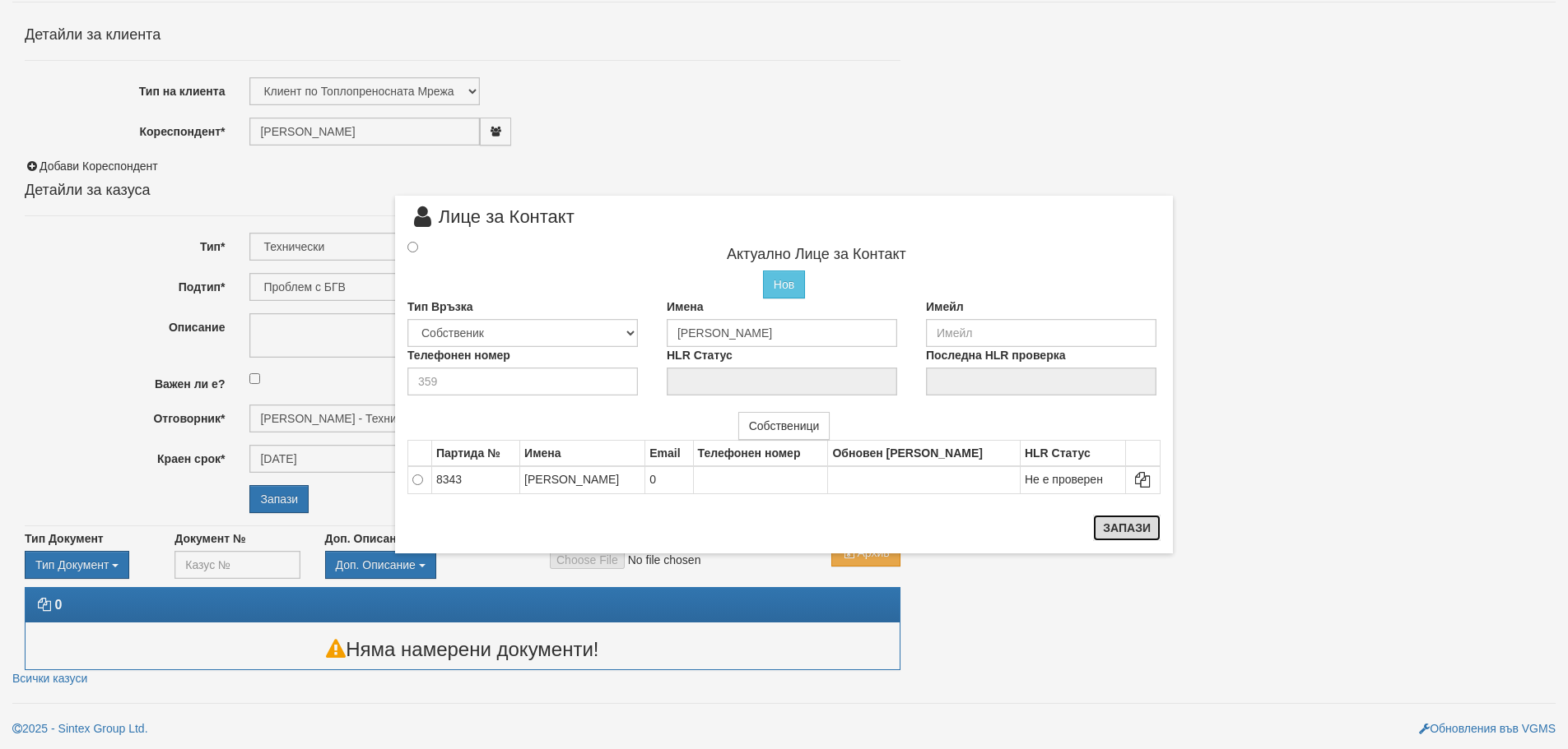
click at [1127, 531] on button "Запази" at bounding box center [1127, 528] width 68 height 26
click at [420, 223] on icon at bounding box center [423, 217] width 31 height 18
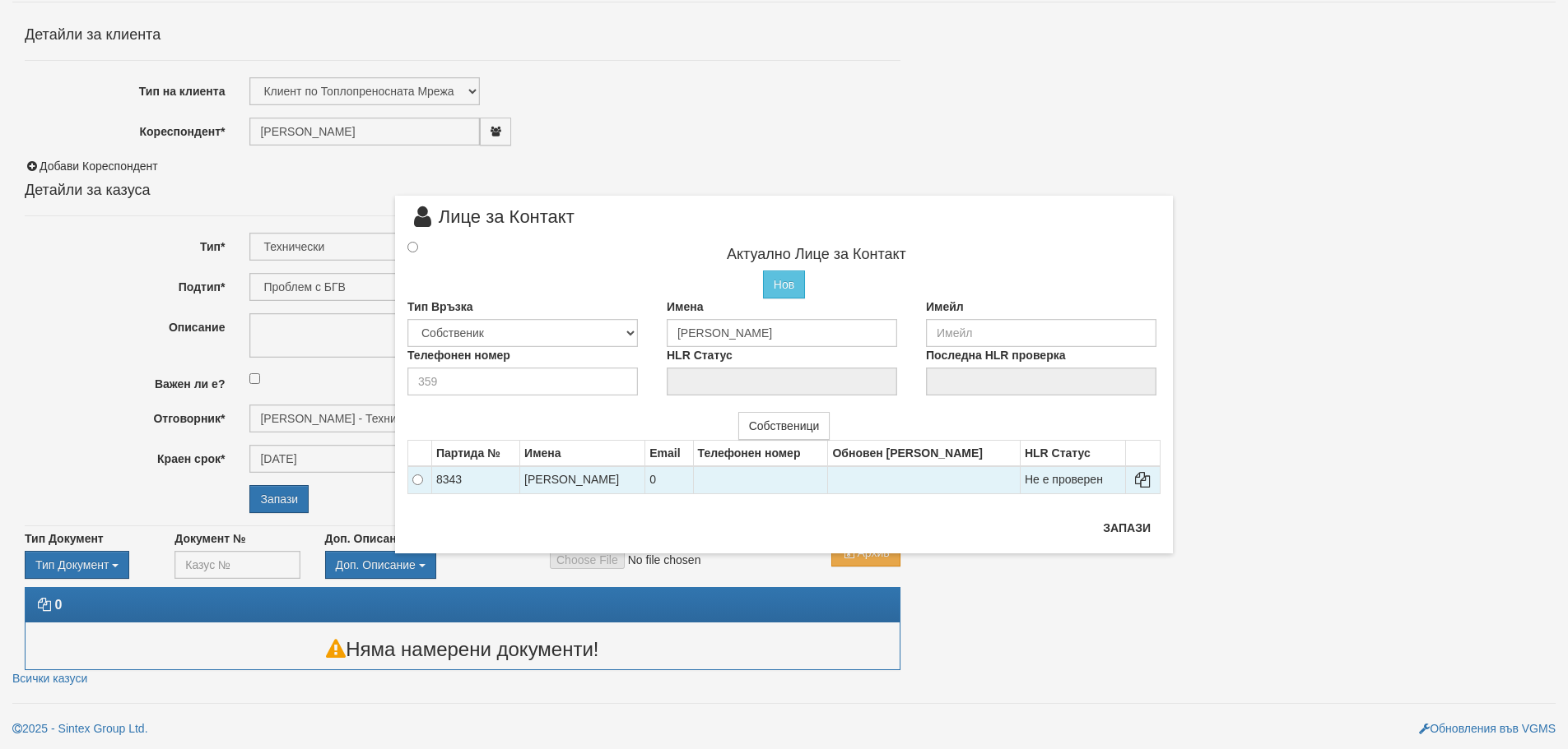
click at [568, 480] on td "ЖИВКА СТОЯНОВА КАРАМФИЛОВА" at bounding box center [582, 480] width 125 height 28
click at [418, 481] on input "radio" at bounding box center [418, 480] width 11 height 11
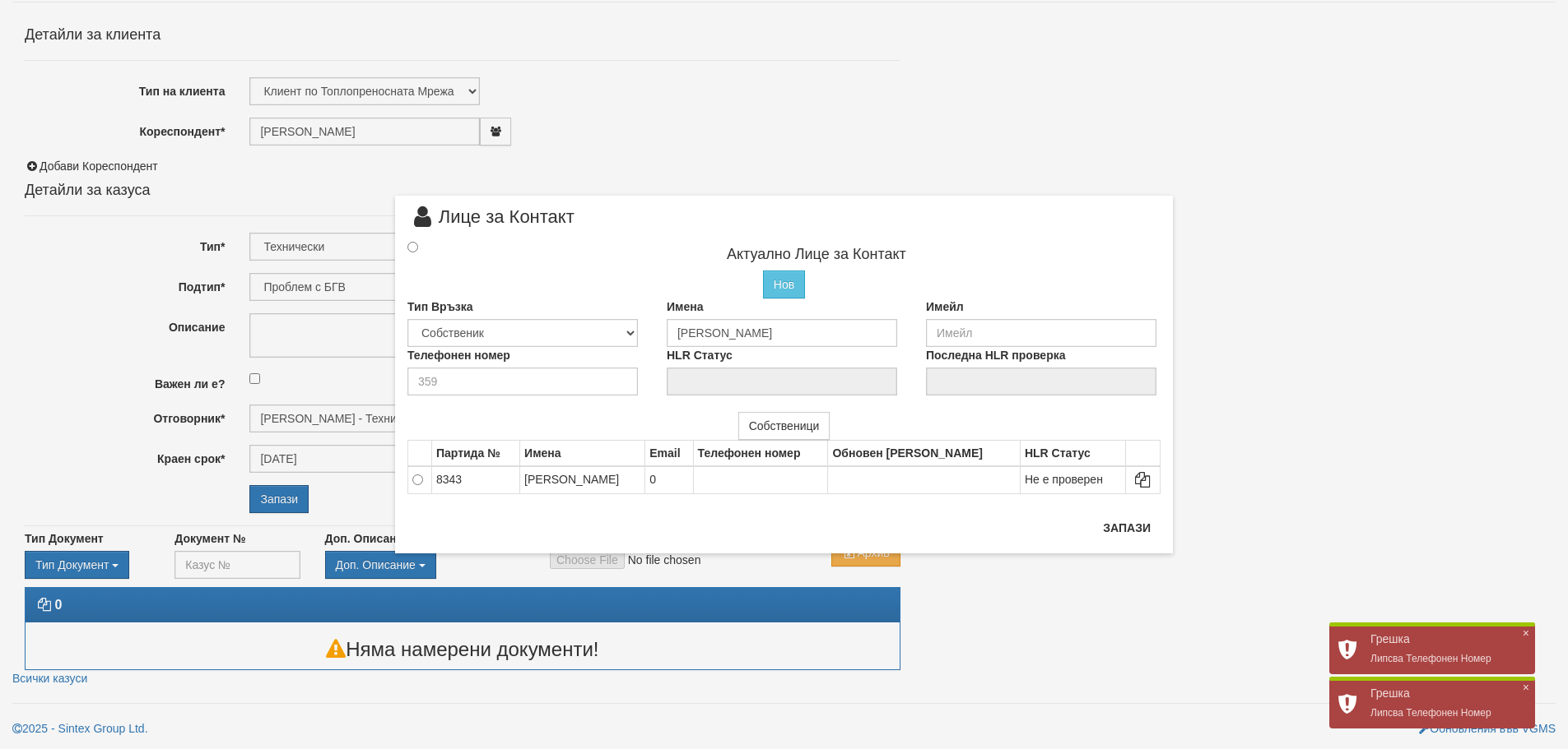
click at [1524, 688] on span "×" at bounding box center [1525, 688] width 6 height 14
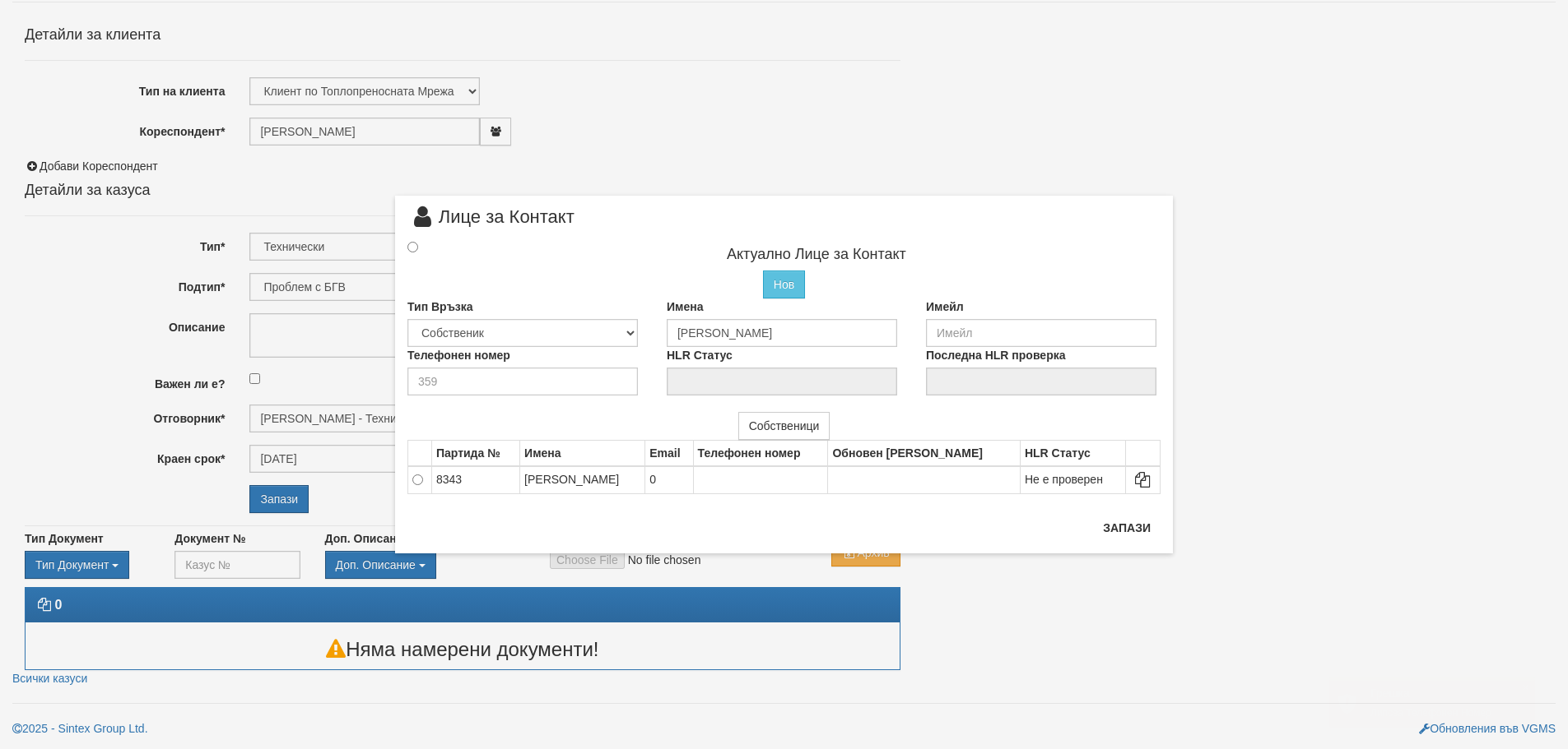
click at [1523, 631] on div "× Лице за Контакт Актуално Лице за Контакт Нов Промени Актуалното Лице Тип Връз…" at bounding box center [784, 374] width 1568 height 749
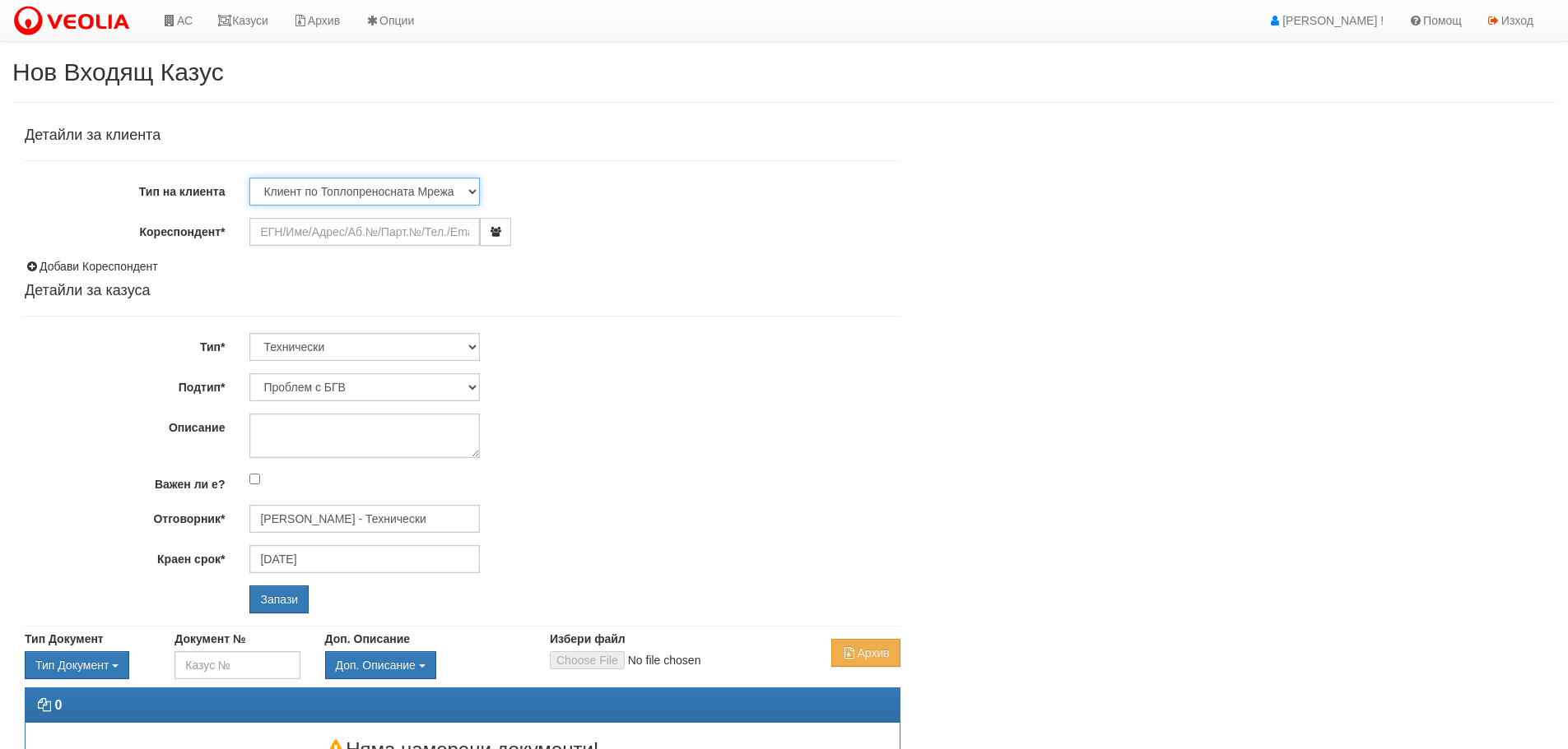
click at [356, 190] on select "Клиент по Топлопреносната Мрежа Институция Партньори Други" at bounding box center [365, 192] width 230 height 28
click at [887, 456] on div at bounding box center [574, 436] width 674 height 45
click at [253, 14] on link "Казуси" at bounding box center [242, 20] width 76 height 41
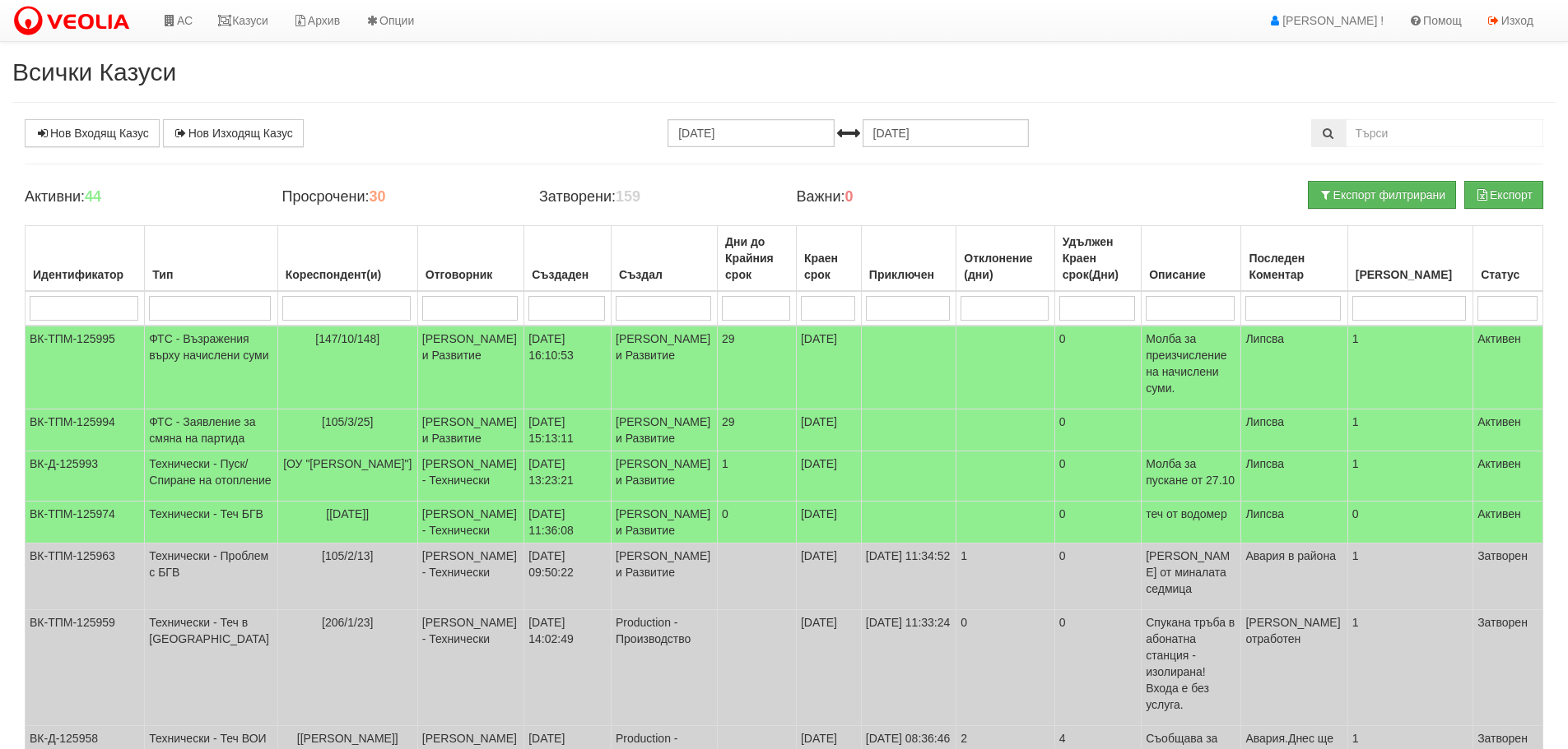
click at [358, 307] on input "search" at bounding box center [346, 308] width 128 height 25
type input "12"
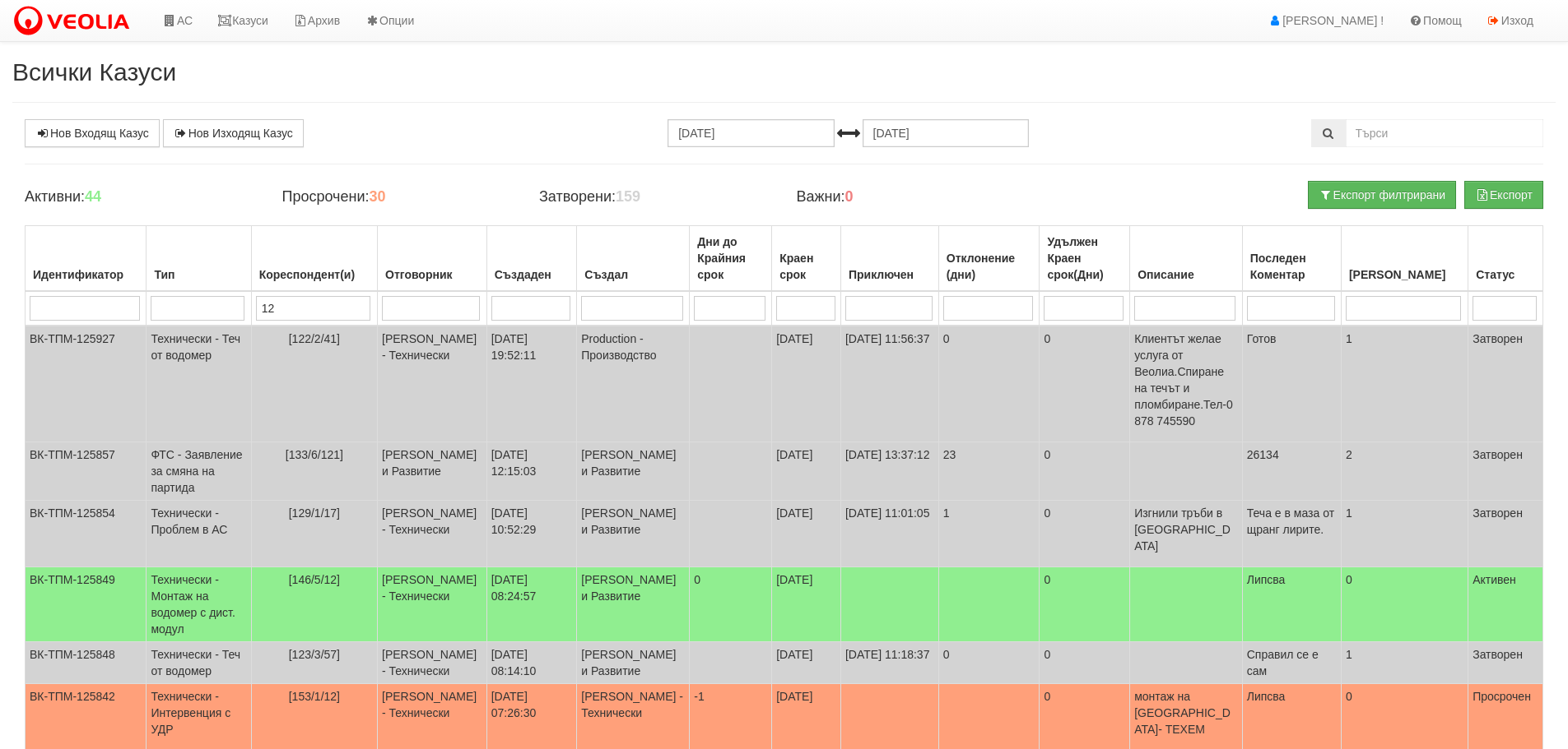
type input "126"
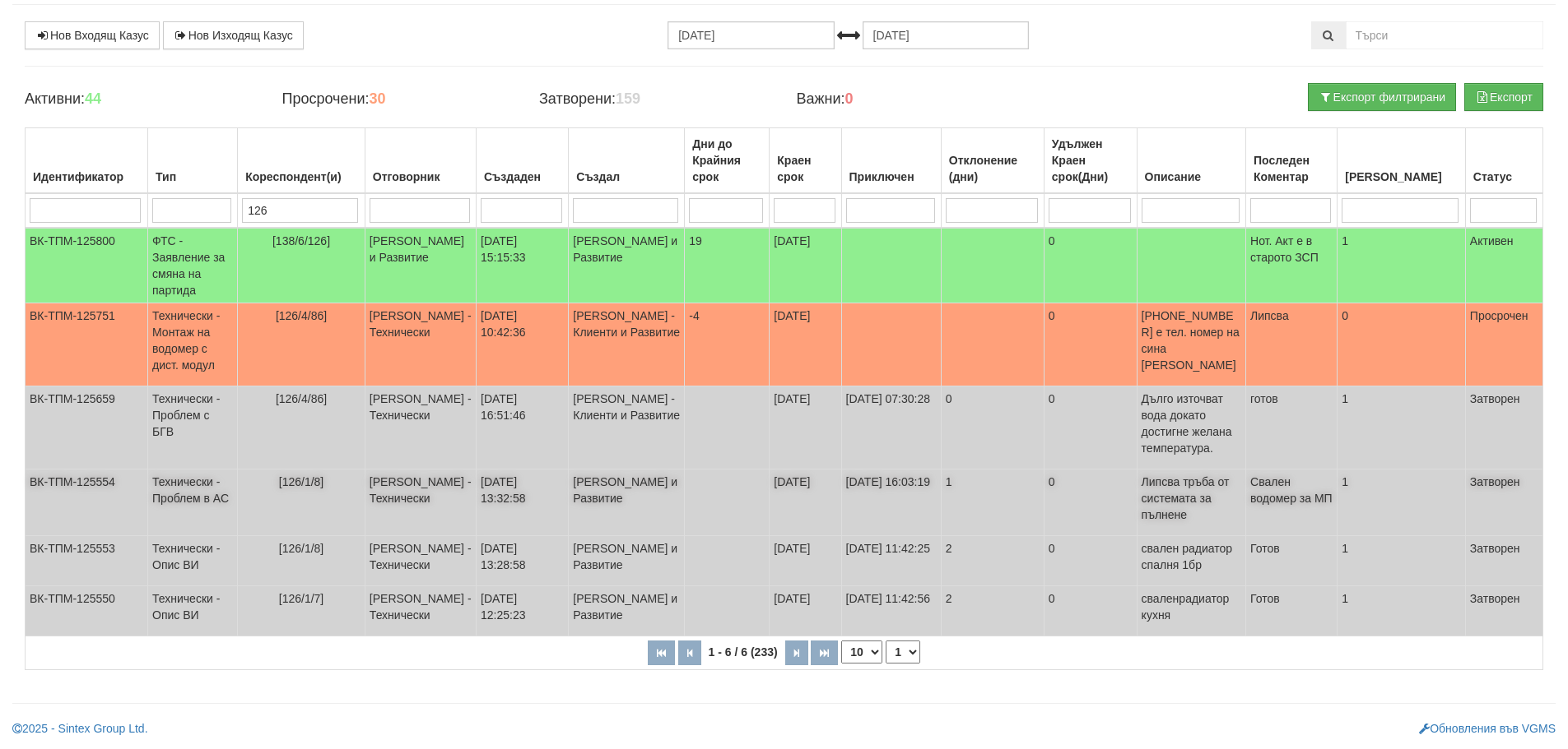
scroll to position [147, 0]
type input "126"
click at [171, 469] on td "Технически - Проблем в АС" at bounding box center [193, 502] width 90 height 67
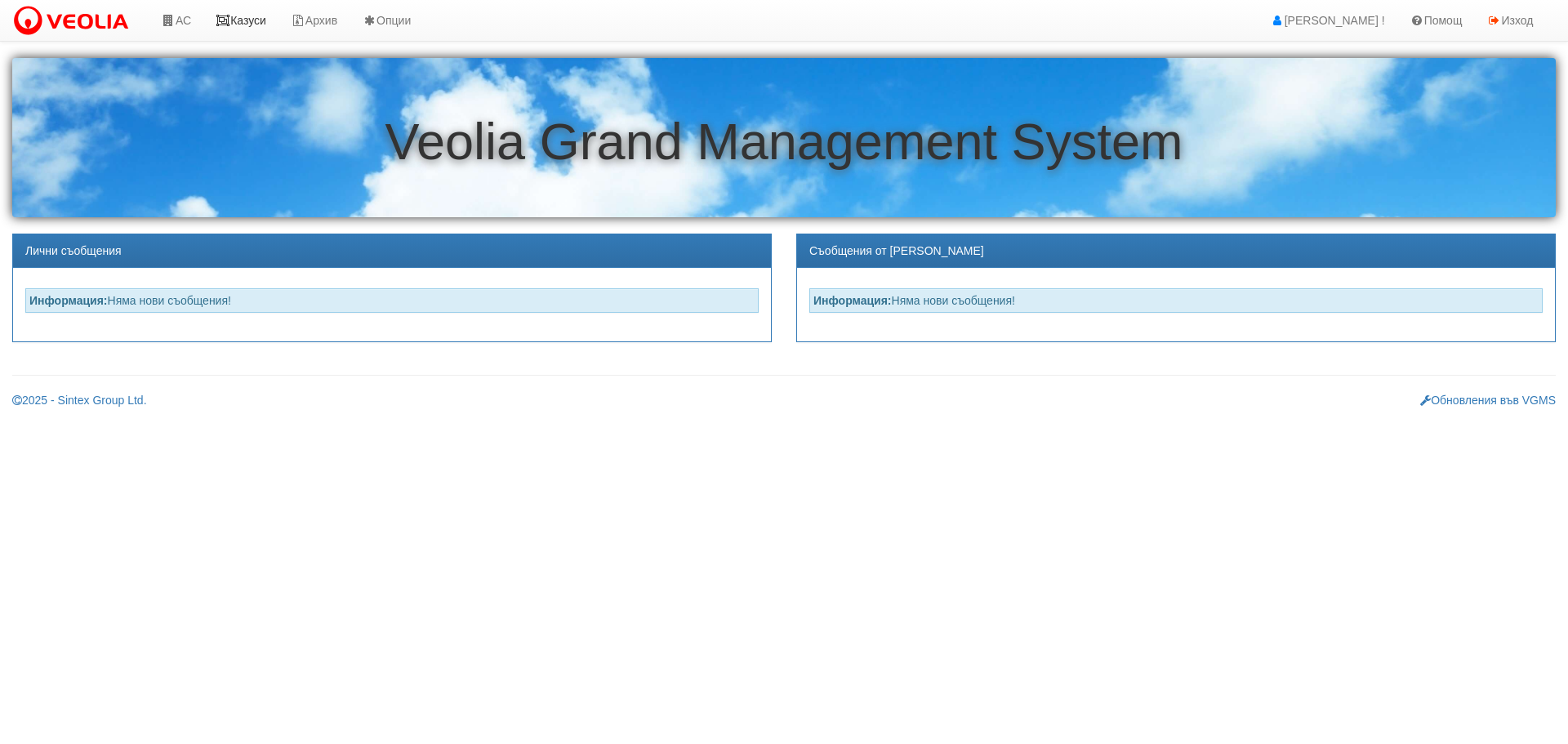
click at [263, 22] on link "Казуси" at bounding box center [240, 20] width 75 height 41
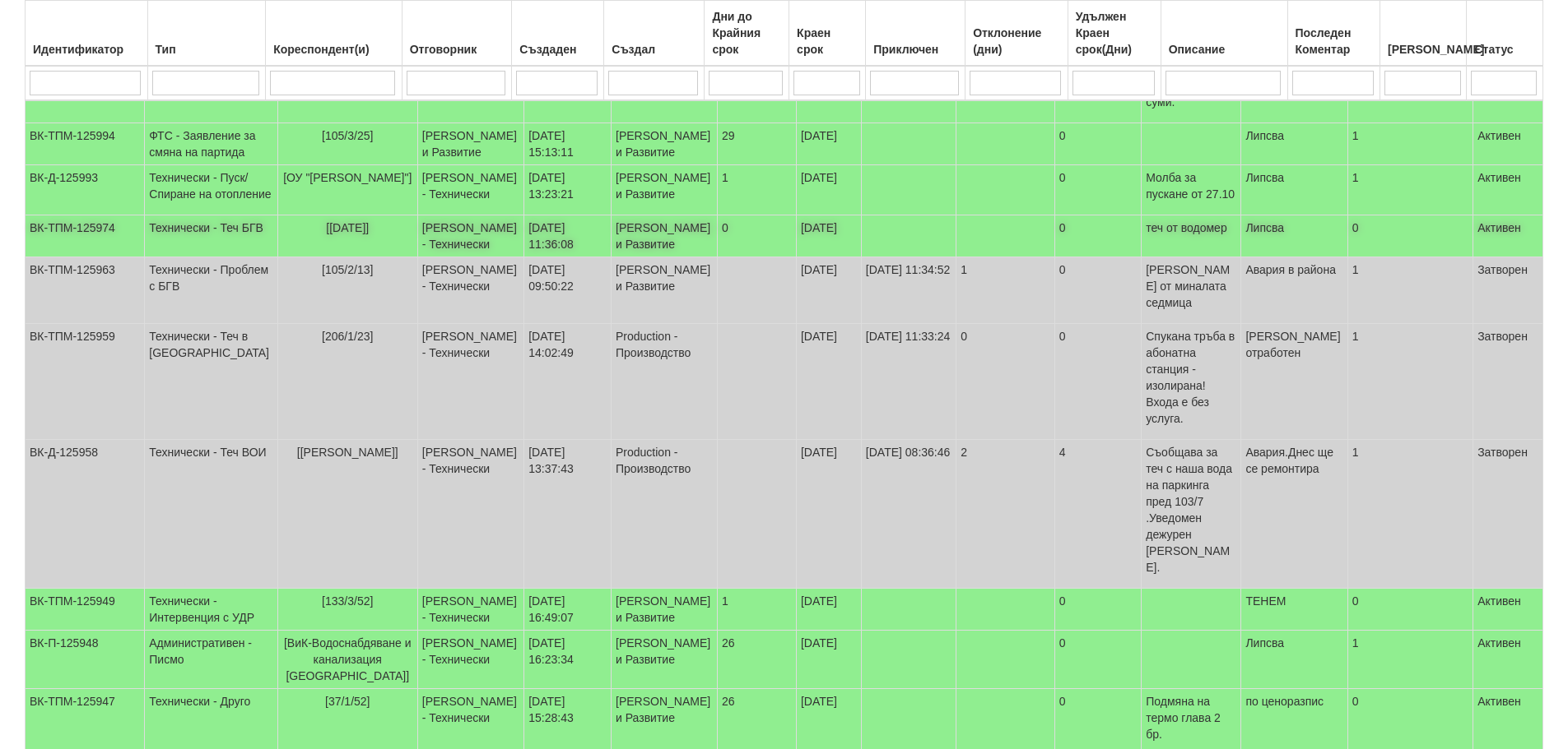
scroll to position [414, 0]
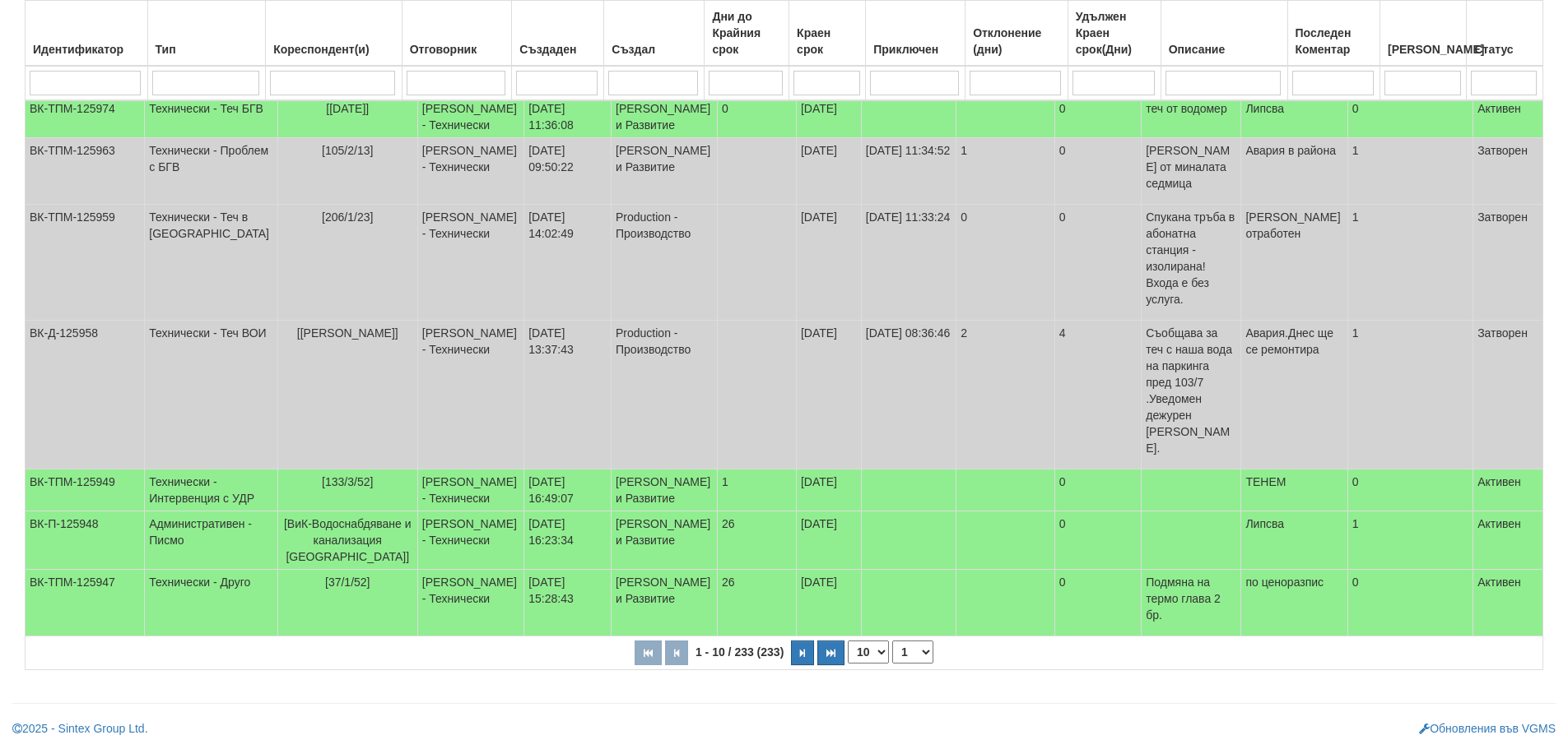
click at [920, 649] on select "1 2 3 4 5 6 10 15 20 24" at bounding box center [912, 652] width 41 height 23
click at [895, 664] on select "1 2 3 4 5 6 10 15 20 24" at bounding box center [912, 652] width 41 height 23
select select "2"
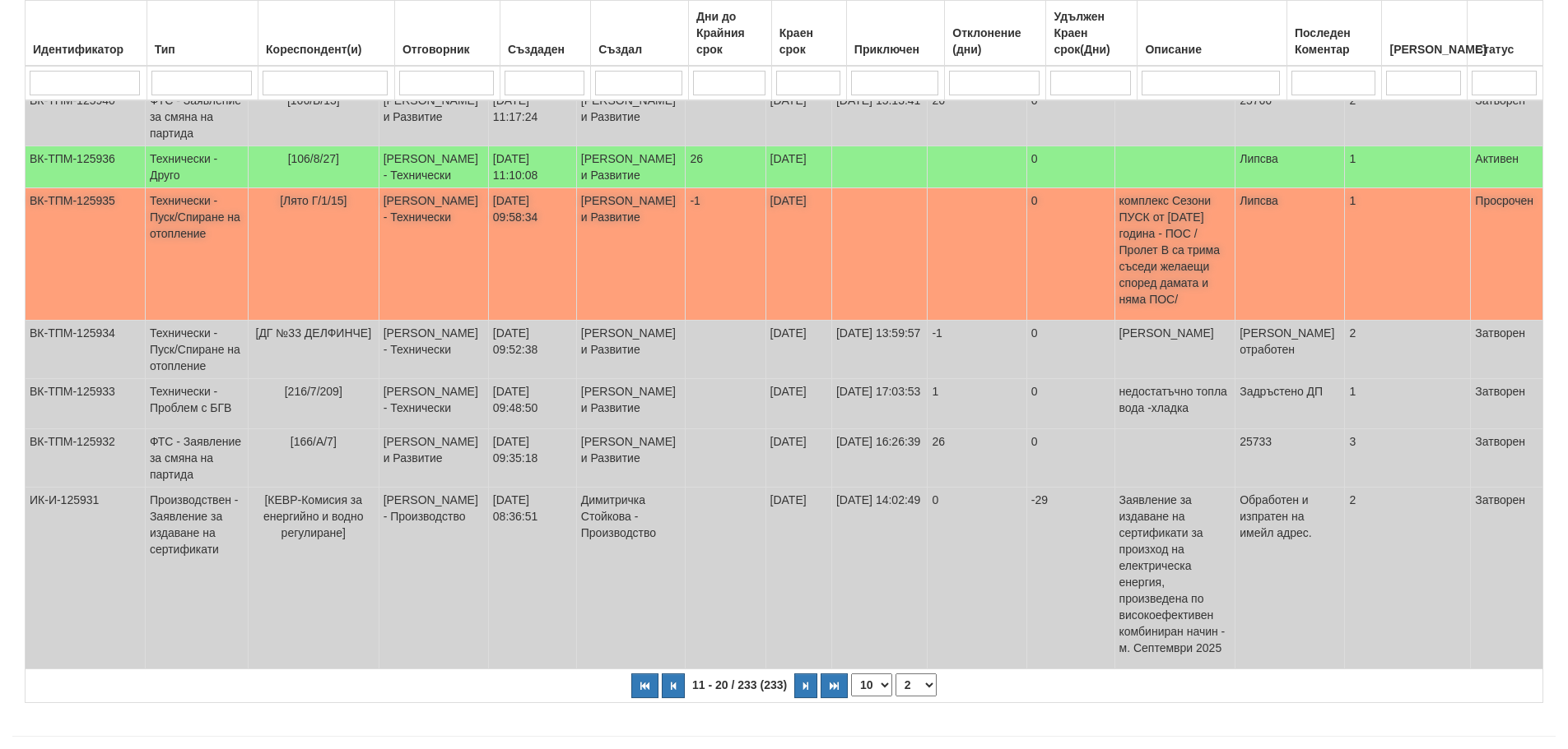
click at [193, 307] on td "Технически - Пуск/Спиране на отопление" at bounding box center [196, 254] width 103 height 132
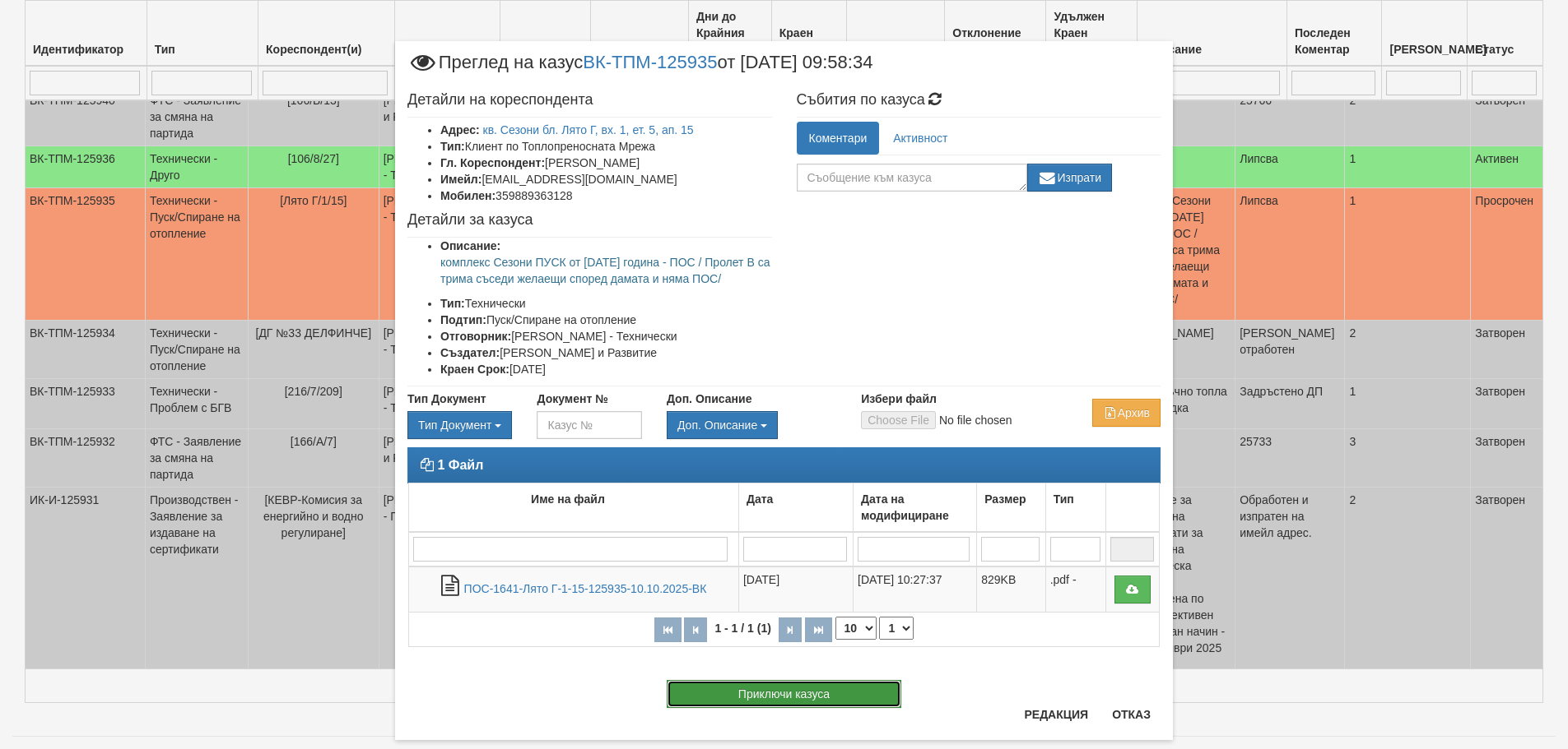
click at [798, 691] on button "Приключи казуса" at bounding box center [783, 694] width 235 height 28
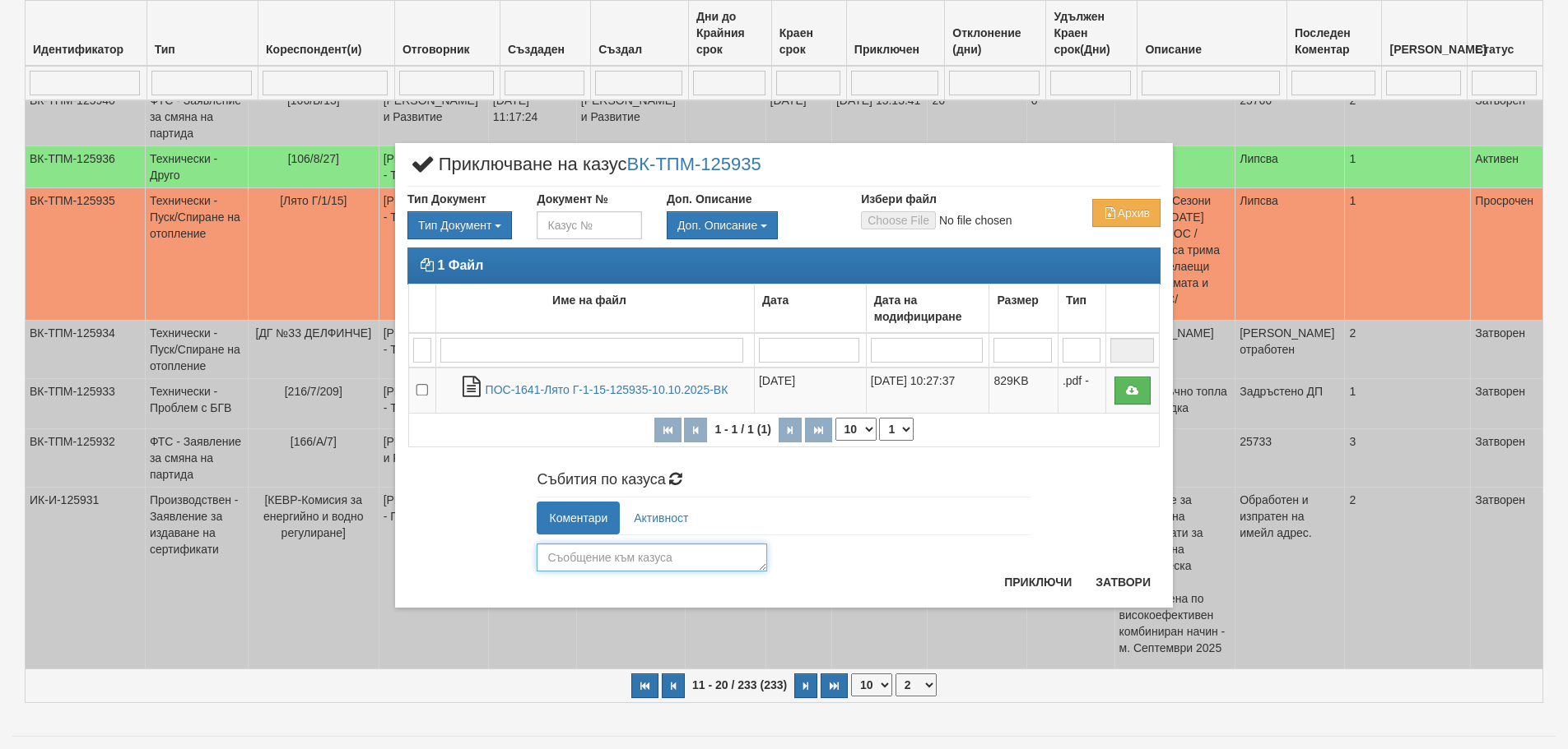
click at [688, 554] on textarea at bounding box center [652, 557] width 230 height 28
click at [699, 558] on textarea at bounding box center [652, 557] width 230 height 28
type textarea "Готов"
click at [1039, 585] on button "Приключи" at bounding box center [1037, 582] width 87 height 26
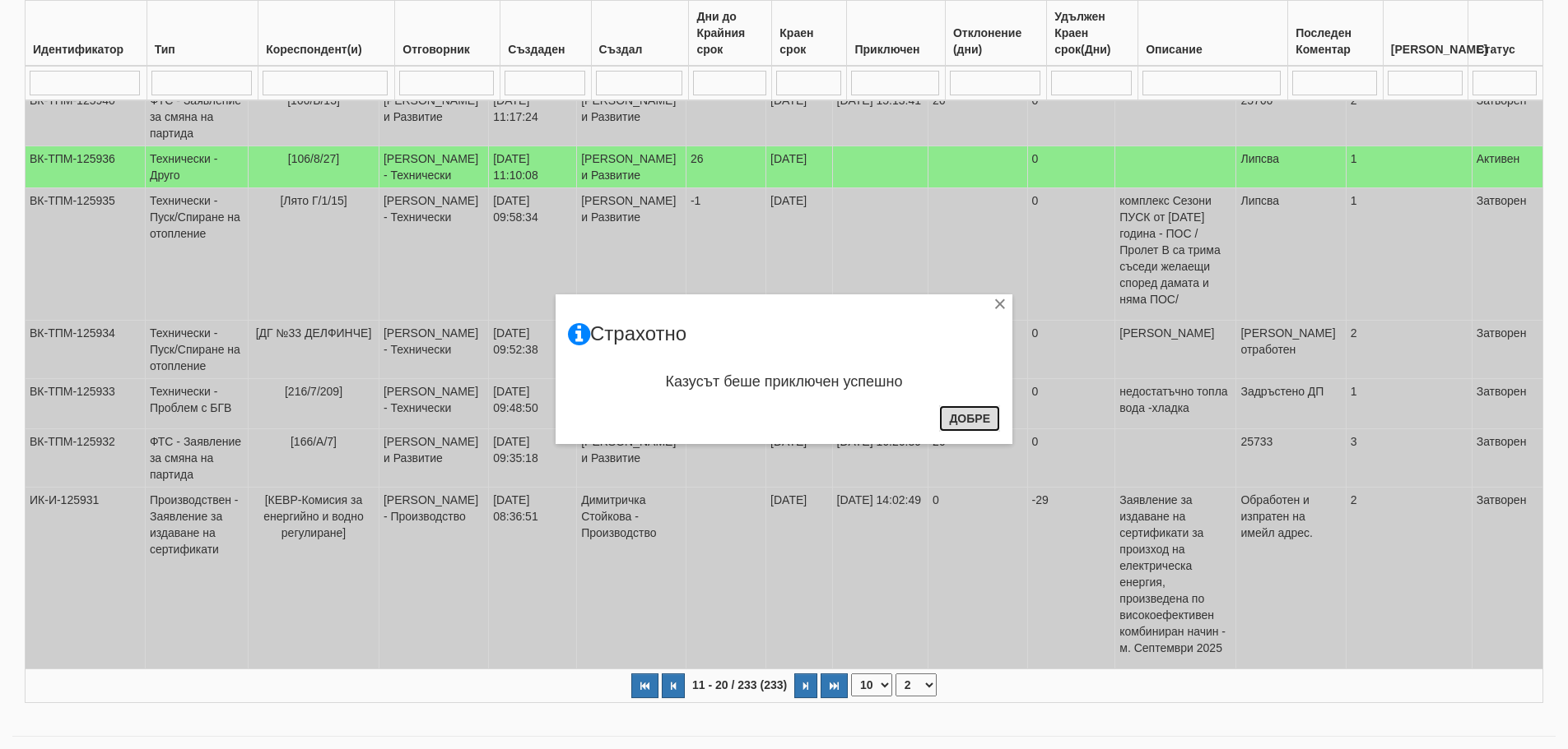
click at [965, 410] on button "Добре" at bounding box center [969, 418] width 61 height 26
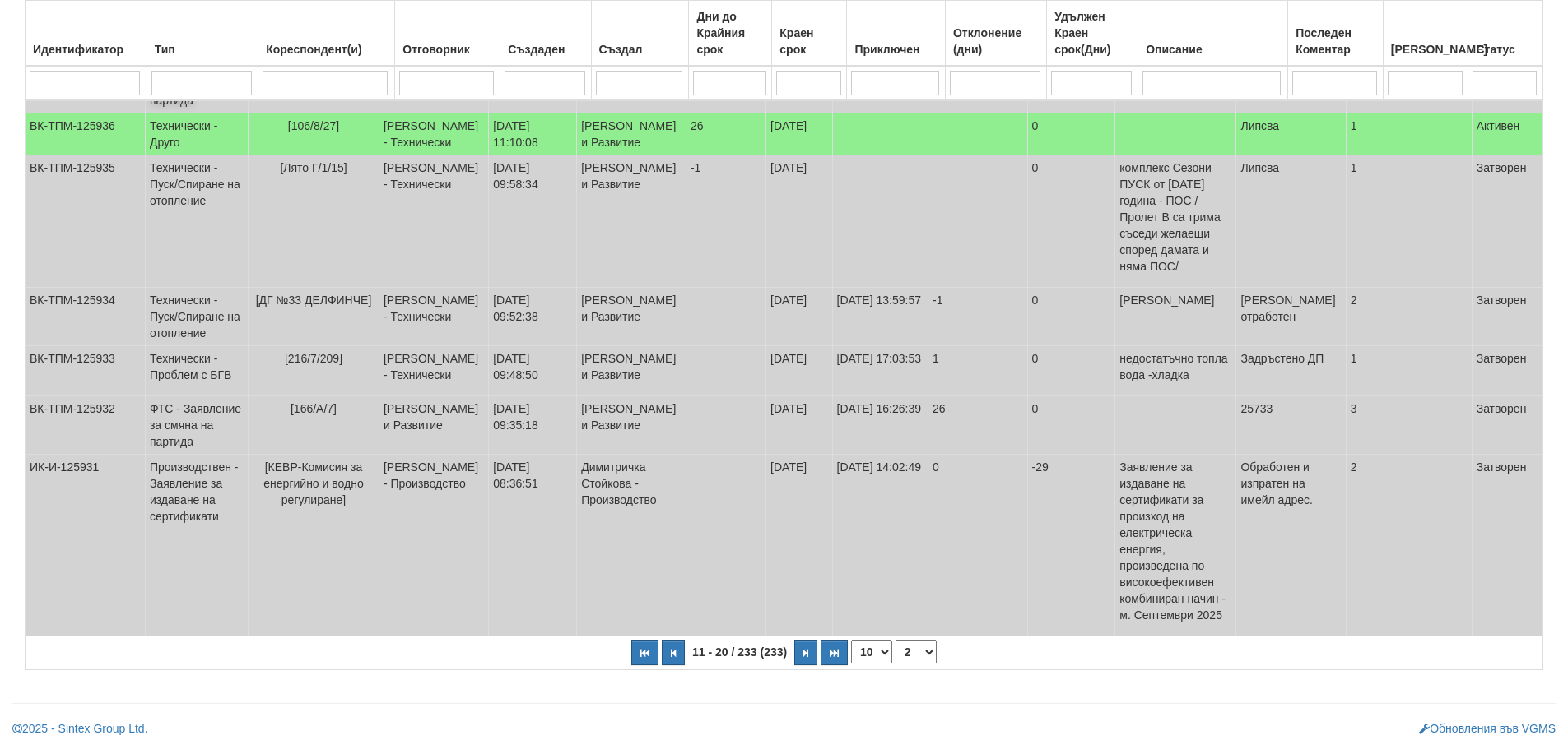
scroll to position [537, 0]
click at [919, 648] on select "1 2 3 4 5 6 7 10 15 20 24" at bounding box center [916, 652] width 41 height 23
click at [895, 641] on select "1 2 3 4 5 6 7 10 15 20 24" at bounding box center [916, 652] width 41 height 23
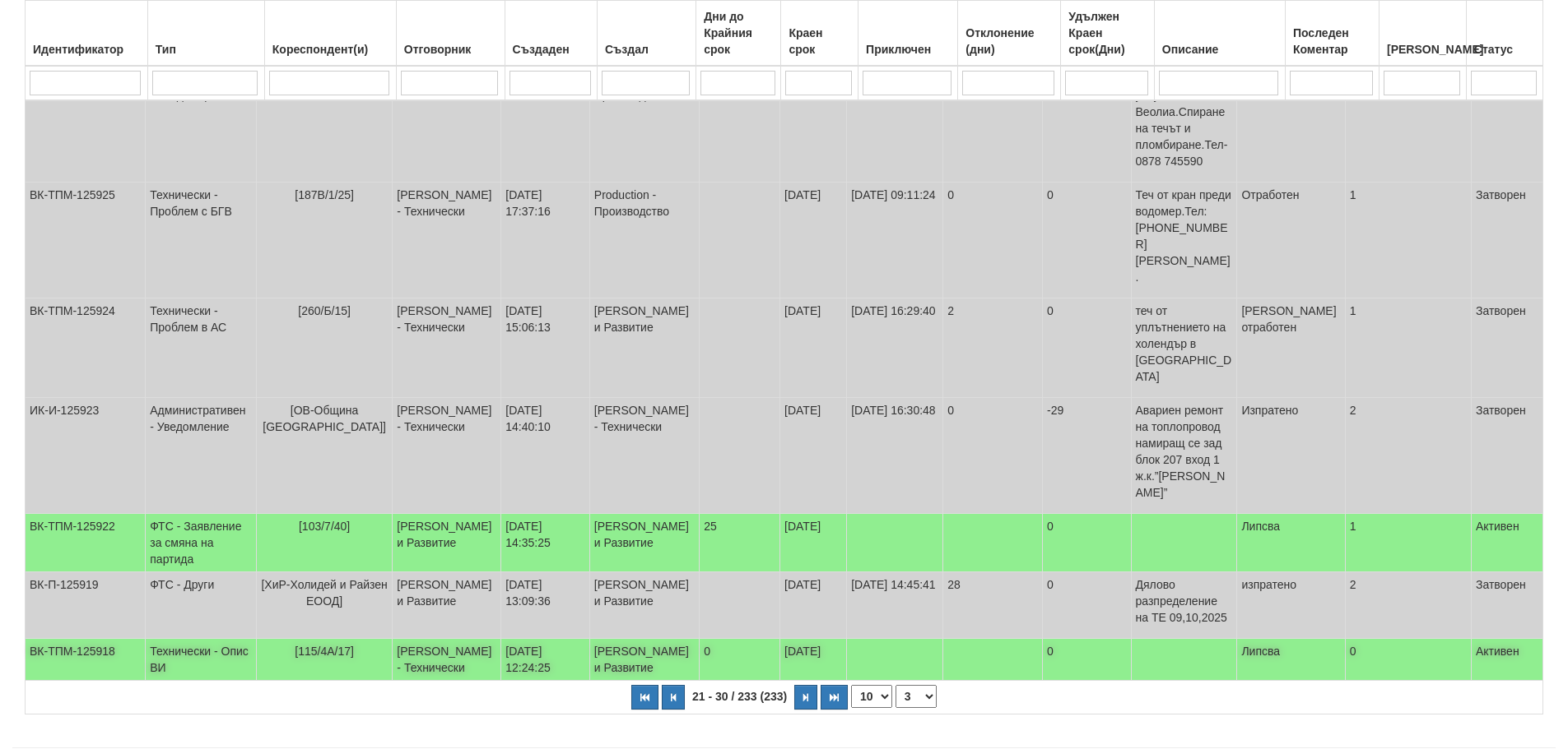
scroll to position [471, 0]
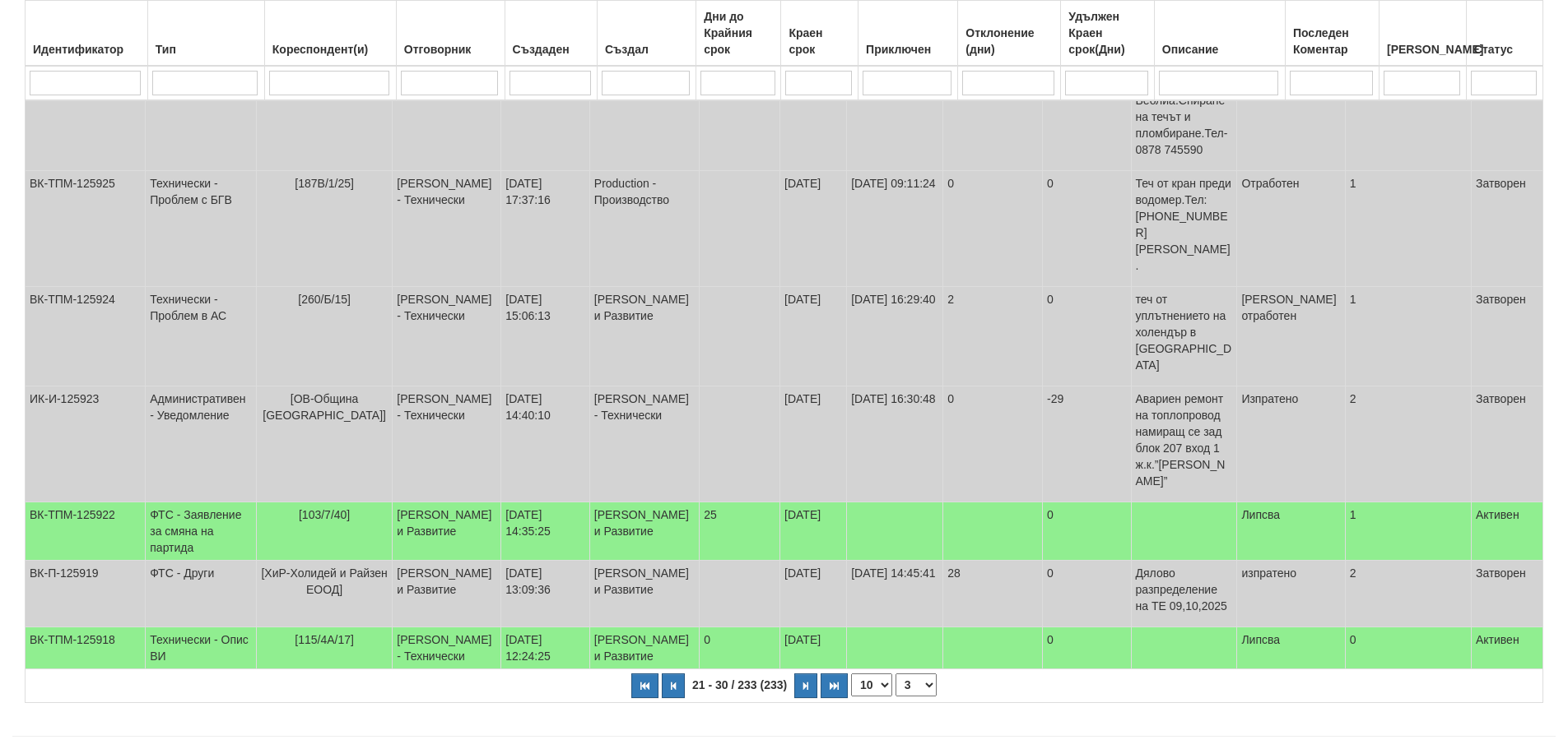
click at [919, 674] on select "1 2 3 4 5 6 7 8 10 15 20 24" at bounding box center [916, 685] width 41 height 23
click at [895, 697] on select "1 2 3 4 5 6 7 8 10 15 20 24" at bounding box center [916, 685] width 41 height 23
select select "4"
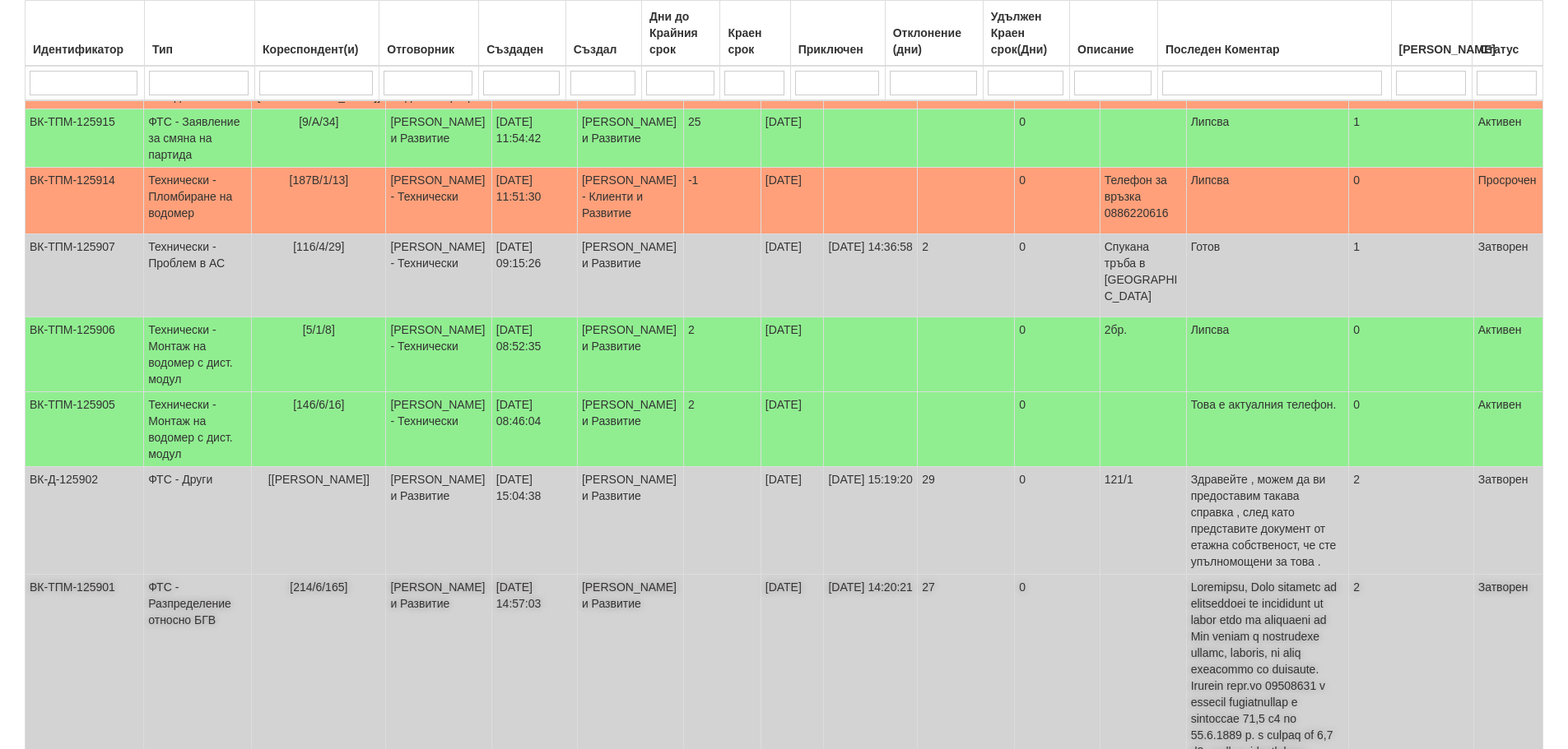
scroll to position [225, 0]
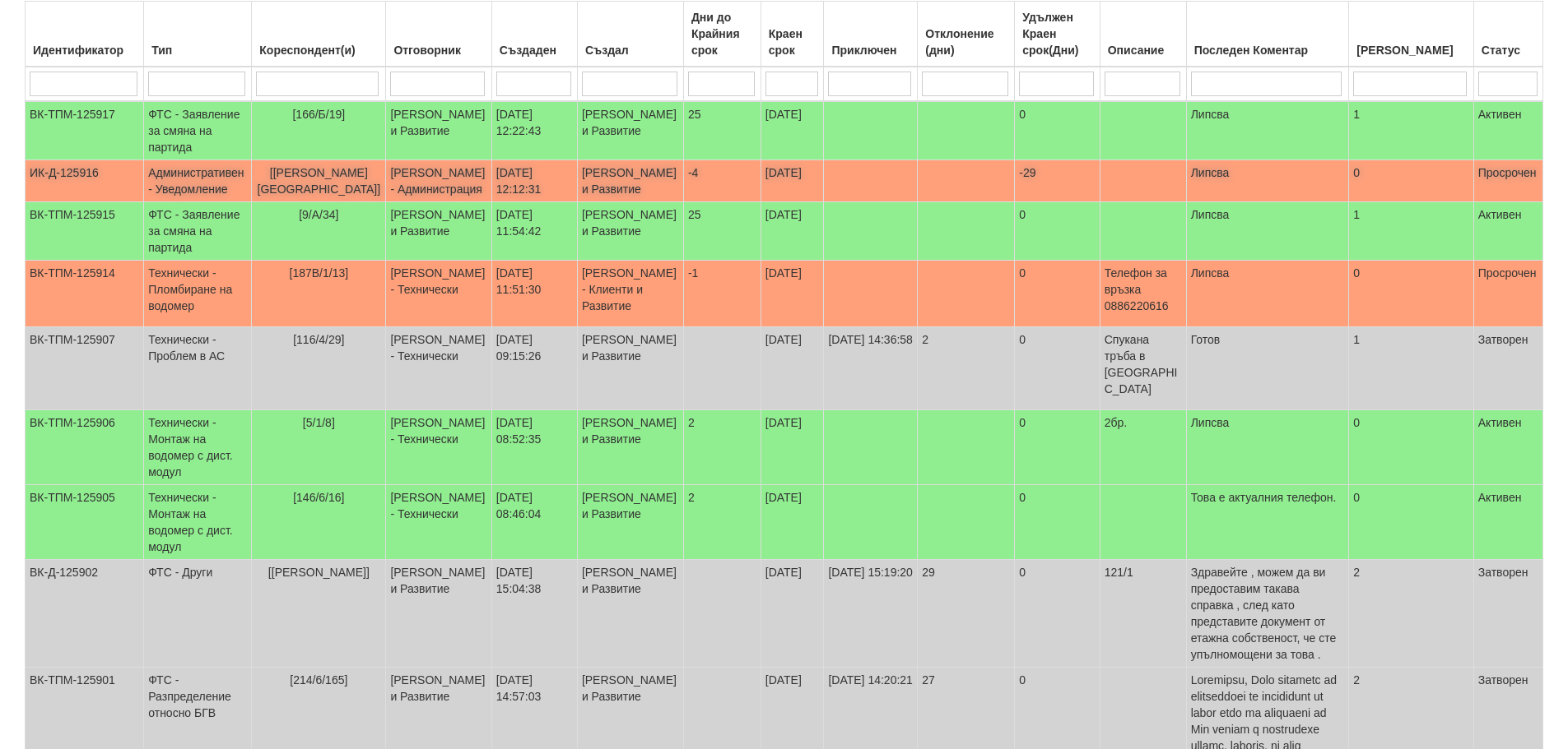
click at [186, 192] on td "Административен - Уведомление" at bounding box center [198, 182] width 108 height 42
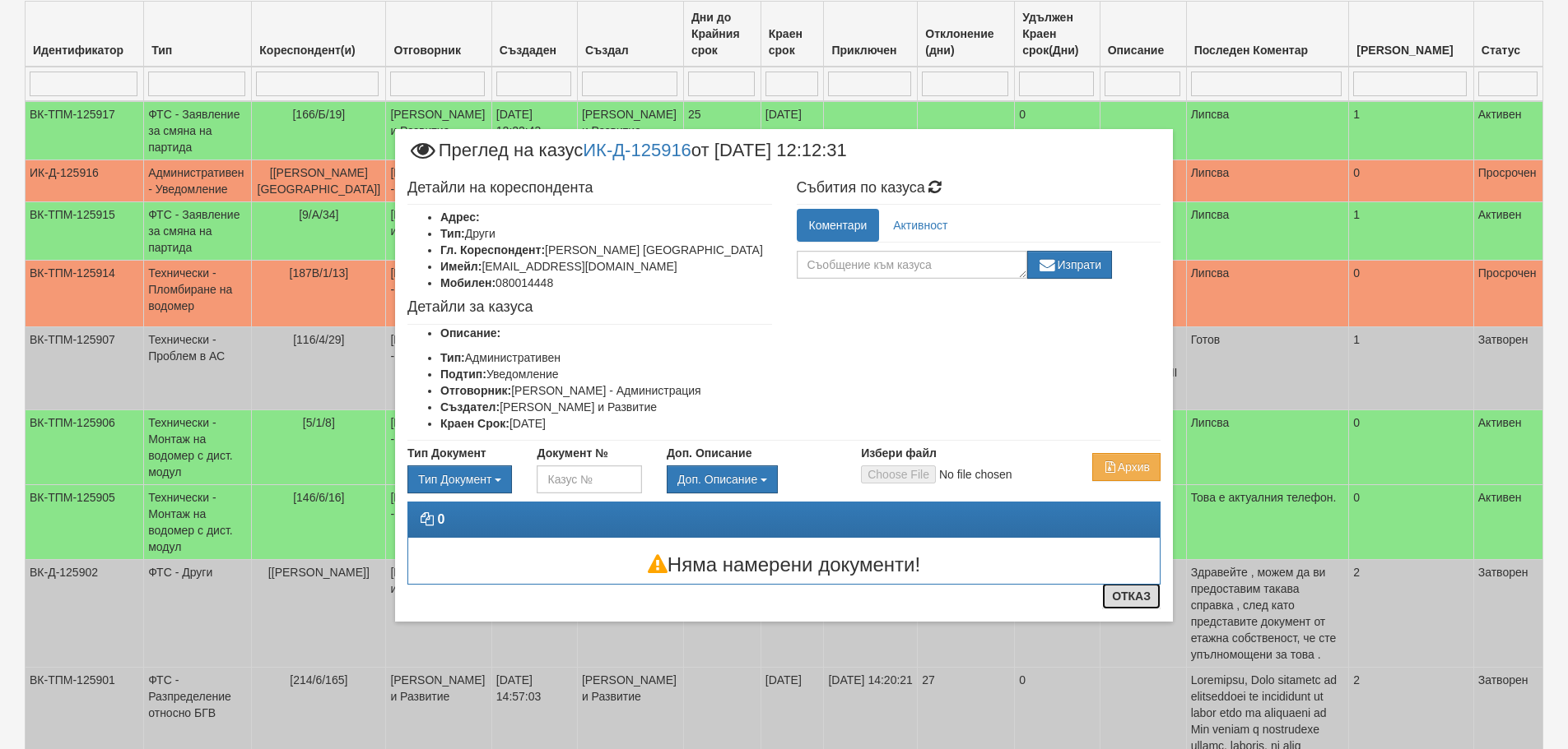
click at [1124, 596] on button "Отказ" at bounding box center [1131, 596] width 58 height 26
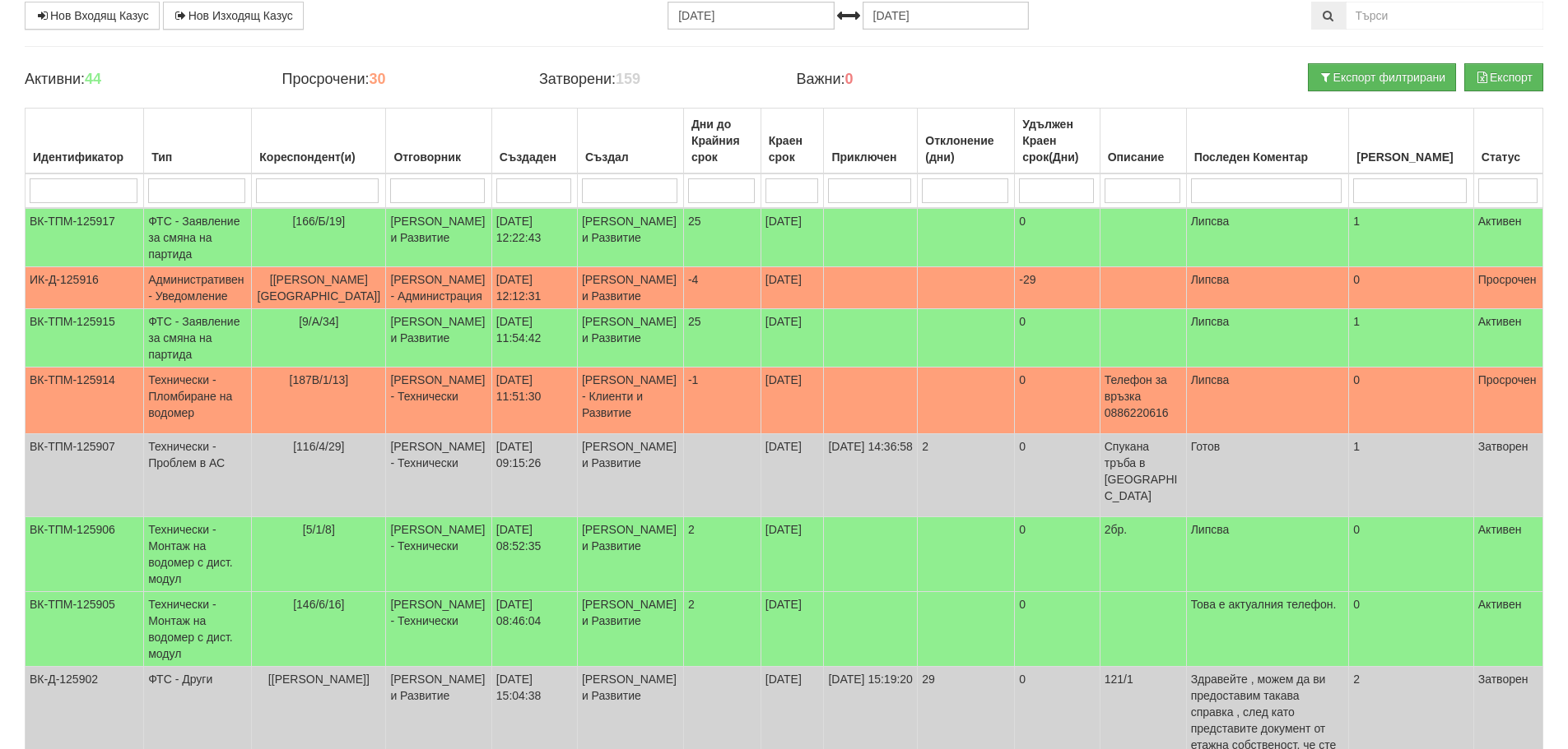
scroll to position [0, 0]
